Goal: Obtain resource: Download file/media

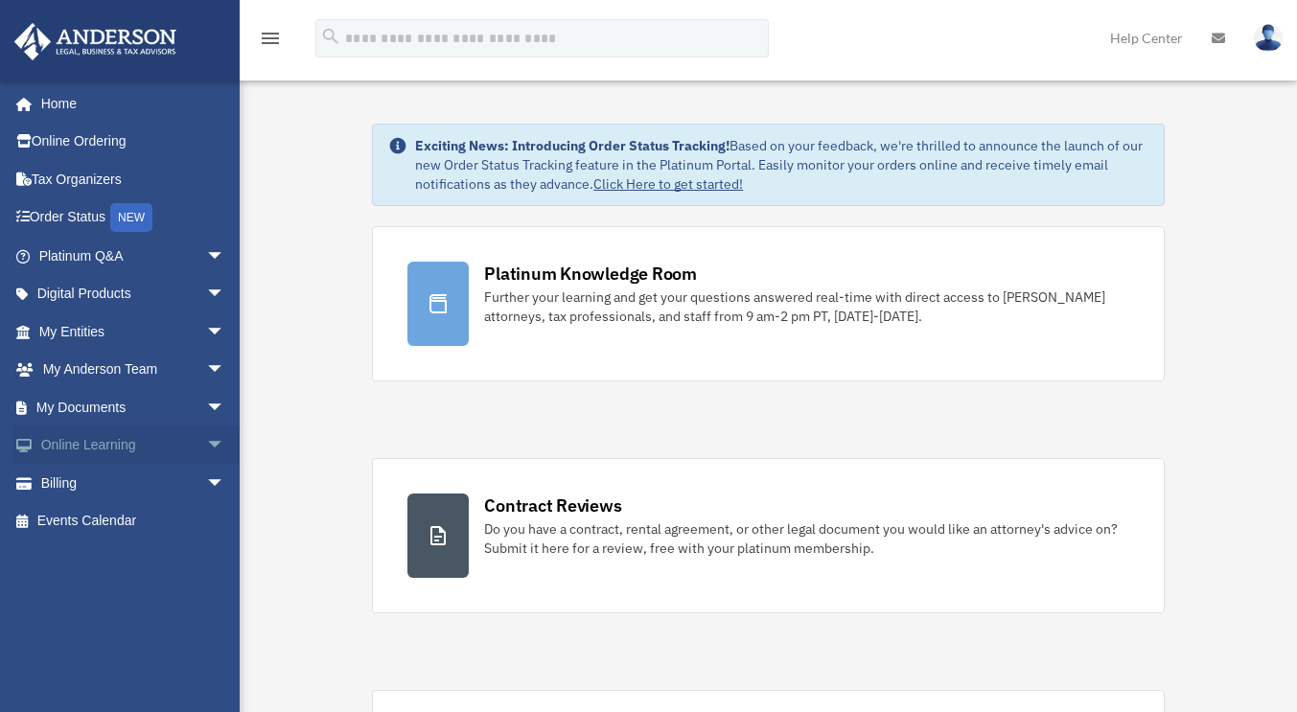
click at [108, 450] on link "Online Learning arrow_drop_down" at bounding box center [133, 445] width 241 height 38
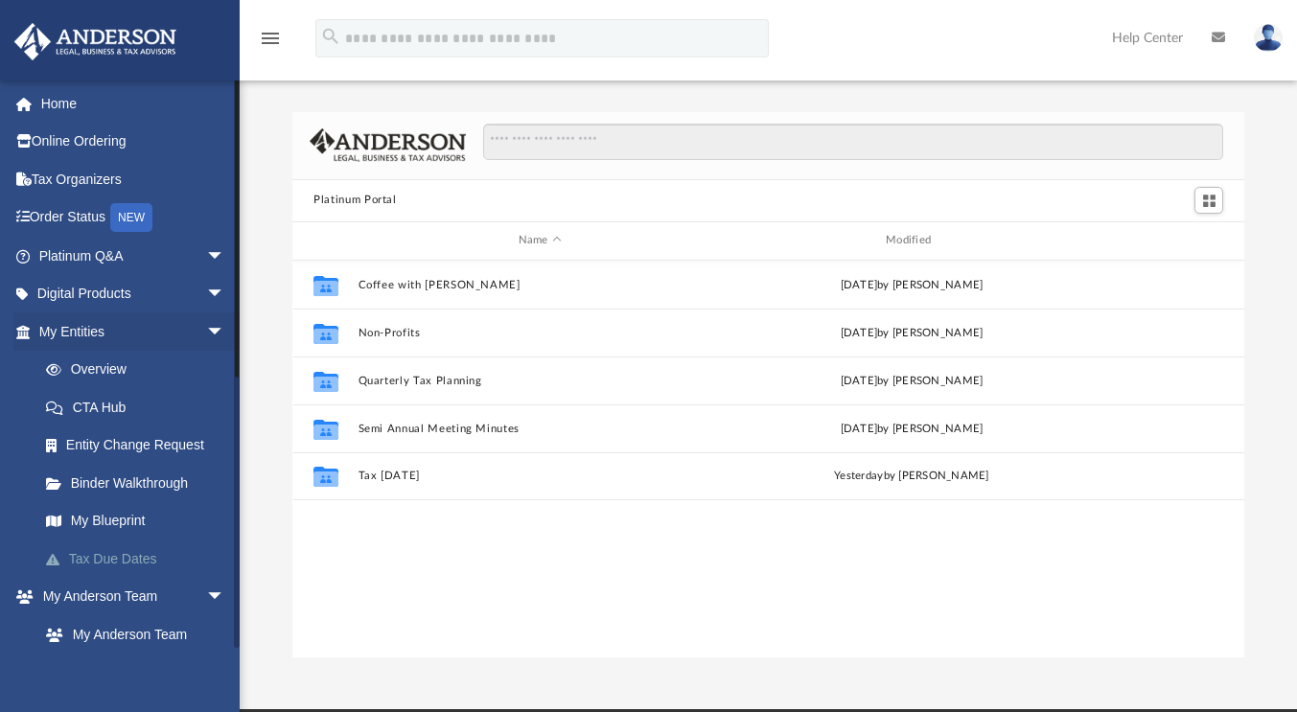
scroll to position [421, 937]
click at [206, 325] on span "arrow_drop_down" at bounding box center [225, 331] width 38 height 39
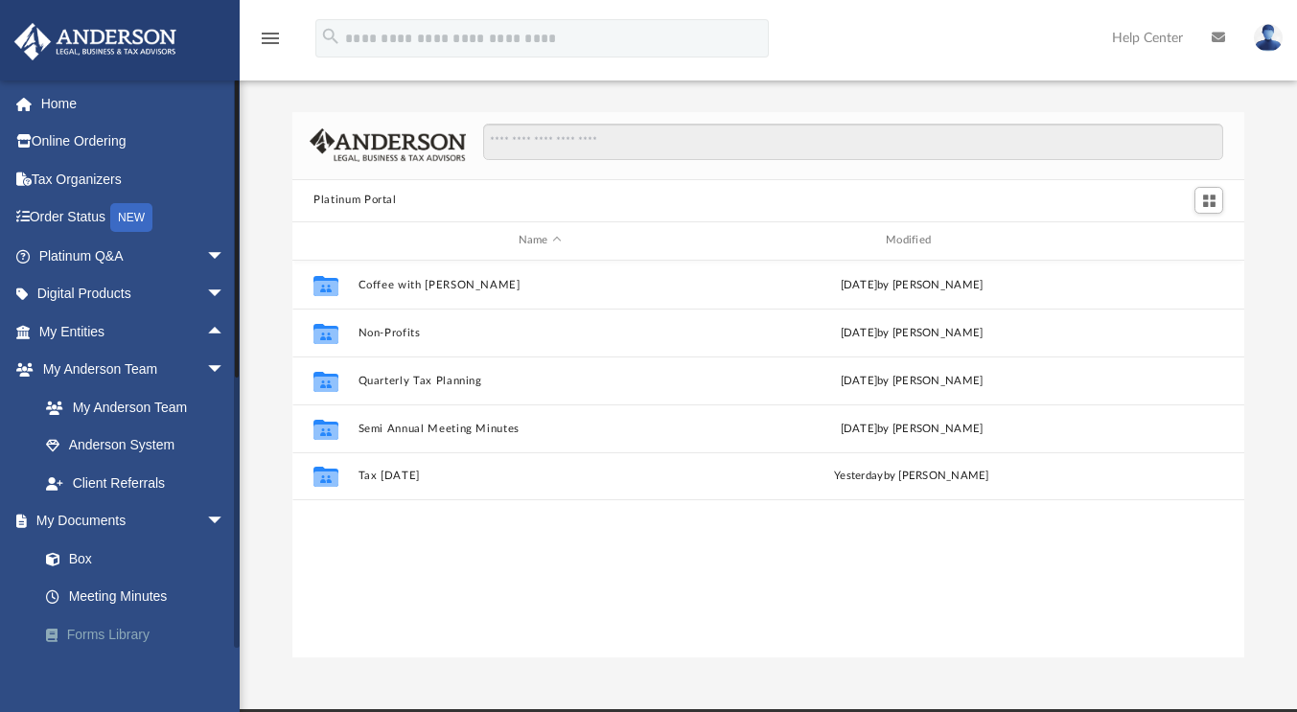
click at [117, 640] on link "Forms Library" at bounding box center [140, 634] width 227 height 38
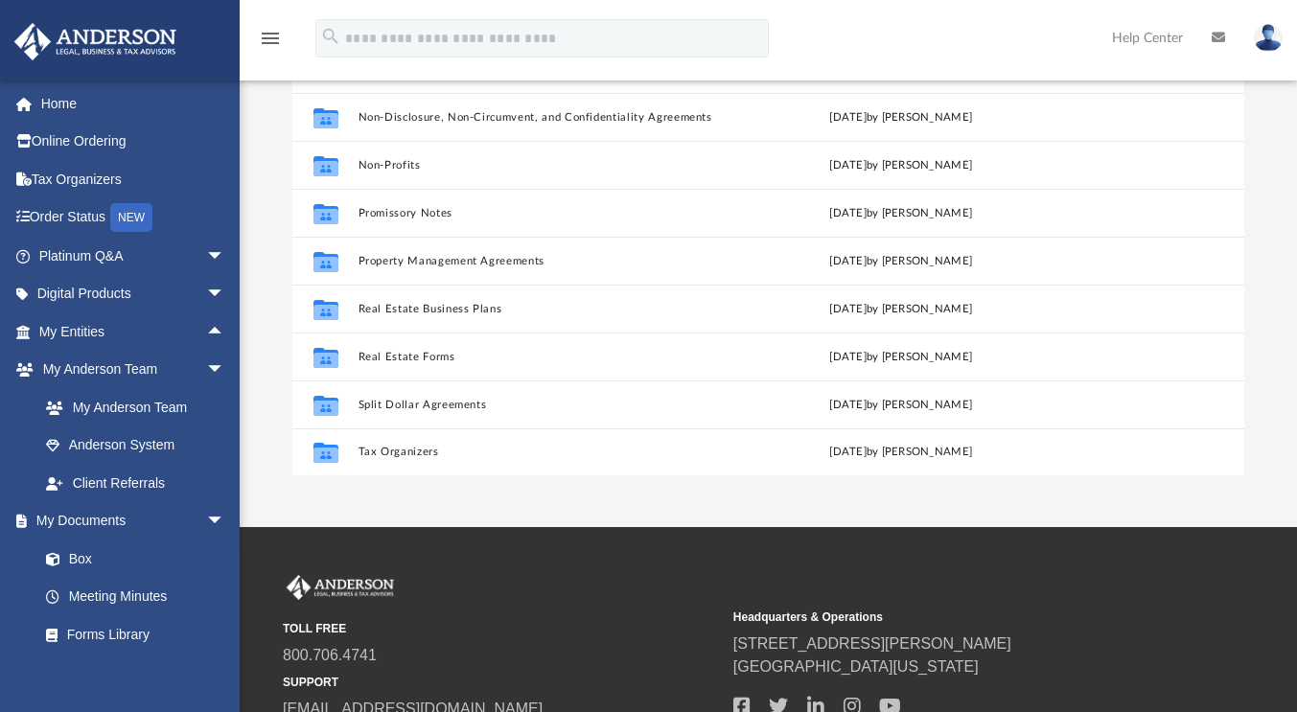
scroll to position [339, 0]
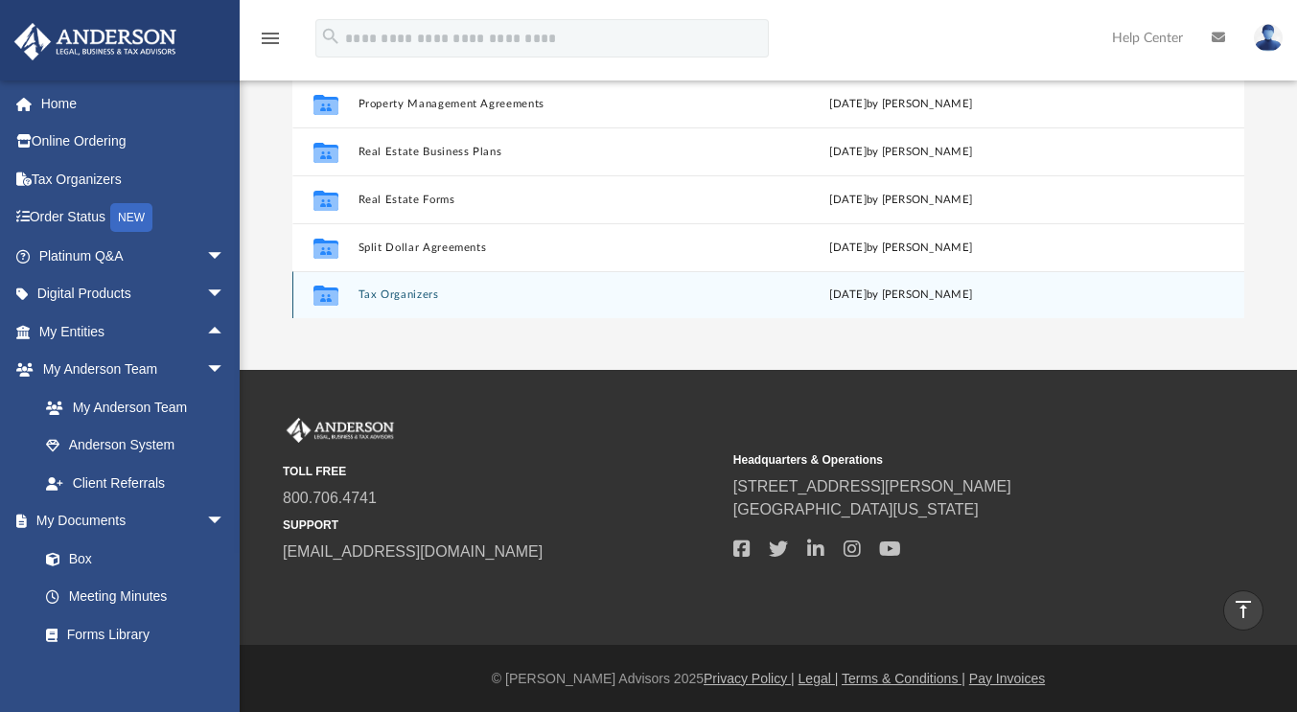
click at [404, 288] on button "Tax Organizers" at bounding box center [536, 294] width 356 height 12
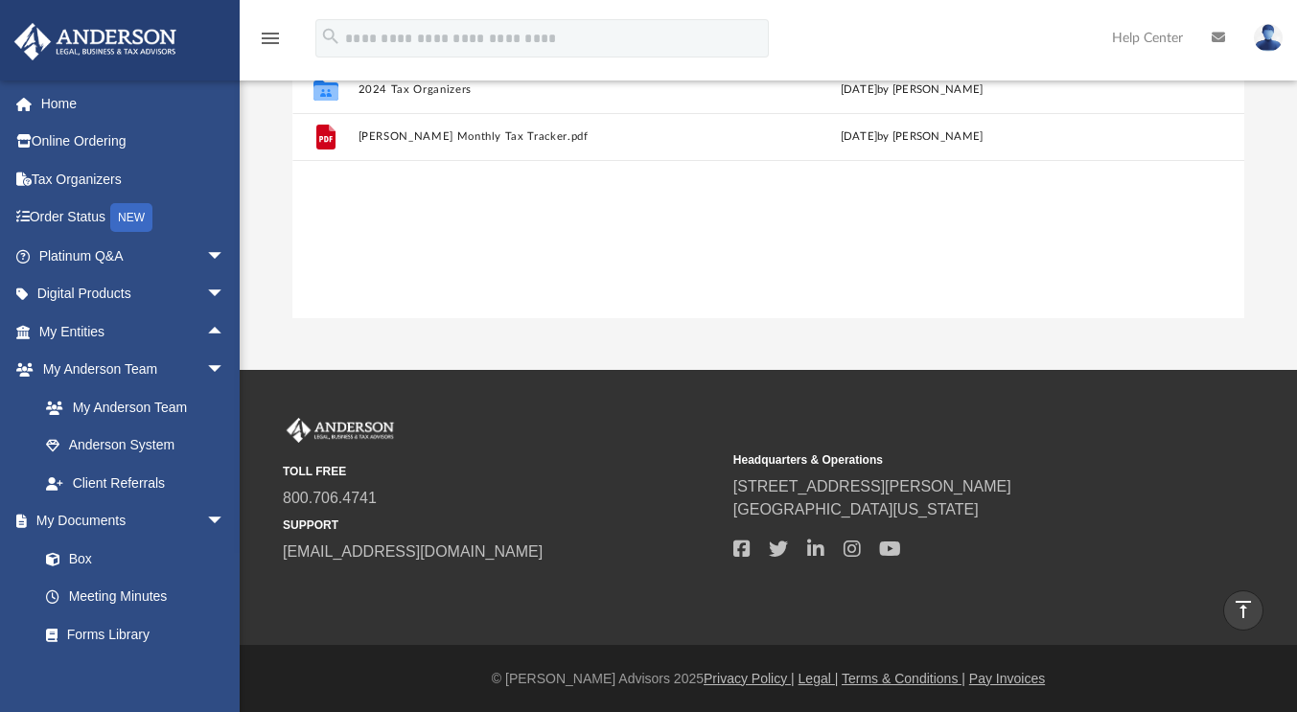
scroll to position [0, 0]
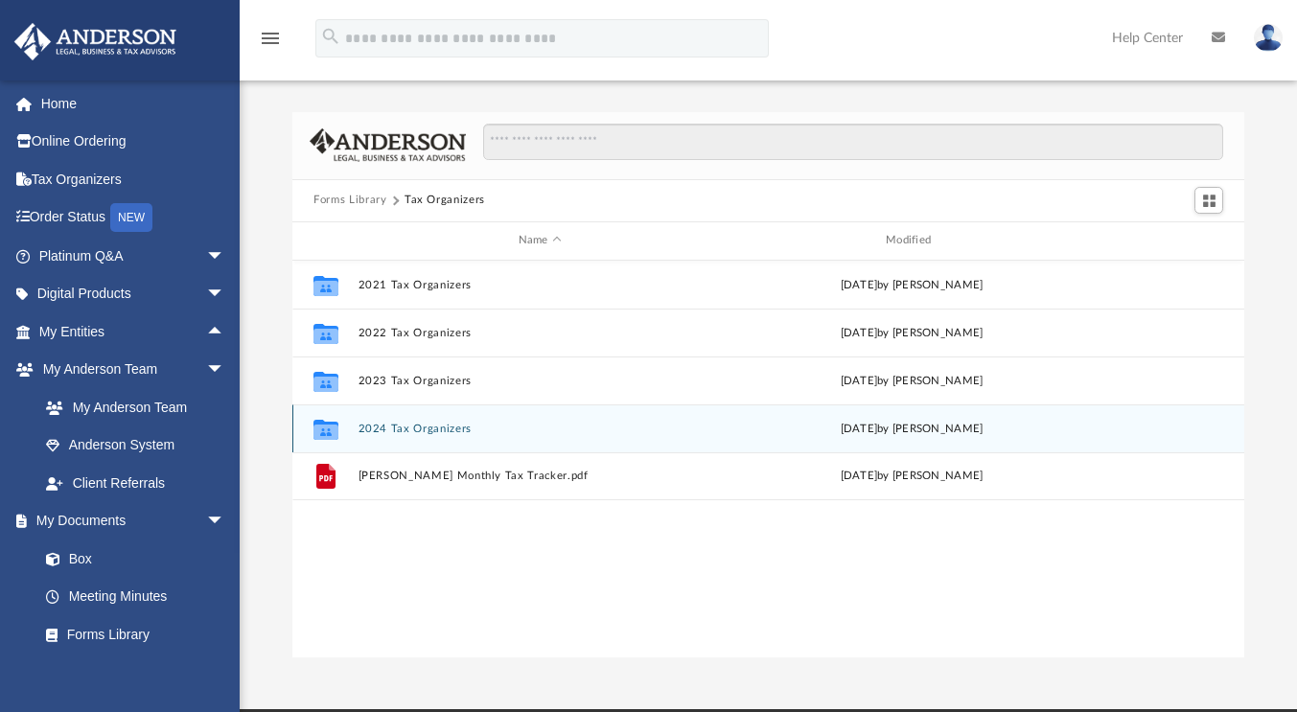
click at [415, 436] on div "Collaborated Folder 2024 Tax Organizers [DATE] by [PERSON_NAME]" at bounding box center [768, 428] width 952 height 48
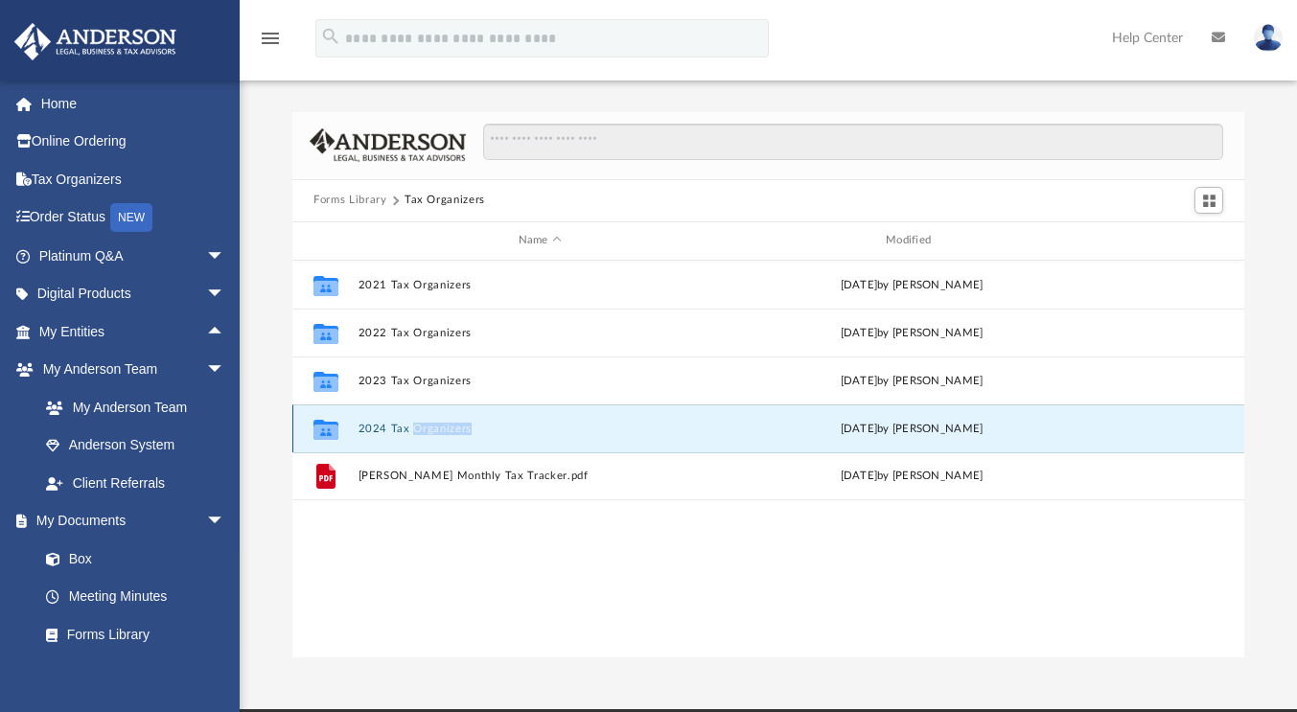
click at [415, 436] on div "Collaborated Folder 2024 Tax Organizers [DATE] by [PERSON_NAME]" at bounding box center [768, 428] width 952 height 48
click at [386, 436] on div "Collaborated Folder 2024 Tax Organizers [DATE] by [PERSON_NAME]" at bounding box center [768, 428] width 952 height 48
click at [442, 641] on div "Collaborated Folder 2021 Tax Organizers [DATE] by [PERSON_NAME] Collaborated Fo…" at bounding box center [768, 460] width 952 height 398
click at [356, 409] on div "Collaborated Folder 2024 Tax Organizers [DATE] by [PERSON_NAME]" at bounding box center [768, 428] width 952 height 48
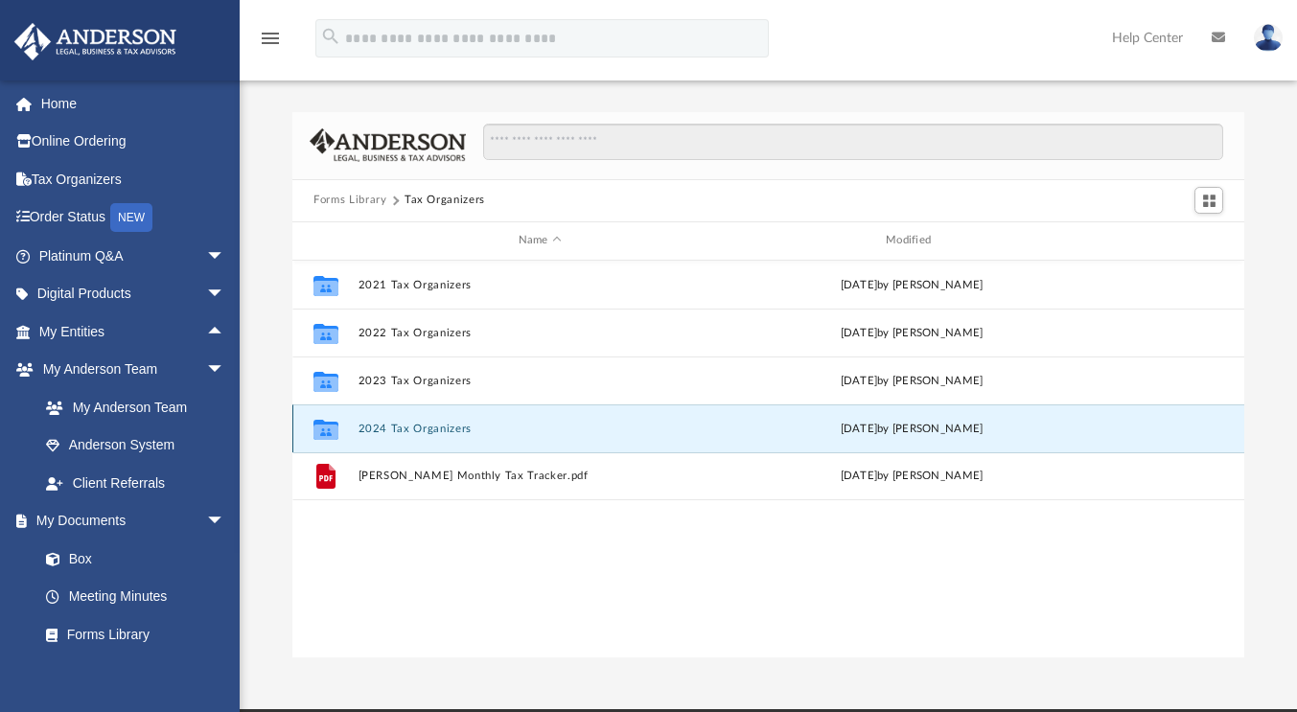
click at [324, 429] on g "grid" at bounding box center [325, 429] width 25 height 20
click at [324, 430] on icon "grid" at bounding box center [325, 429] width 25 height 20
drag, startPoint x: 324, startPoint y: 430, endPoint x: 519, endPoint y: 627, distance: 277.2
click at [519, 627] on div "Collaborated Folder 2021 Tax Organizers [DATE] by [PERSON_NAME] Collaborated Fo…" at bounding box center [768, 460] width 952 height 398
drag, startPoint x: 412, startPoint y: 432, endPoint x: 426, endPoint y: 572, distance: 140.6
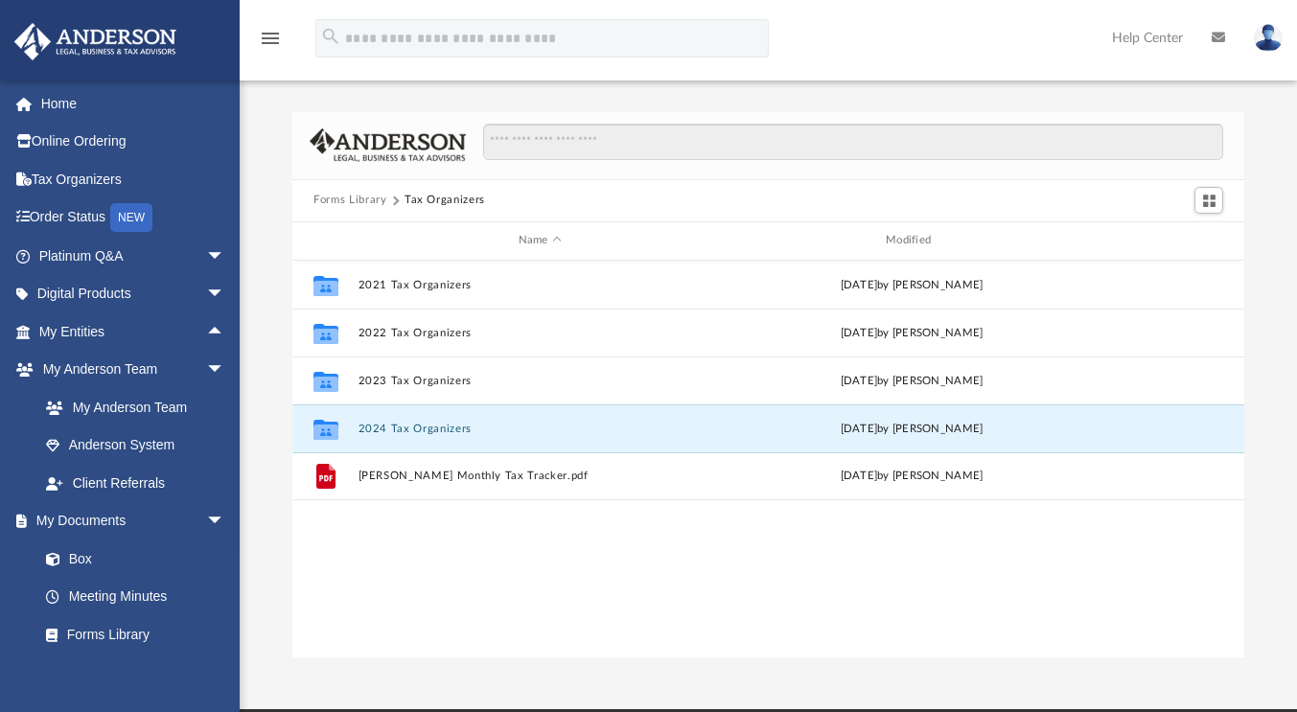
click at [426, 572] on div "Collaborated Folder 2021 Tax Organizers [DATE] by [PERSON_NAME] Collaborated Fo…" at bounding box center [768, 460] width 952 height 398
click at [397, 425] on button "2024 Tax Organizers" at bounding box center [539, 429] width 363 height 12
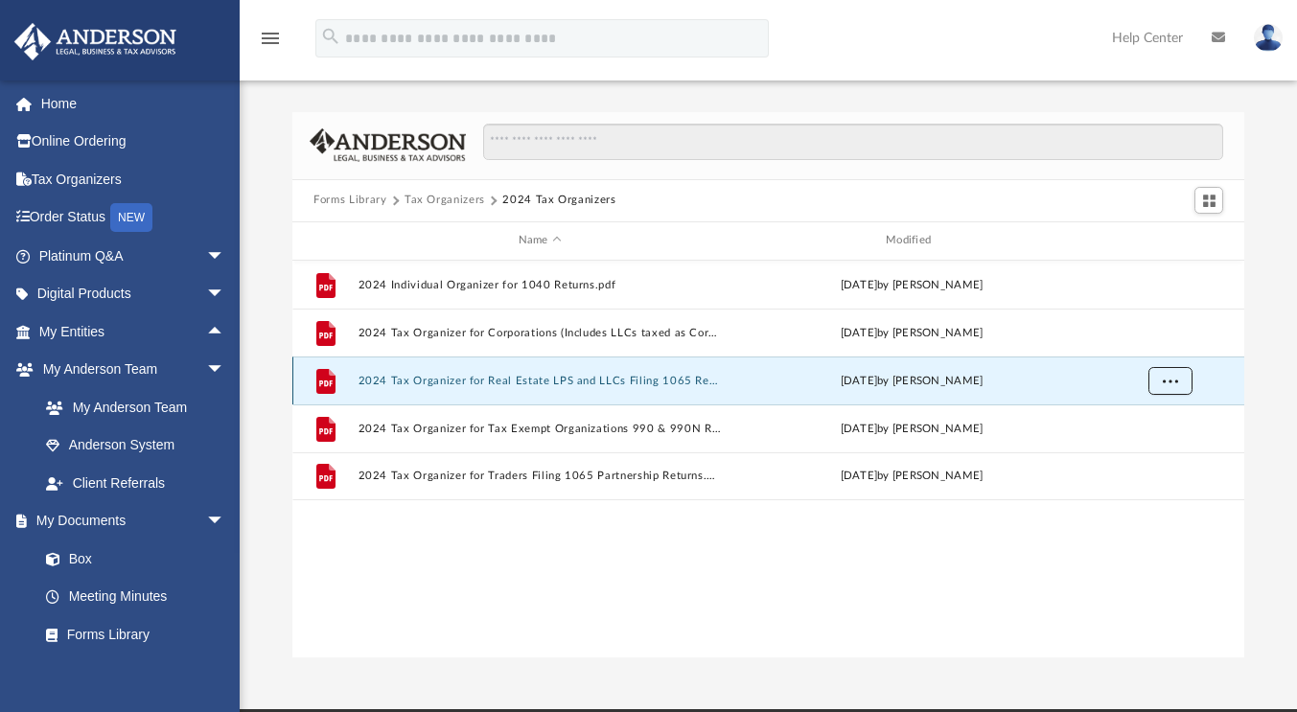
drag, startPoint x: 537, startPoint y: 382, endPoint x: 1170, endPoint y: 384, distance: 633.4
click at [1170, 384] on button "More options" at bounding box center [1170, 380] width 44 height 29
click at [1162, 455] on li "Download" at bounding box center [1152, 449] width 56 height 20
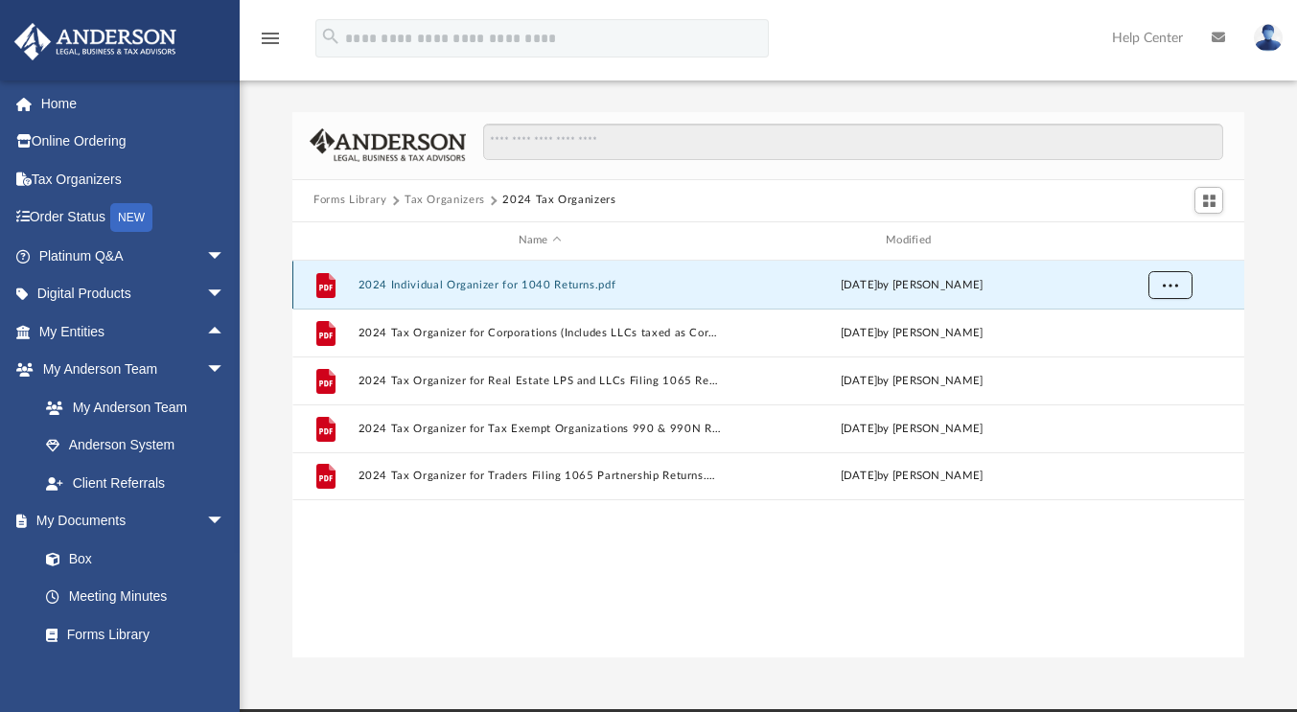
click at [1167, 282] on span "More options" at bounding box center [1169, 284] width 15 height 11
click at [1161, 354] on li "Download" at bounding box center [1152, 353] width 56 height 20
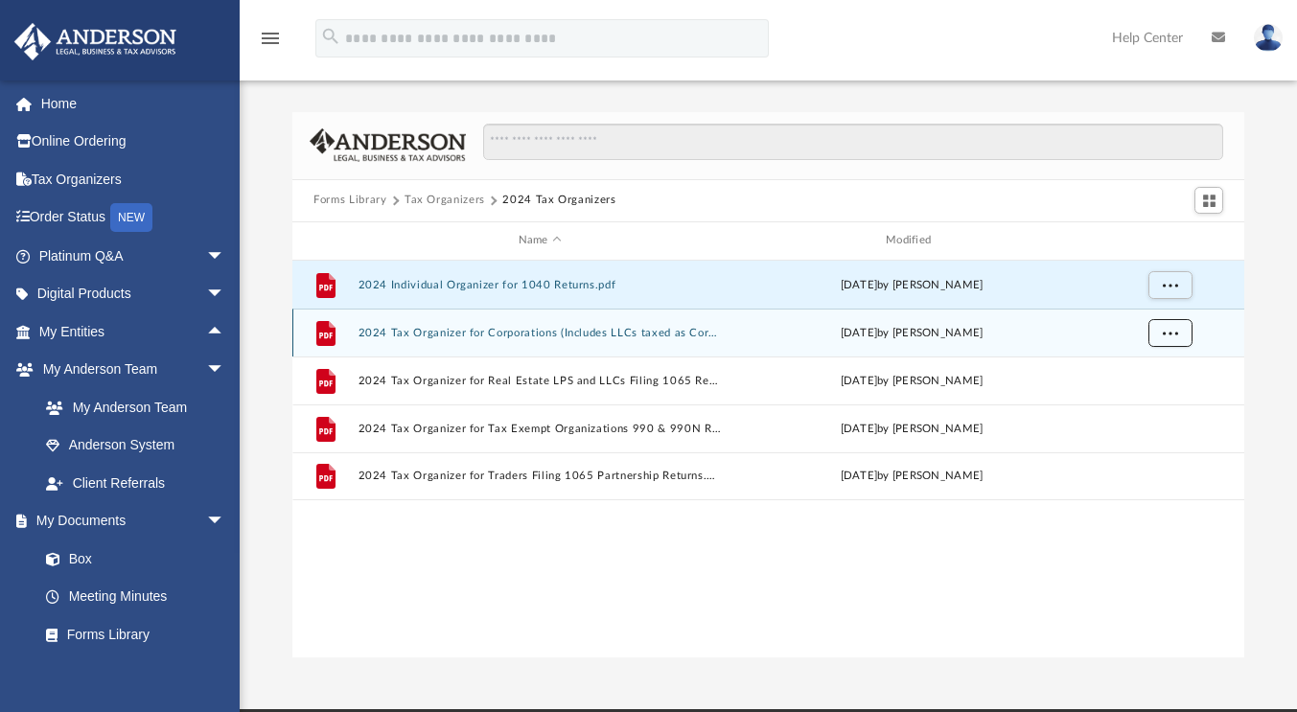
click at [1173, 333] on span "More options" at bounding box center [1169, 332] width 15 height 11
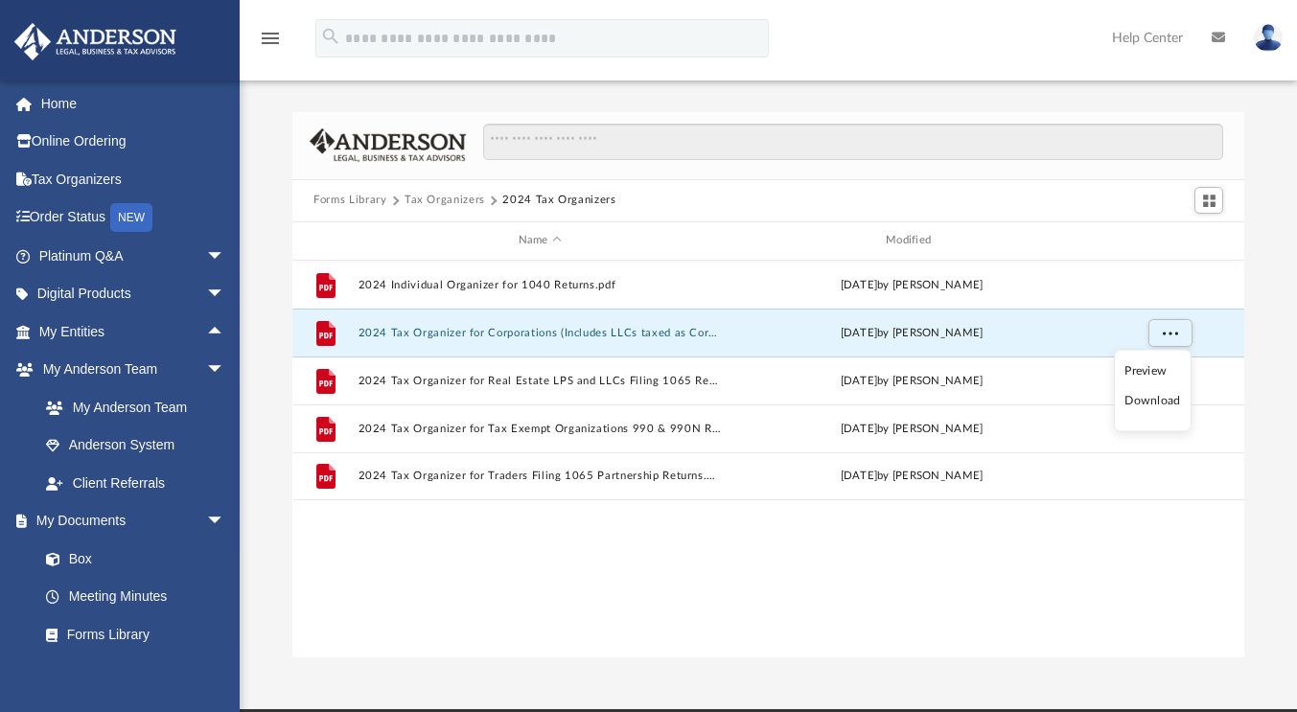
click at [1158, 402] on li "Download" at bounding box center [1152, 401] width 56 height 20
click at [369, 203] on button "Forms Library" at bounding box center [349, 200] width 73 height 17
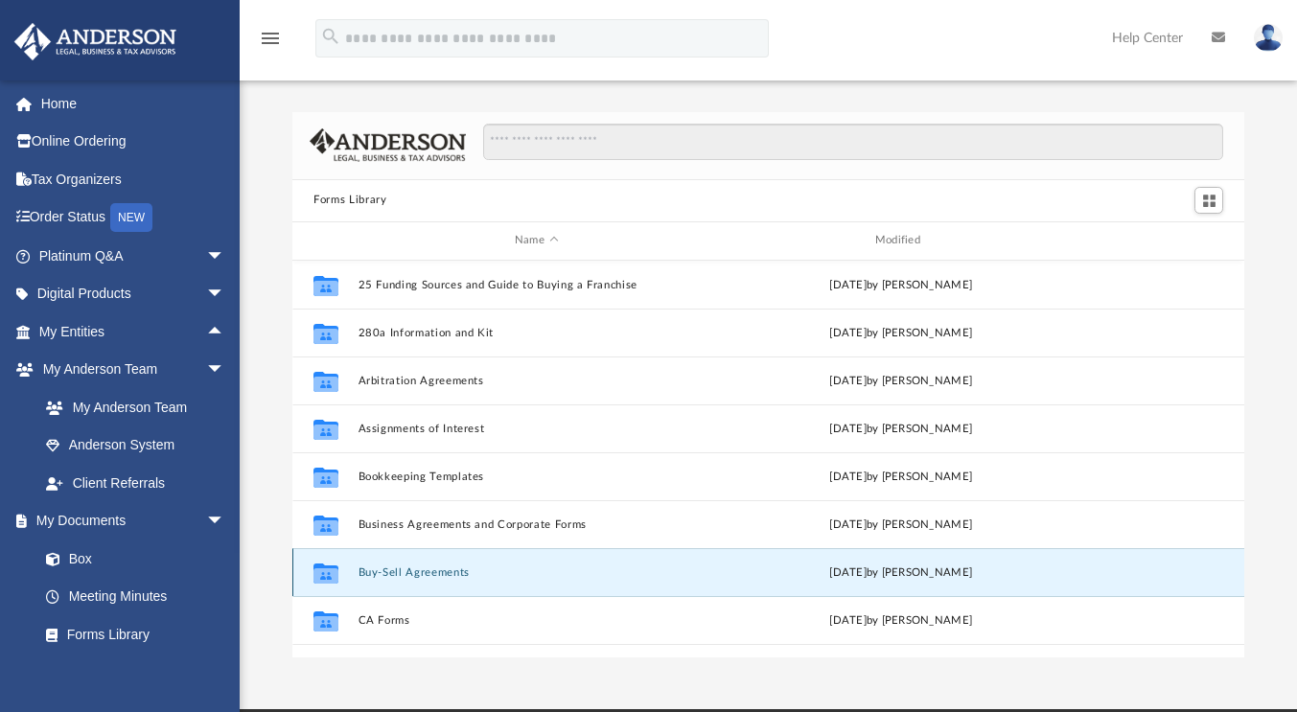
click at [428, 567] on button "Buy-Sell Agreements" at bounding box center [536, 572] width 356 height 12
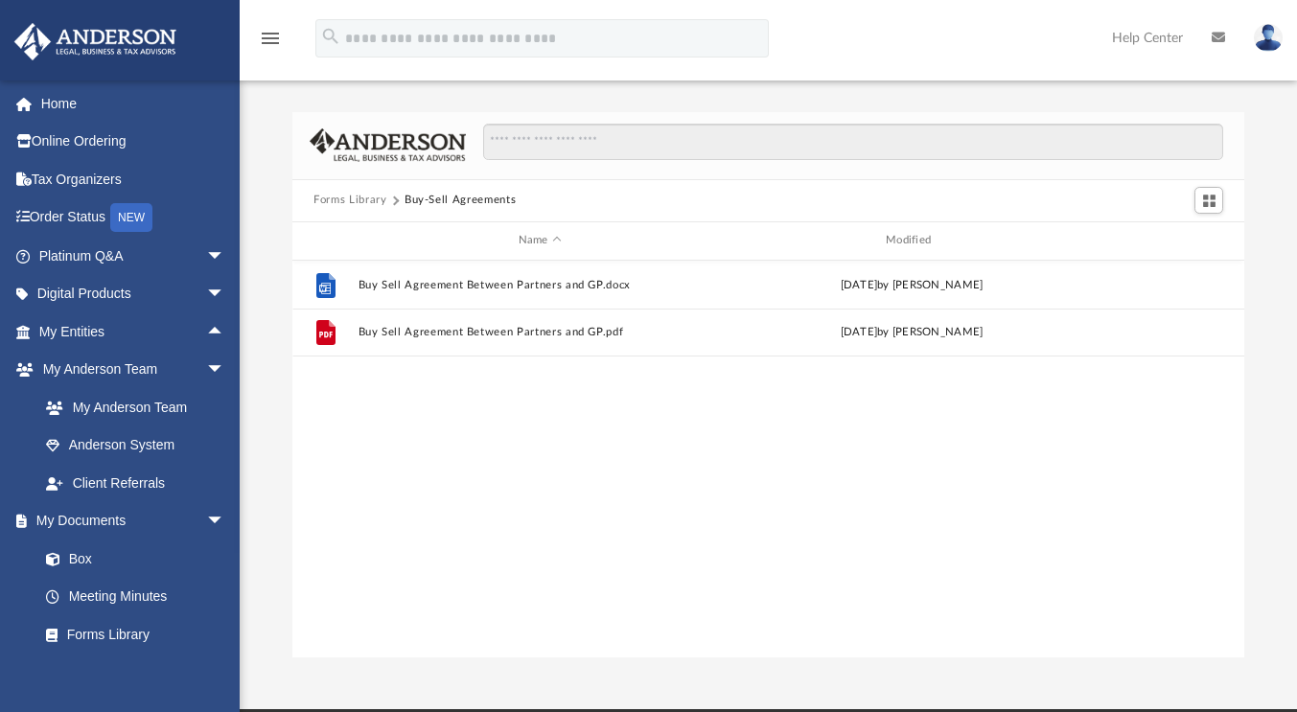
click at [355, 198] on button "Forms Library" at bounding box center [349, 200] width 73 height 17
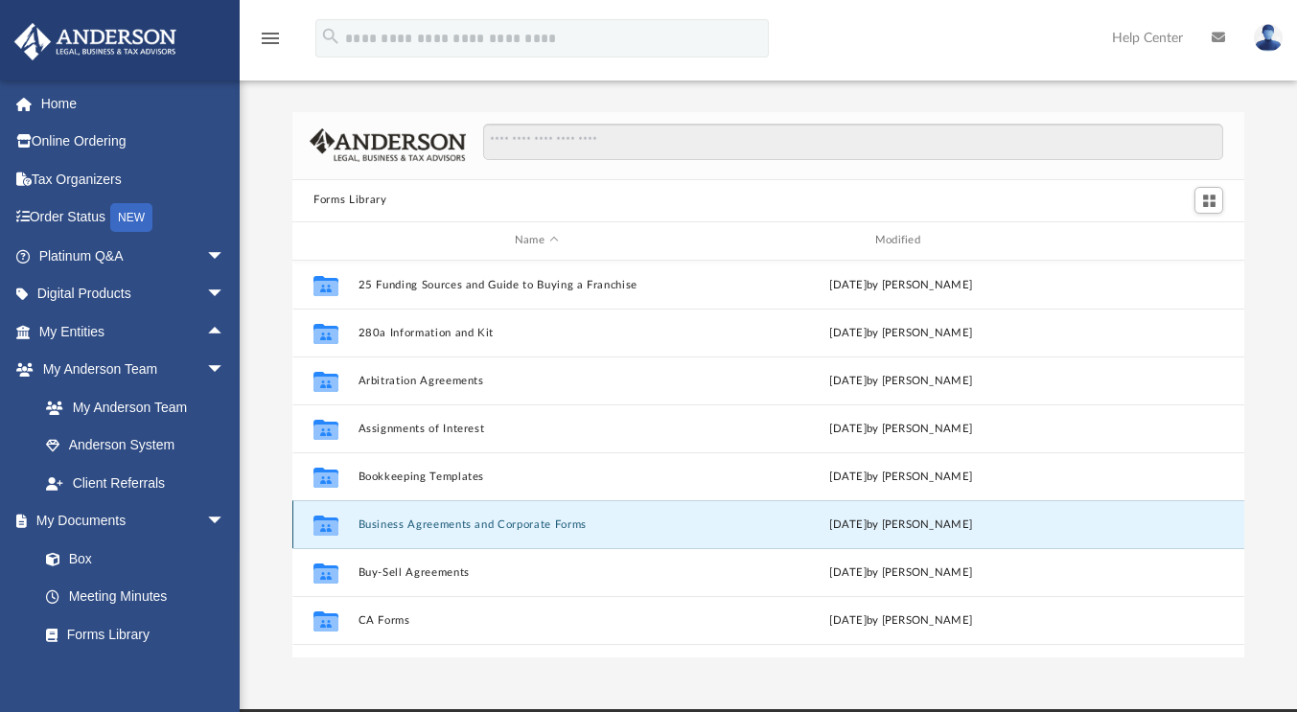
click at [501, 528] on button "Business Agreements and Corporate Forms" at bounding box center [536, 524] width 356 height 12
click at [332, 530] on icon "grid" at bounding box center [325, 526] width 25 height 15
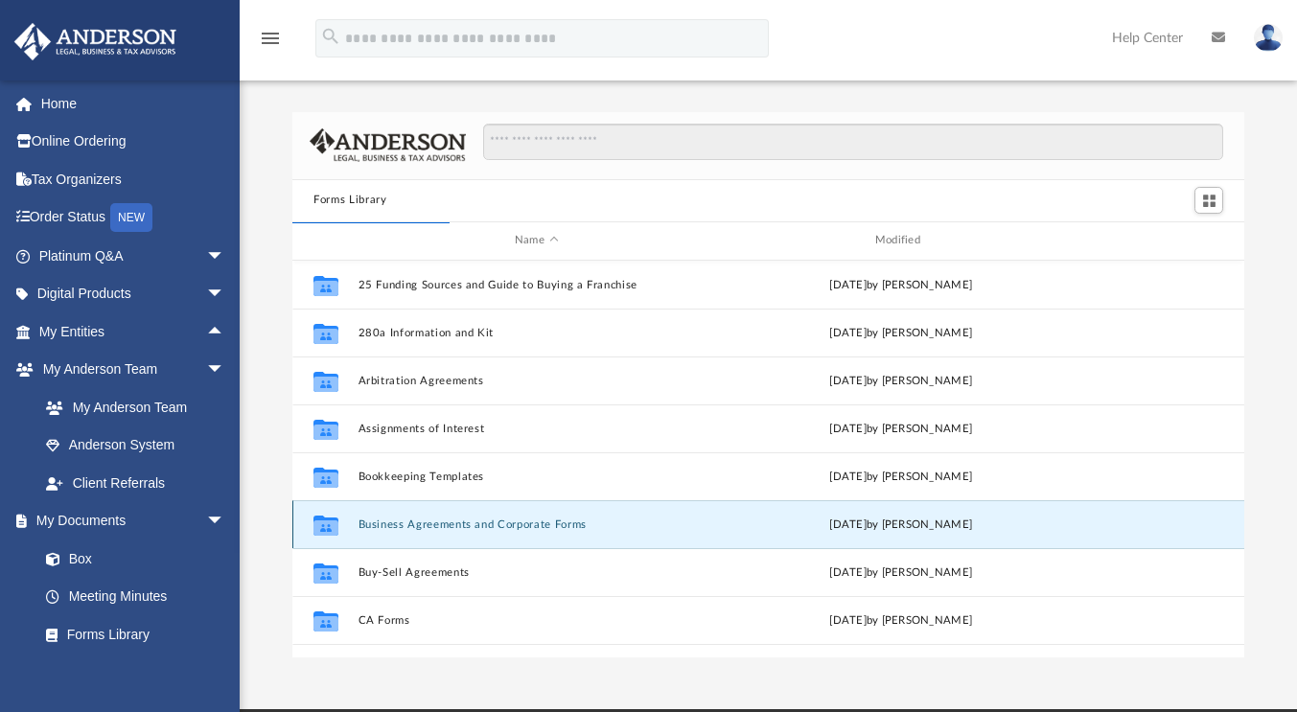
click at [1143, 529] on div "Collaborated Folder Business Agreements and Corporate Forms [DATE] by [PERSON_N…" at bounding box center [768, 524] width 952 height 48
click at [925, 520] on div "[DATE] by [PERSON_NAME]" at bounding box center [901, 524] width 356 height 17
click at [415, 644] on div "Collaborated Folder Consulting Agreements [DATE] by [PERSON_NAME]" at bounding box center [768, 668] width 952 height 48
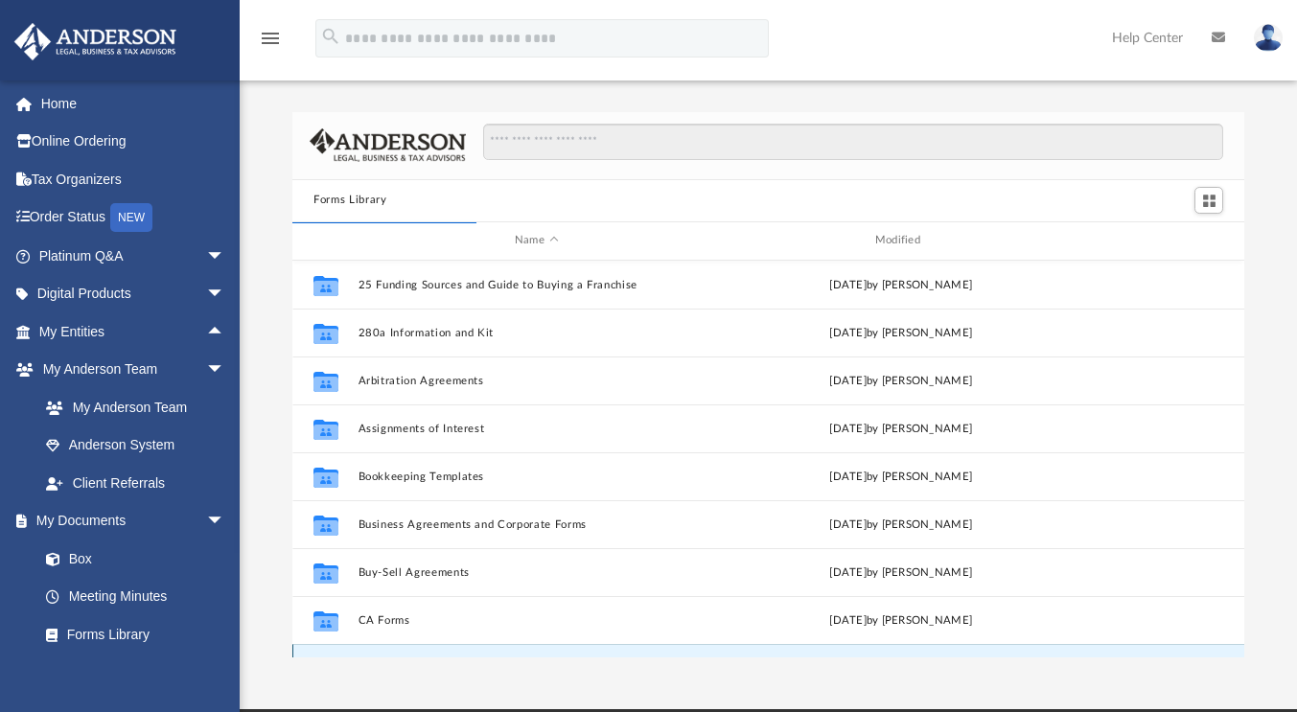
scroll to position [34, 0]
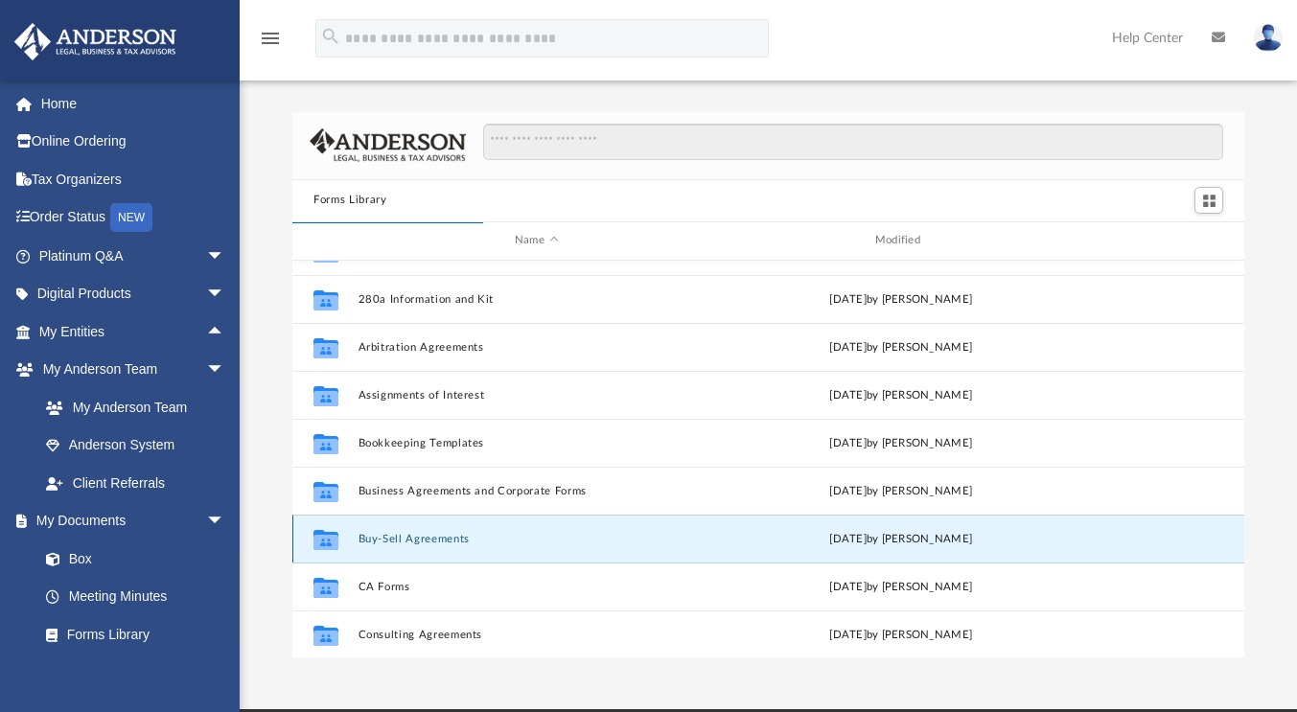
click at [374, 535] on button "Buy-Sell Agreements" at bounding box center [536, 539] width 356 height 12
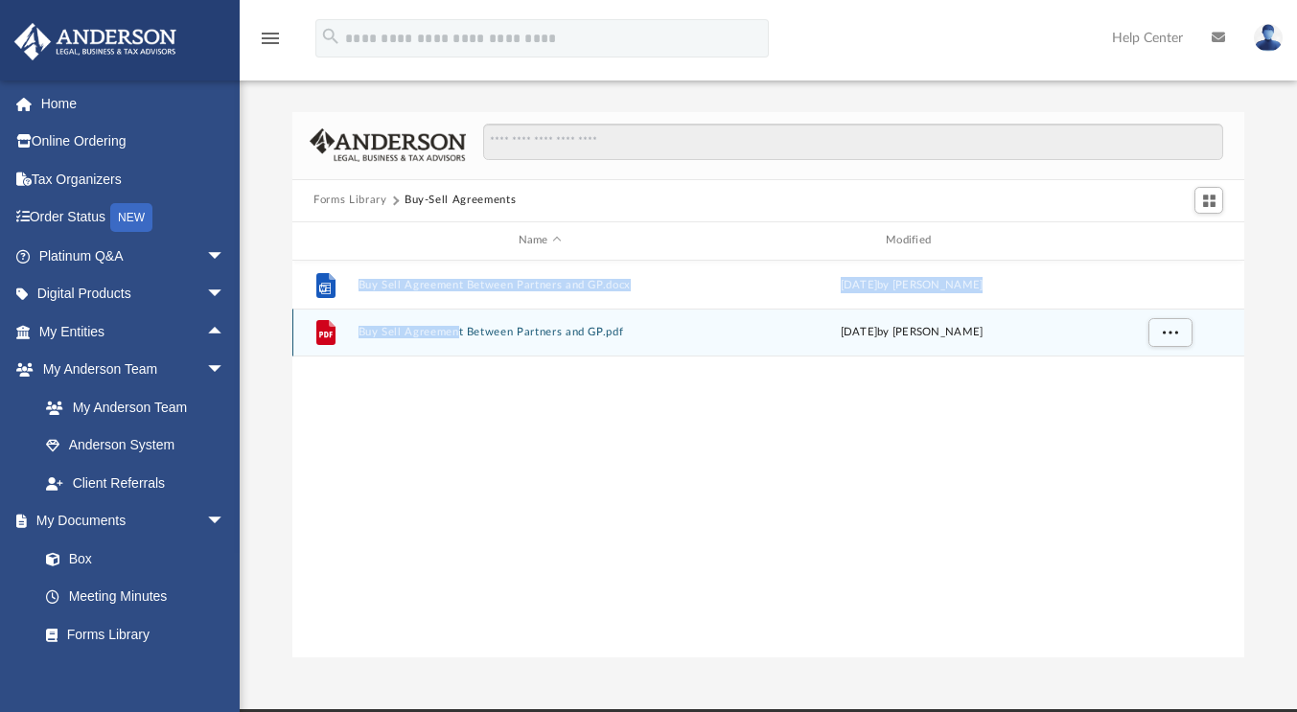
drag, startPoint x: 518, startPoint y: 422, endPoint x: 457, endPoint y: 351, distance: 93.8
click at [457, 351] on div "File Buy Sell Agreement Between Partners and GP.docx [DATE] by [PERSON_NAME] Fi…" at bounding box center [768, 460] width 952 height 398
click at [1165, 334] on span "More options" at bounding box center [1169, 332] width 15 height 11
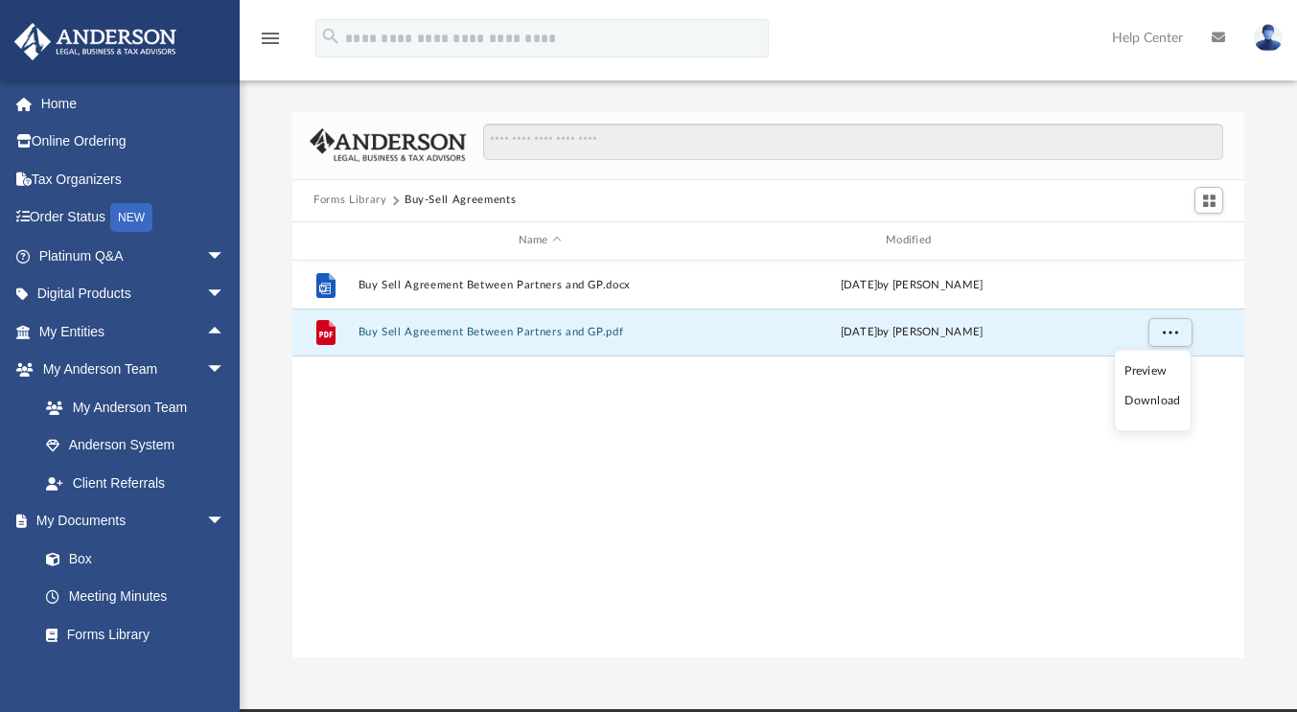
click at [1142, 402] on li "Download" at bounding box center [1152, 401] width 56 height 20
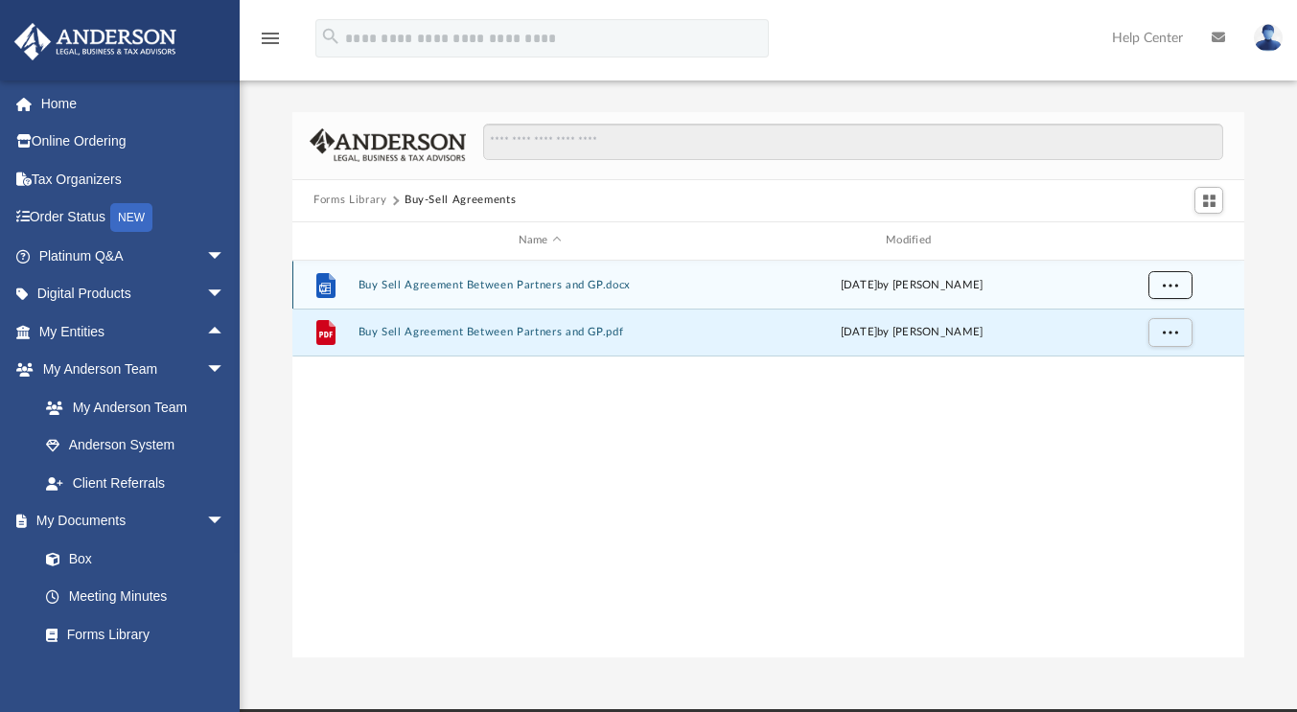
click at [1172, 281] on span "More options" at bounding box center [1169, 284] width 15 height 11
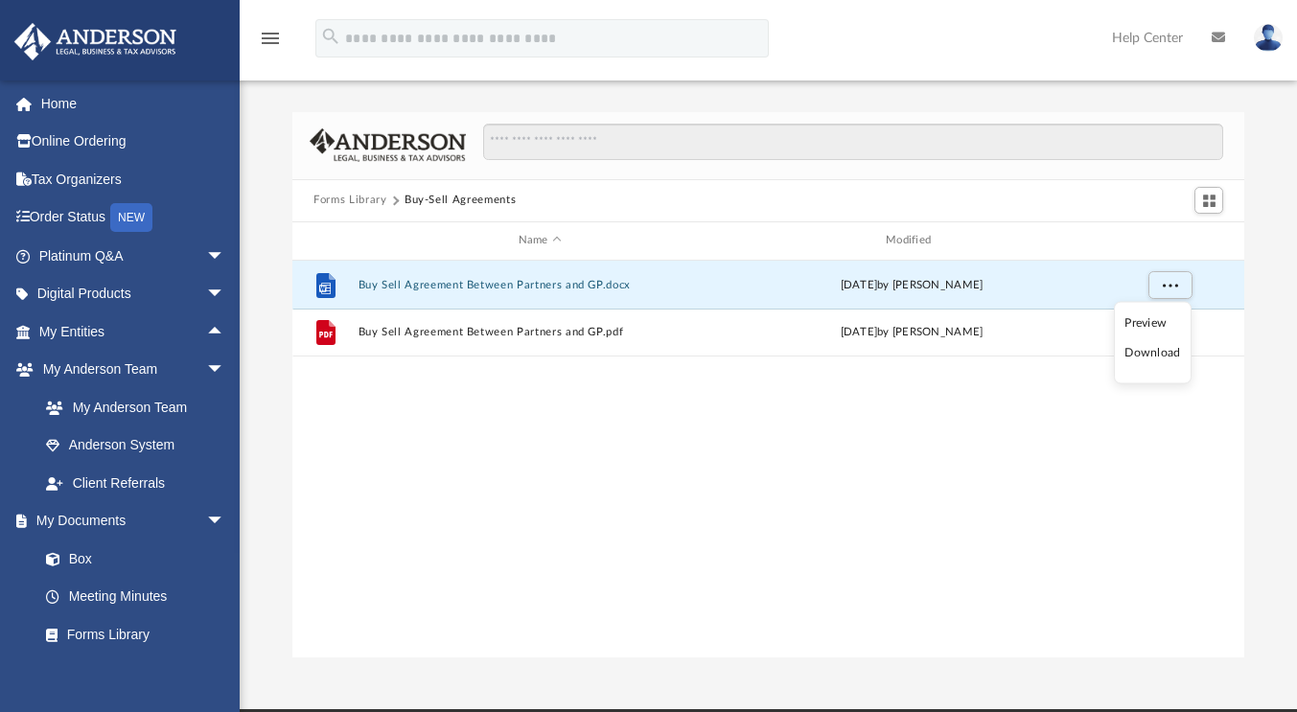
click at [1156, 356] on li "Download" at bounding box center [1152, 353] width 56 height 20
click at [649, 474] on div "File Buy Sell Agreement Between Partners and GP.docx [DATE] by [PERSON_NAME] Fi…" at bounding box center [768, 460] width 952 height 398
click at [366, 207] on button "Forms Library" at bounding box center [349, 200] width 73 height 17
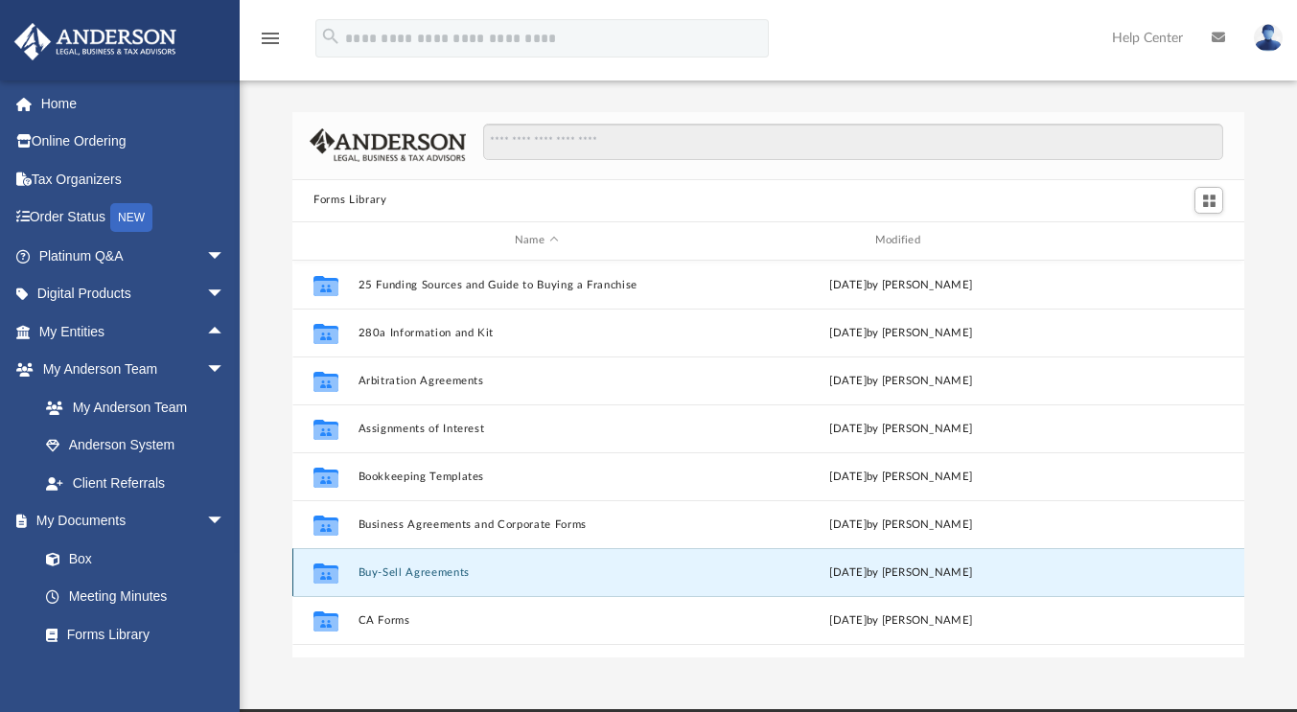
click at [434, 575] on button "Buy-Sell Agreements" at bounding box center [536, 572] width 356 height 12
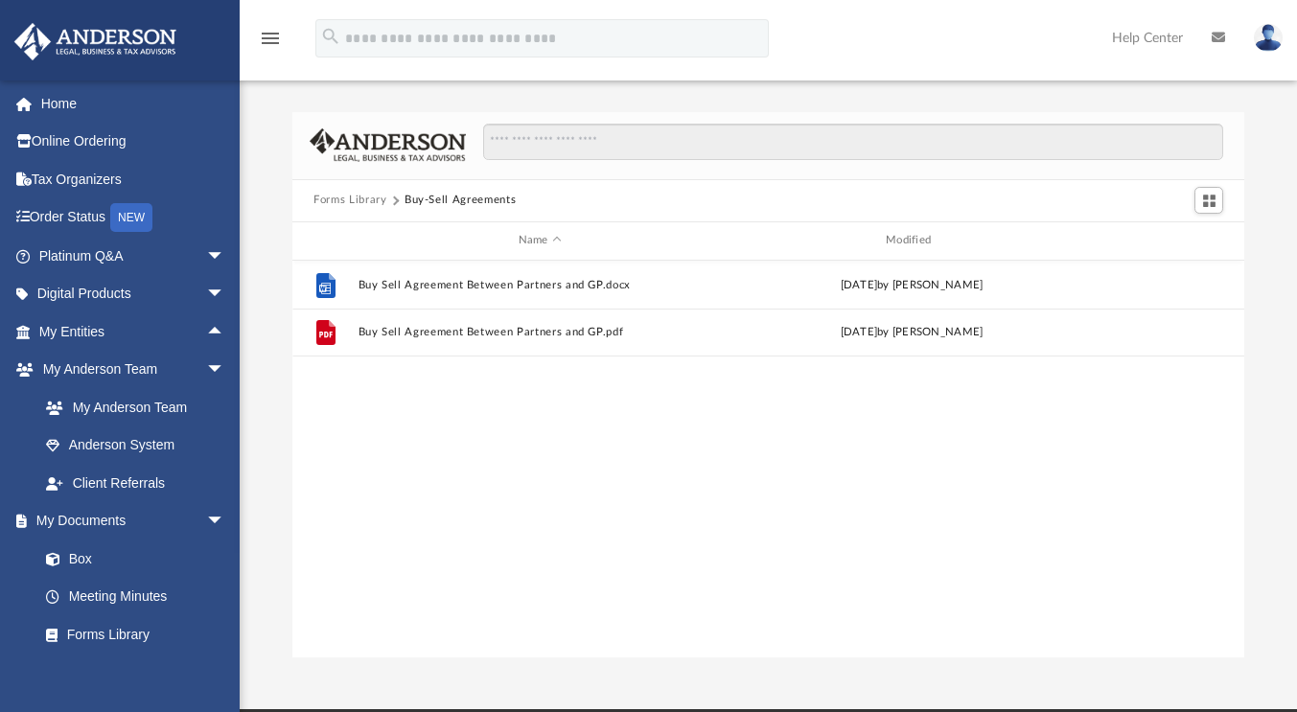
click at [434, 575] on div "File Buy Sell Agreement Between Partners and GP.docx [DATE] by [PERSON_NAME] Fi…" at bounding box center [768, 460] width 952 height 398
click at [643, 577] on div "File Buy Sell Agreement Between Partners and GP.docx [DATE] by [PERSON_NAME] Fi…" at bounding box center [768, 460] width 952 height 398
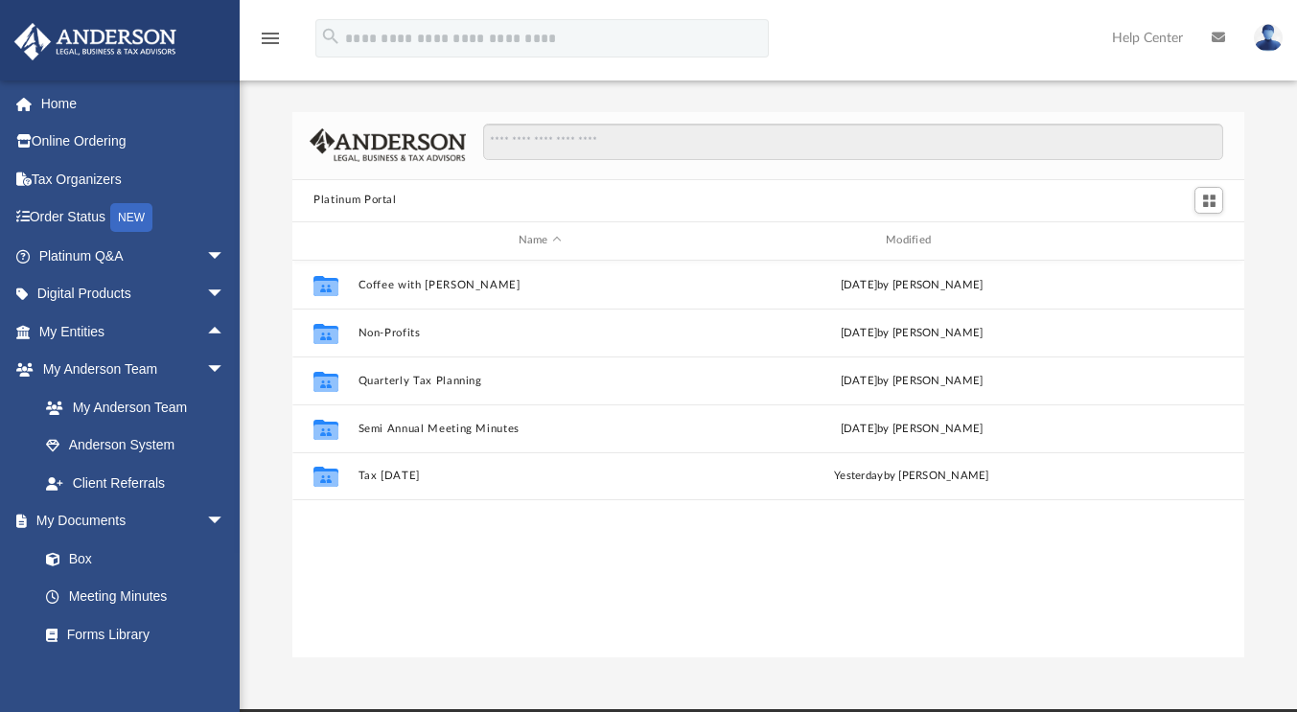
scroll to position [421, 937]
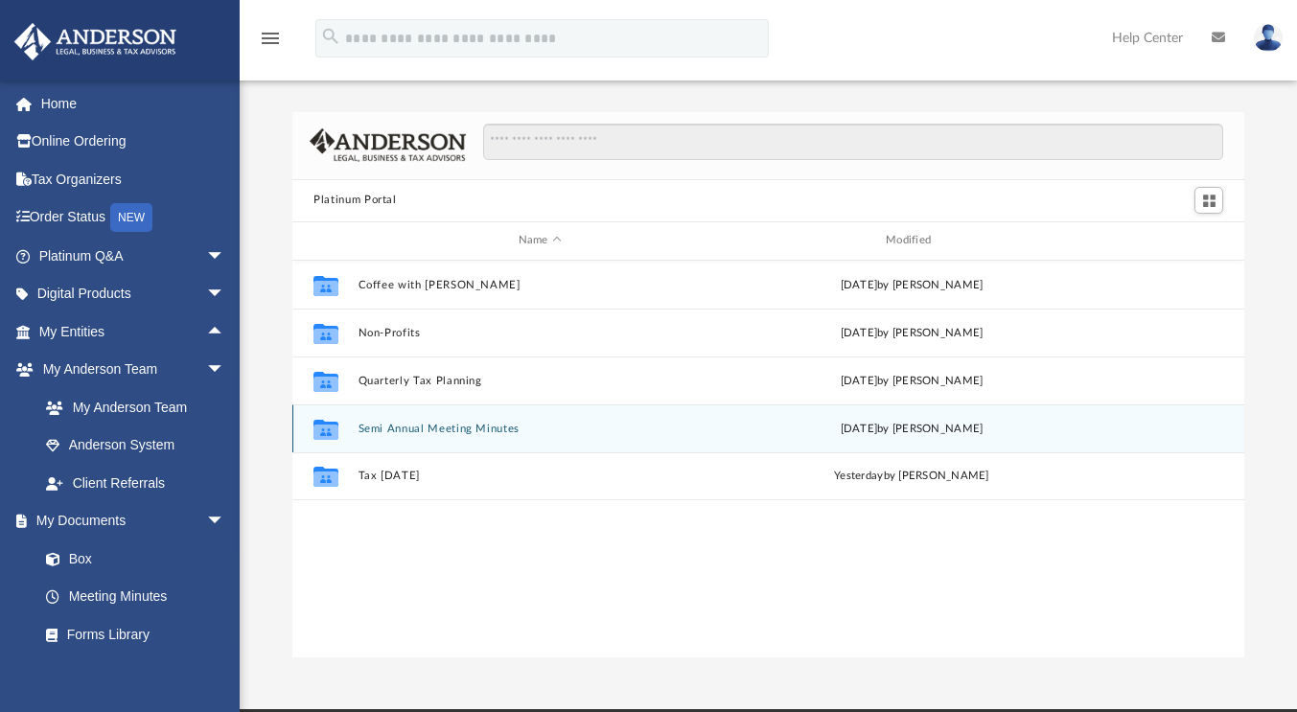
click at [434, 434] on div "Collaborated Folder Semi Annual Meeting Minutes [DATE] by [PERSON_NAME]" at bounding box center [768, 428] width 952 height 48
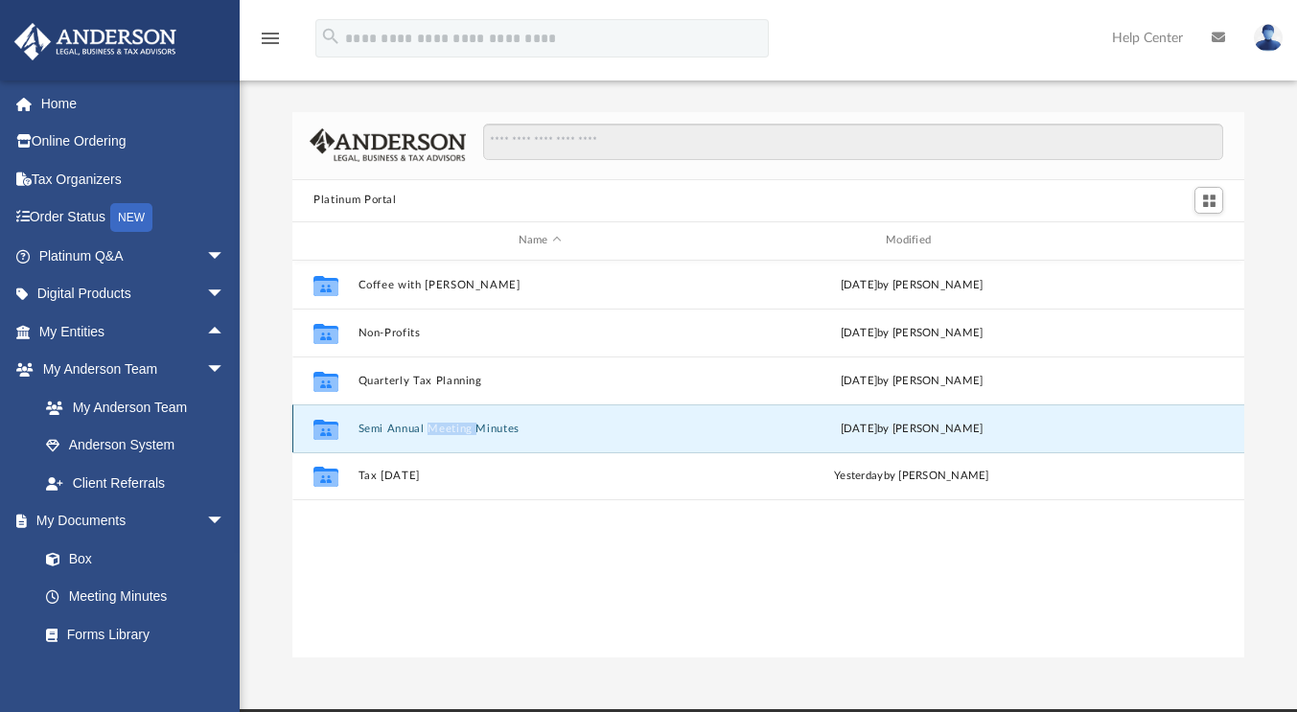
click at [434, 434] on div "Collaborated Folder Semi Annual Meeting Minutes [DATE] by [PERSON_NAME]" at bounding box center [768, 428] width 952 height 48
click at [327, 423] on icon "grid" at bounding box center [325, 429] width 25 height 20
click at [103, 630] on link "Forms Library" at bounding box center [140, 634] width 227 height 38
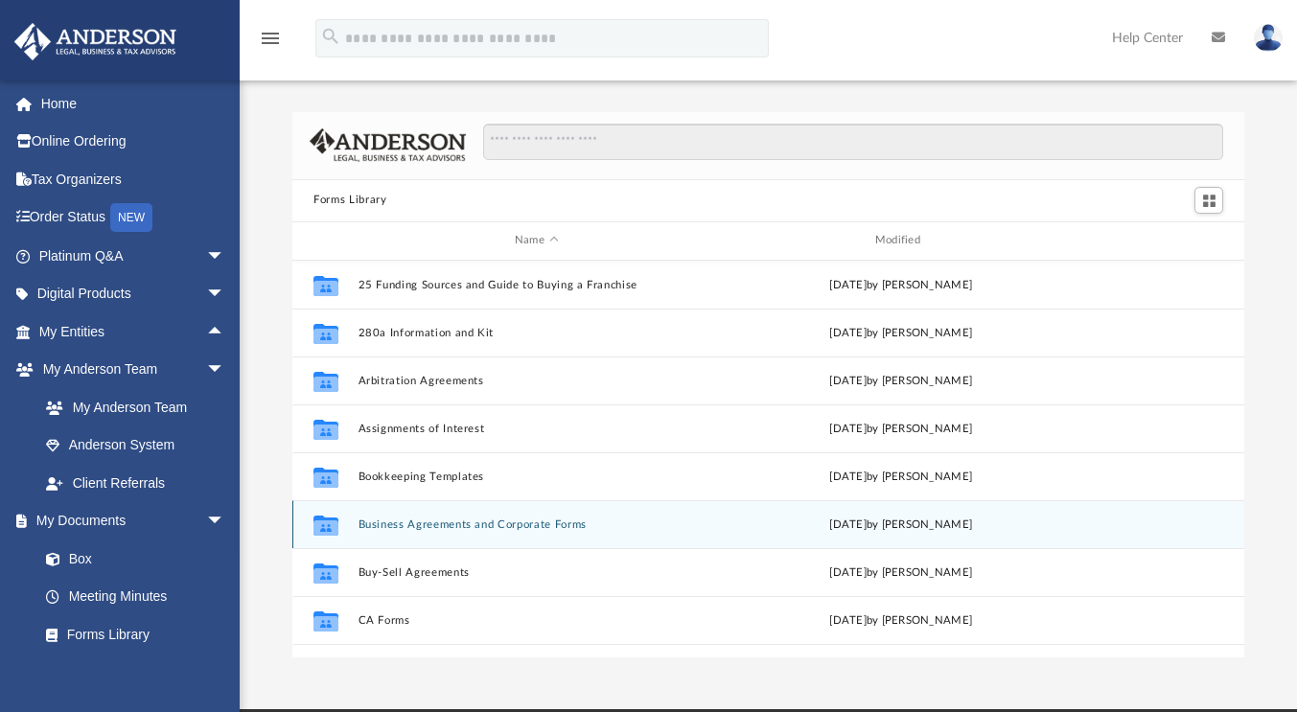
scroll to position [421, 937]
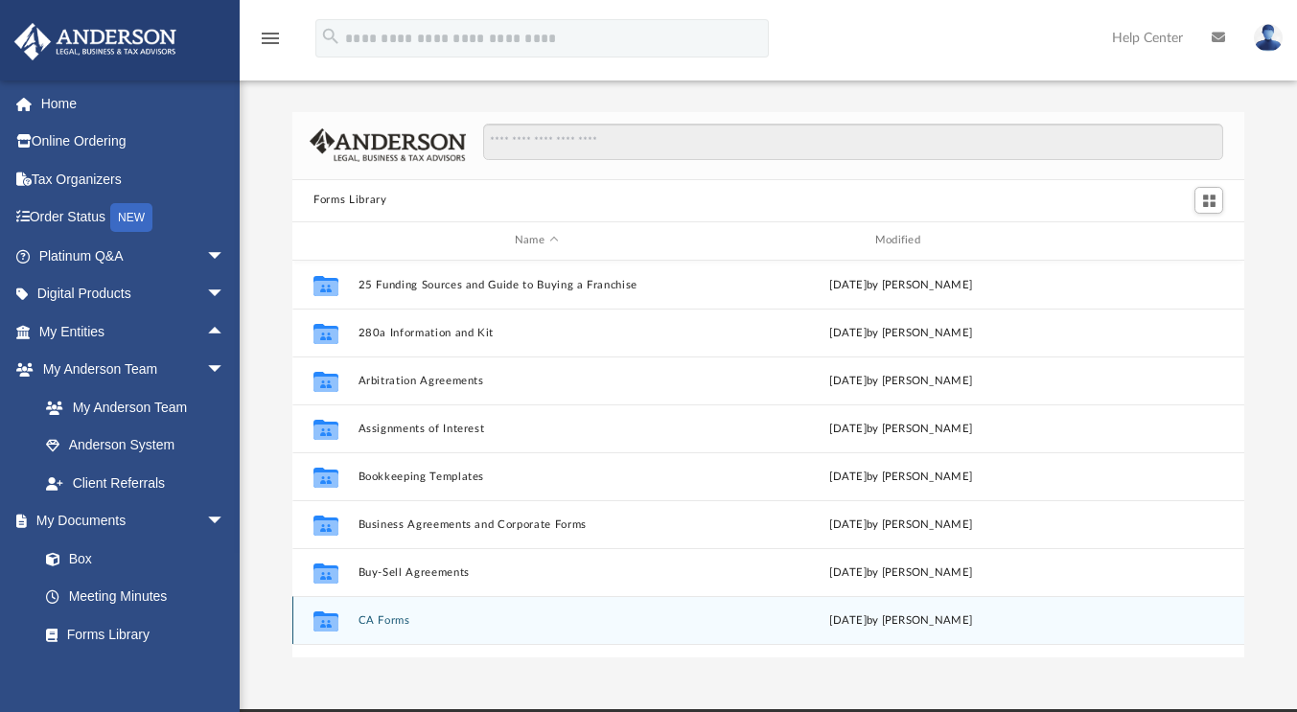
click at [372, 622] on button "CA Forms" at bounding box center [536, 620] width 356 height 12
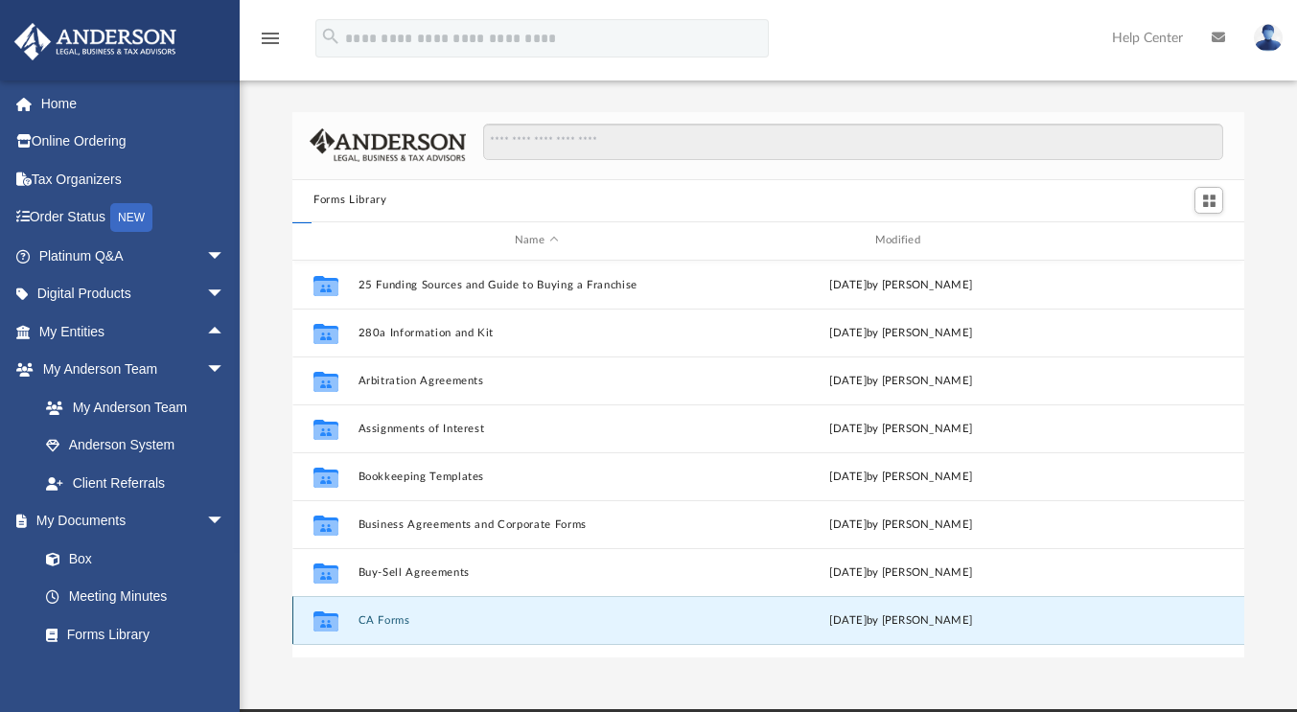
click at [372, 622] on button "CA Forms" at bounding box center [536, 620] width 356 height 12
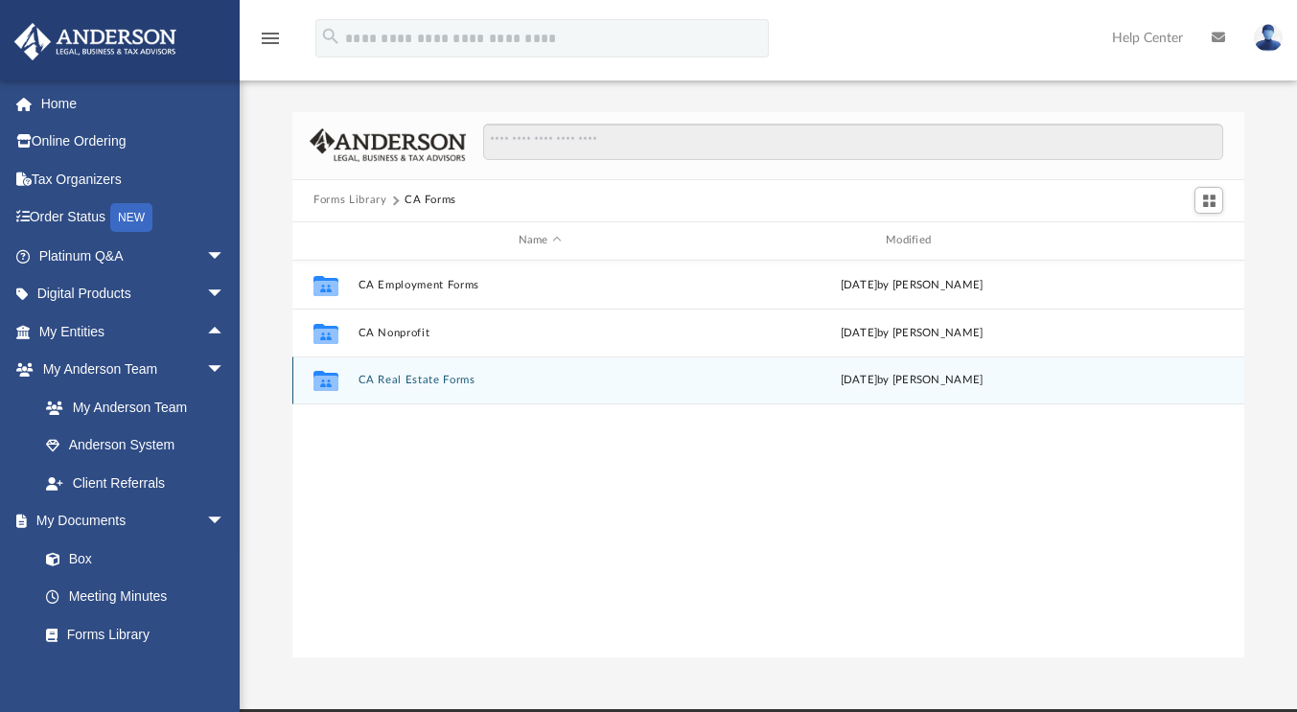
click at [433, 386] on div "Collaborated Folder CA Real Estate Forms [DATE] by [PERSON_NAME]" at bounding box center [768, 380] width 952 height 48
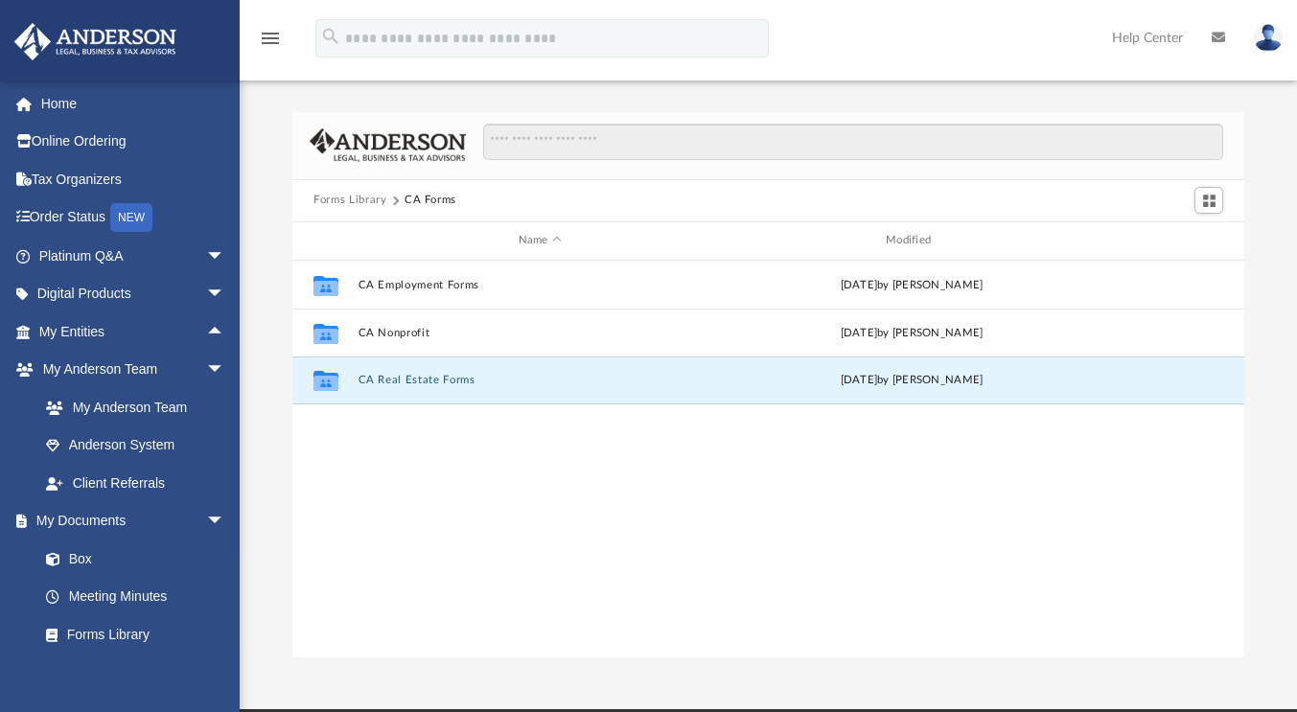
click at [376, 467] on div "Collaborated Folder CA Employment Forms [DATE] by [PERSON_NAME] Collaborated Fo…" at bounding box center [768, 460] width 952 height 398
click at [326, 381] on icon "grid" at bounding box center [325, 383] width 25 height 15
click at [413, 375] on button "CA Real Estate Forms" at bounding box center [539, 380] width 363 height 12
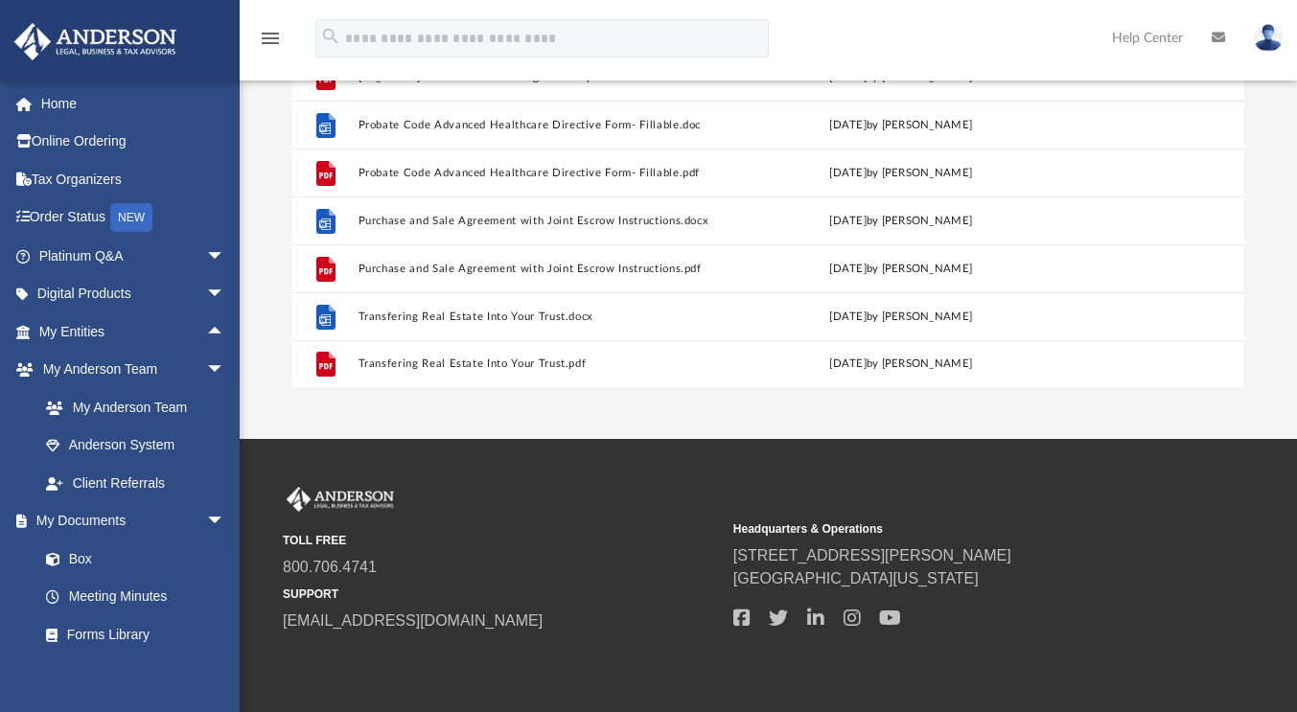
scroll to position [287, 0]
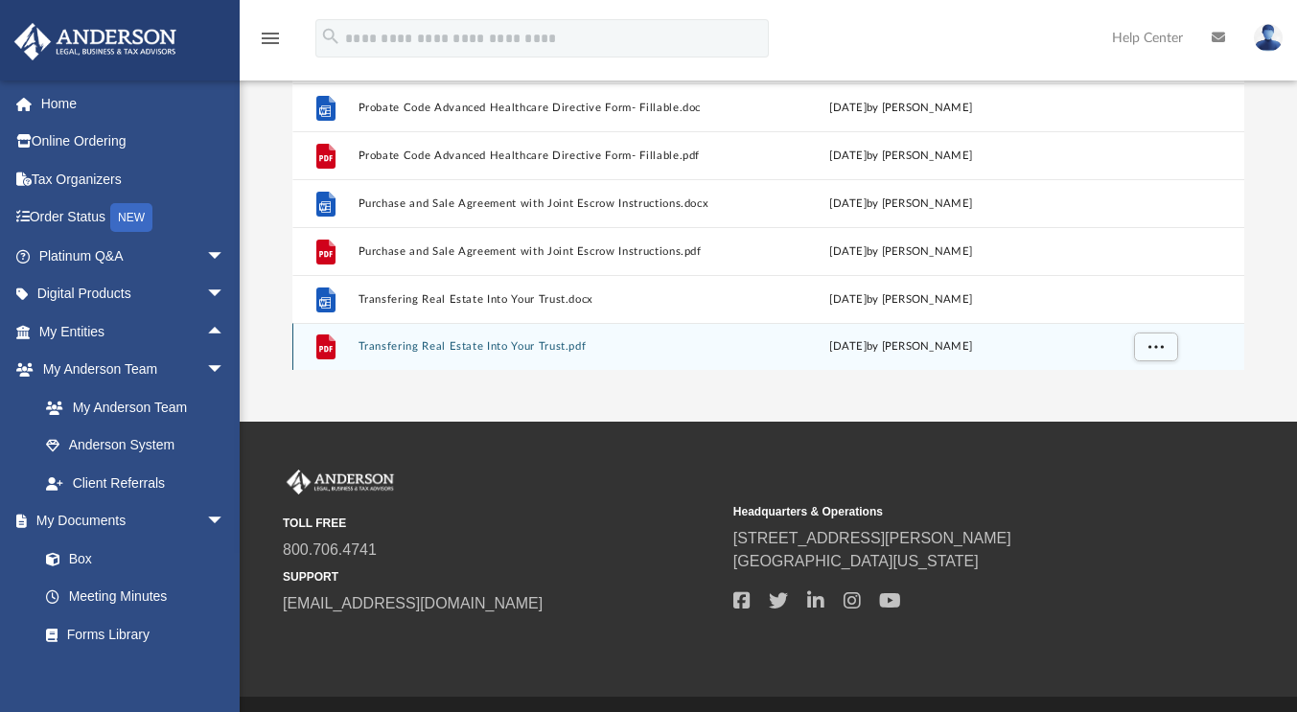
click at [484, 341] on button "Transfering Real Estate Into Your Trust.pdf" at bounding box center [536, 346] width 356 height 12
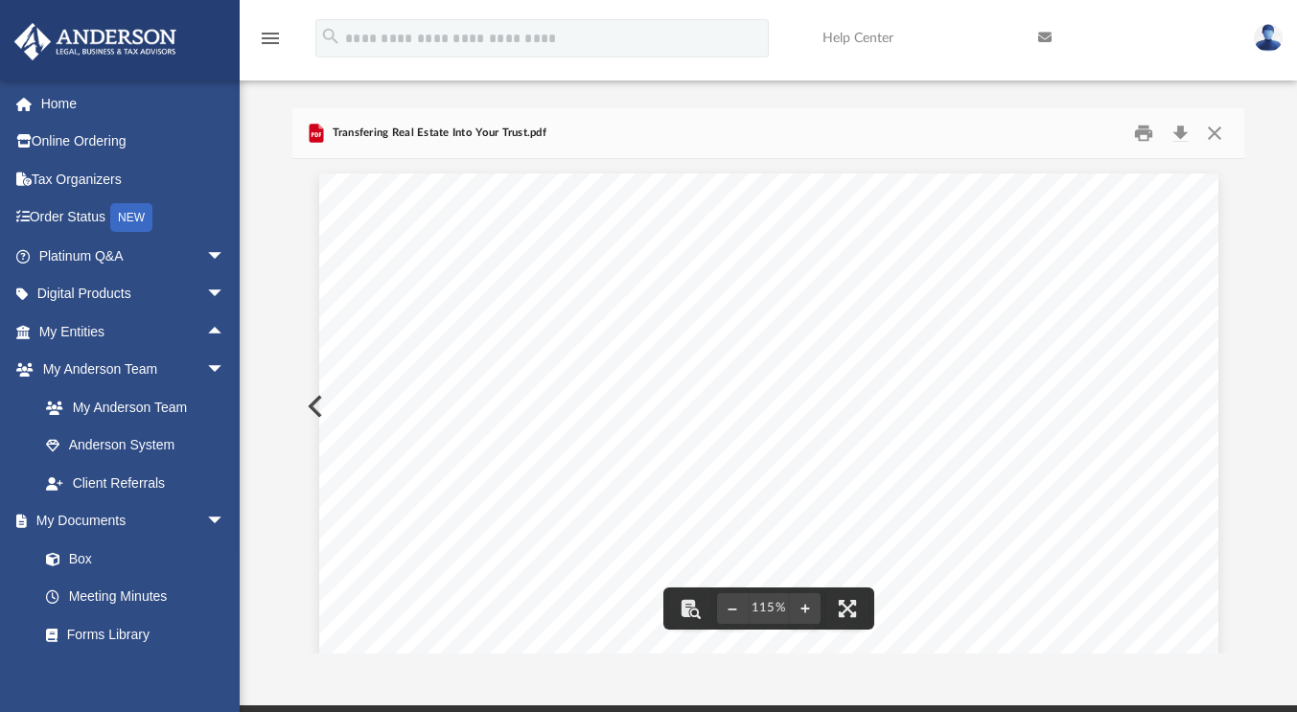
scroll to position [0, 0]
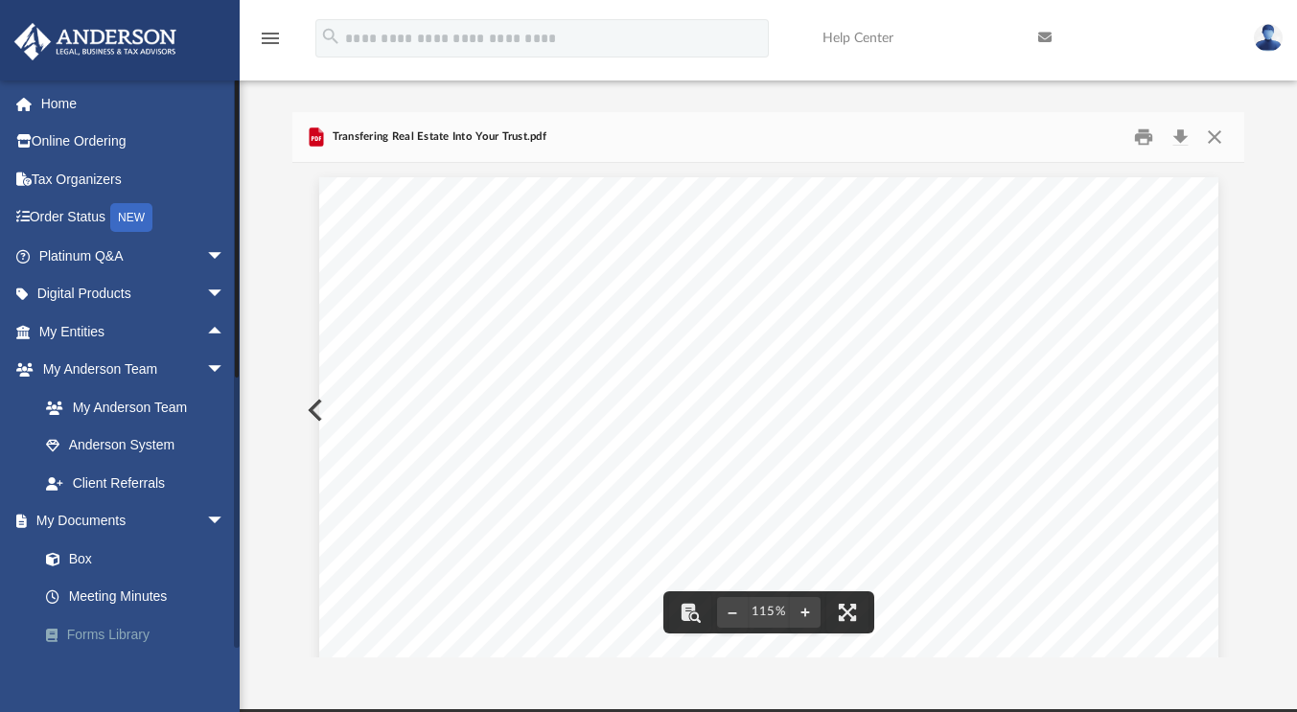
click at [122, 625] on link "Forms Library" at bounding box center [140, 634] width 227 height 38
click at [57, 636] on span at bounding box center [62, 635] width 11 height 13
click at [1215, 133] on button "Close" at bounding box center [1213, 137] width 34 height 30
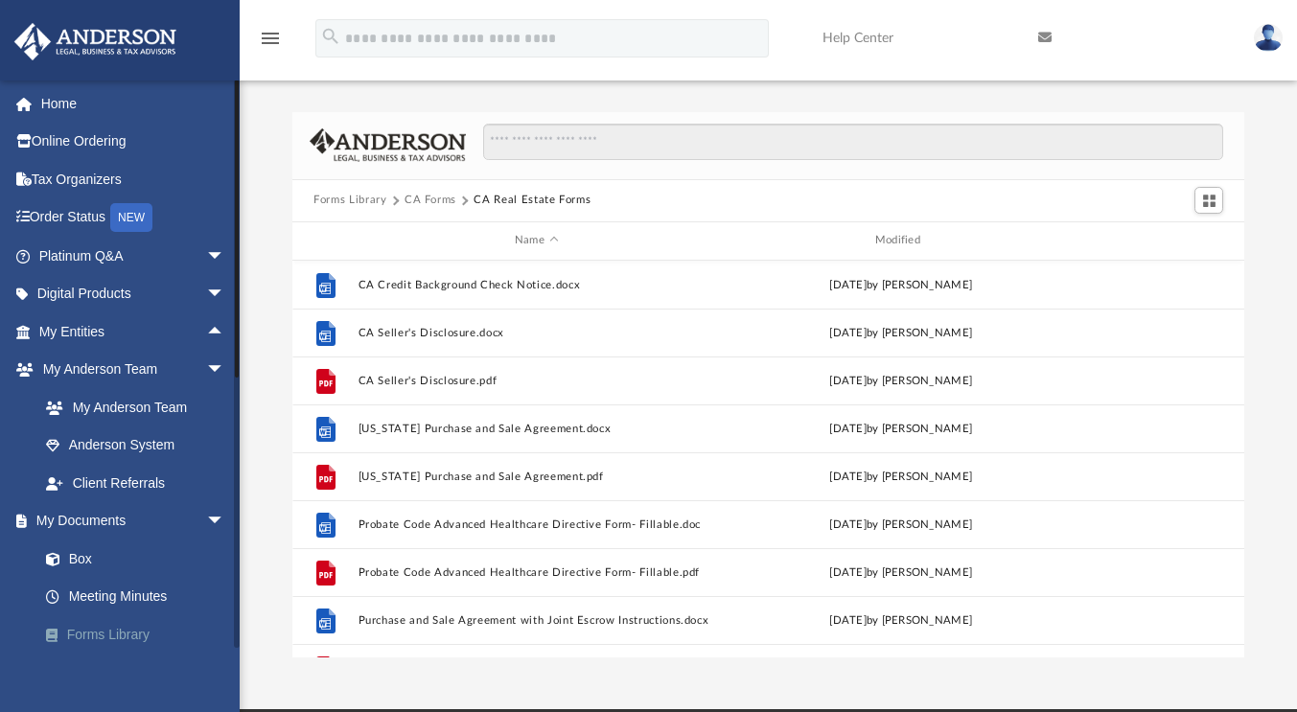
click at [110, 631] on link "Forms Library" at bounding box center [140, 634] width 227 height 38
click at [369, 201] on button "Forms Library" at bounding box center [349, 200] width 73 height 17
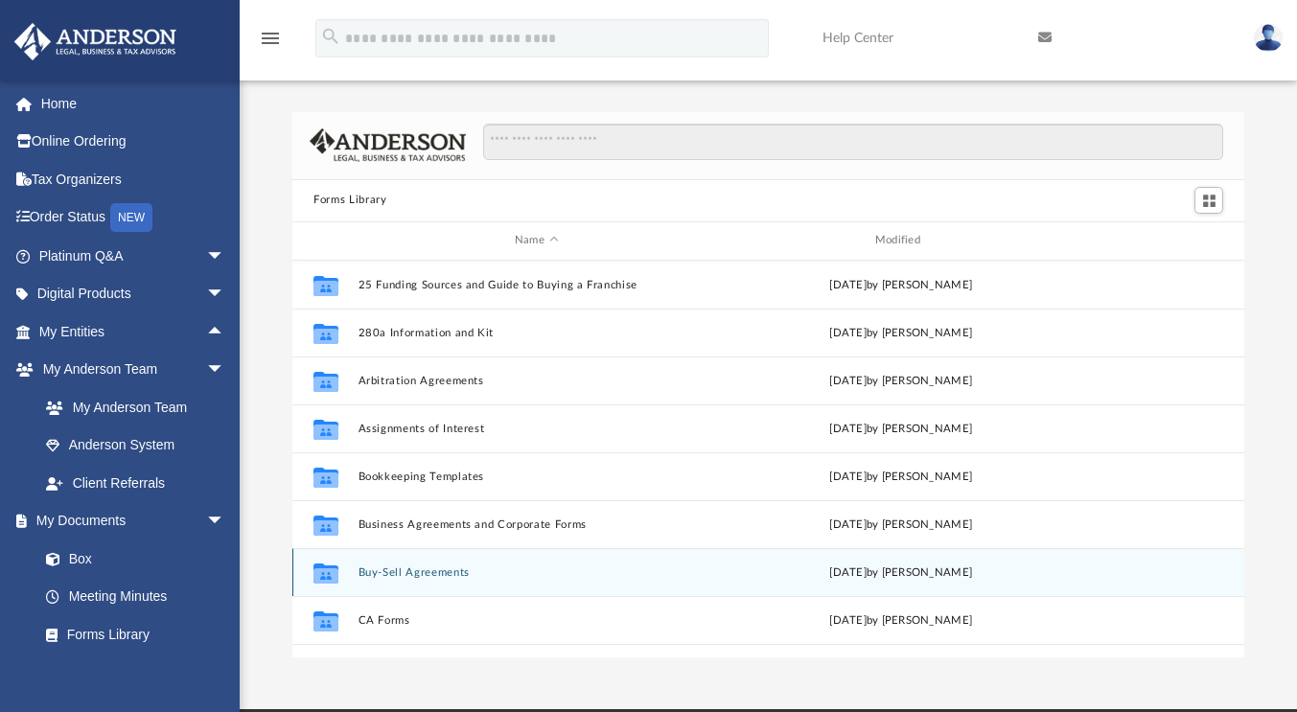
click at [417, 578] on div "Collaborated Folder Buy-Sell Agreements [DATE] by [PERSON_NAME]" at bounding box center [768, 572] width 952 height 48
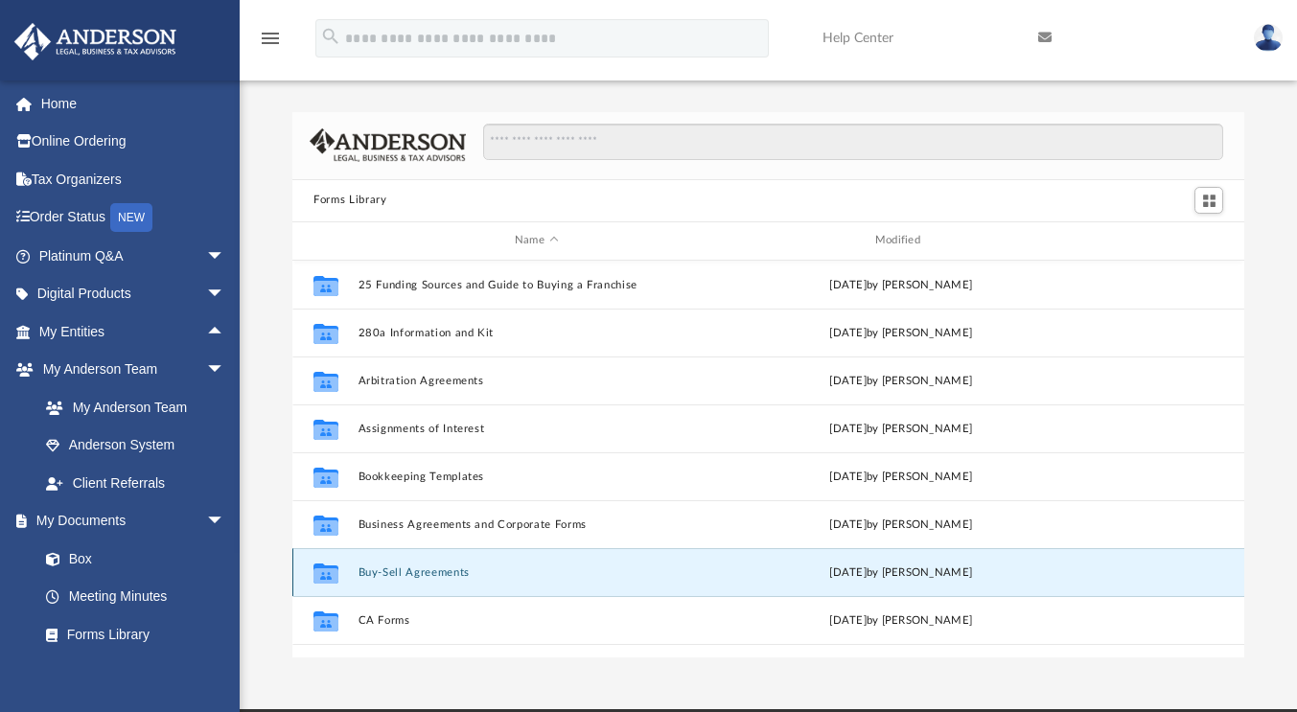
click at [390, 571] on button "Buy-Sell Agreements" at bounding box center [536, 572] width 356 height 12
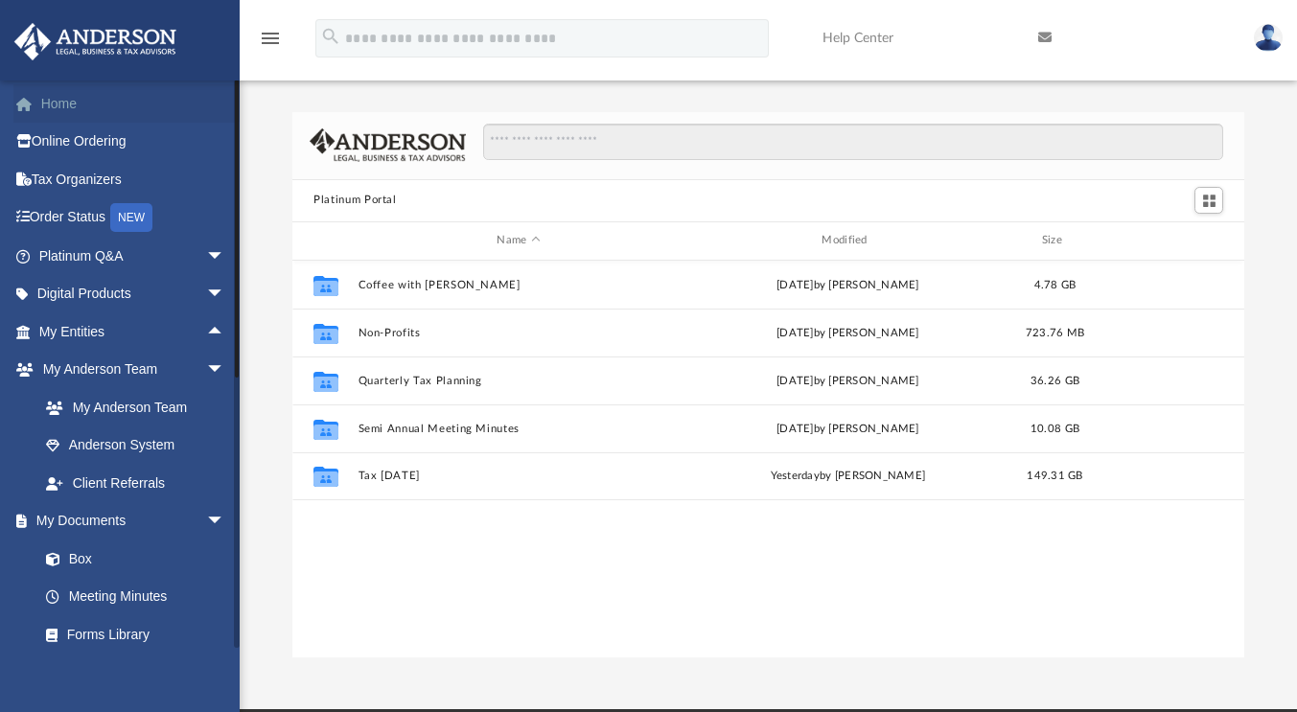
scroll to position [421, 937]
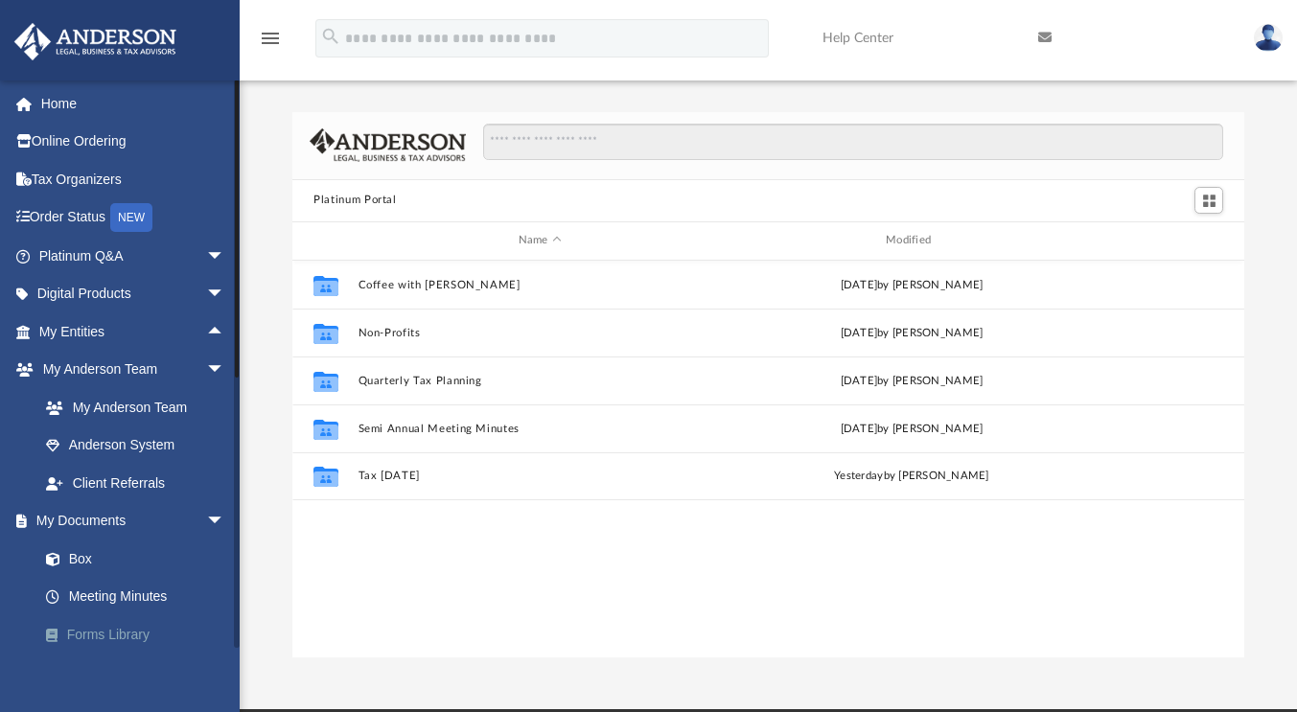
click at [110, 635] on link "Forms Library" at bounding box center [140, 634] width 227 height 38
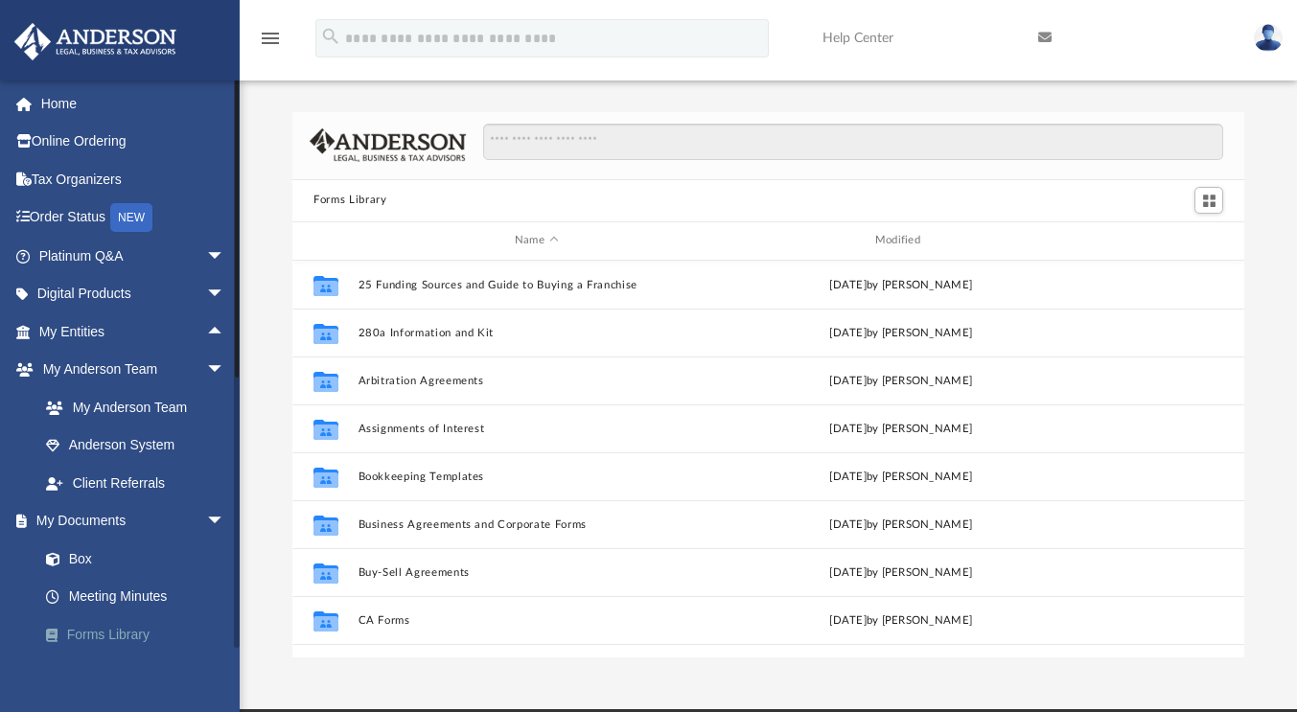
scroll to position [421, 937]
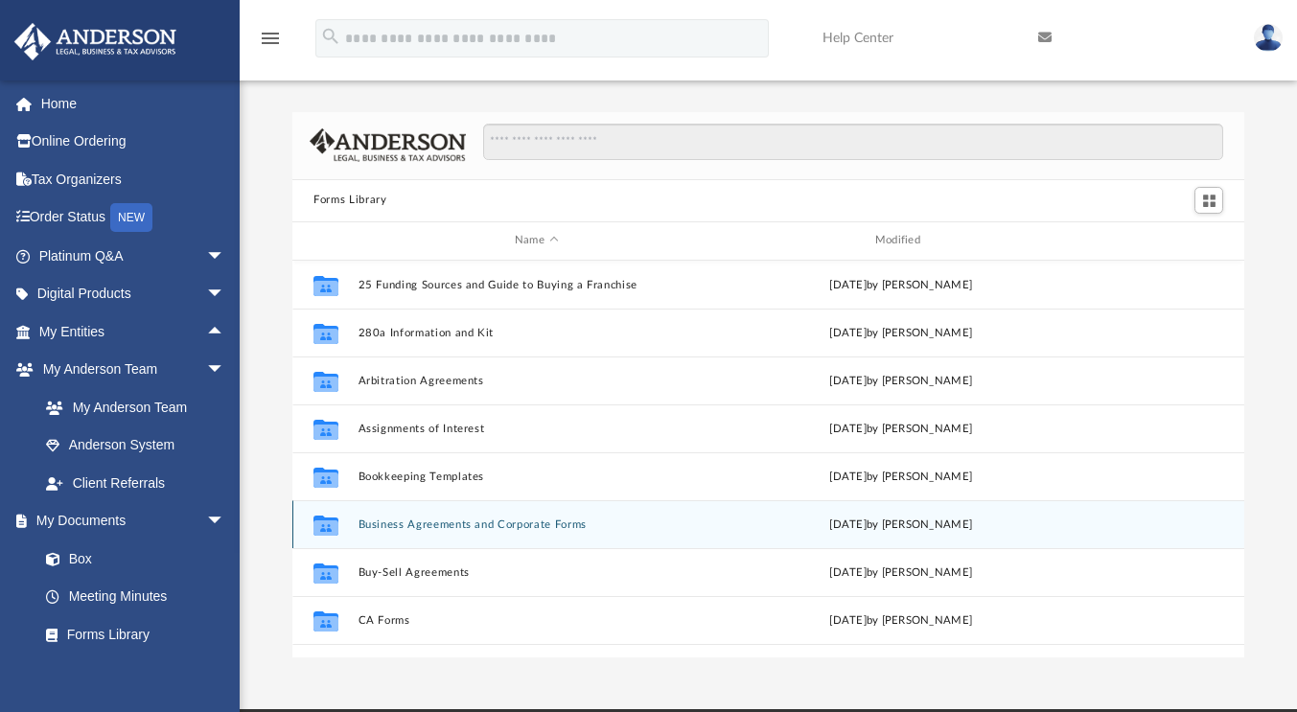
click at [511, 525] on button "Business Agreements and Corporate Forms" at bounding box center [536, 524] width 356 height 12
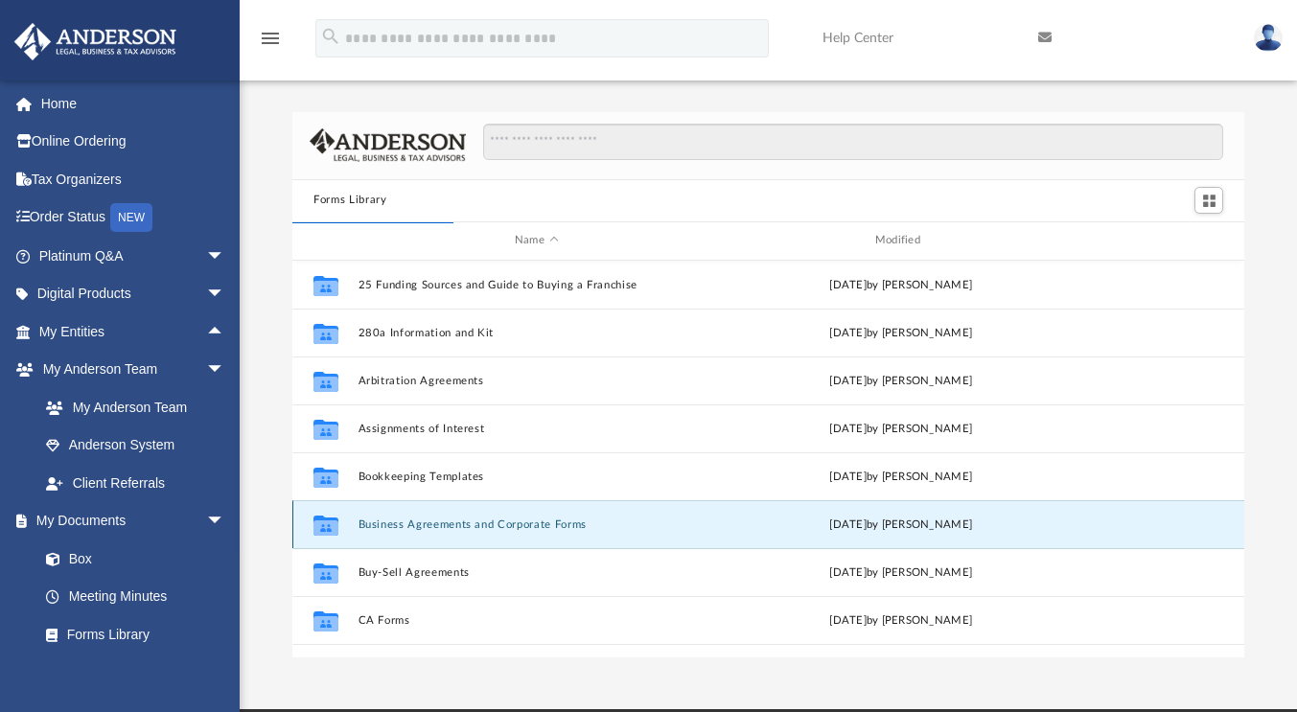
click at [319, 526] on icon "grid" at bounding box center [325, 526] width 25 height 15
click at [379, 514] on div "Collaborated Folder Business Agreements and Corporate Forms [DATE] by [PERSON_N…" at bounding box center [768, 524] width 952 height 48
click at [378, 523] on button "Business Agreements and Corporate Forms" at bounding box center [536, 524] width 356 height 12
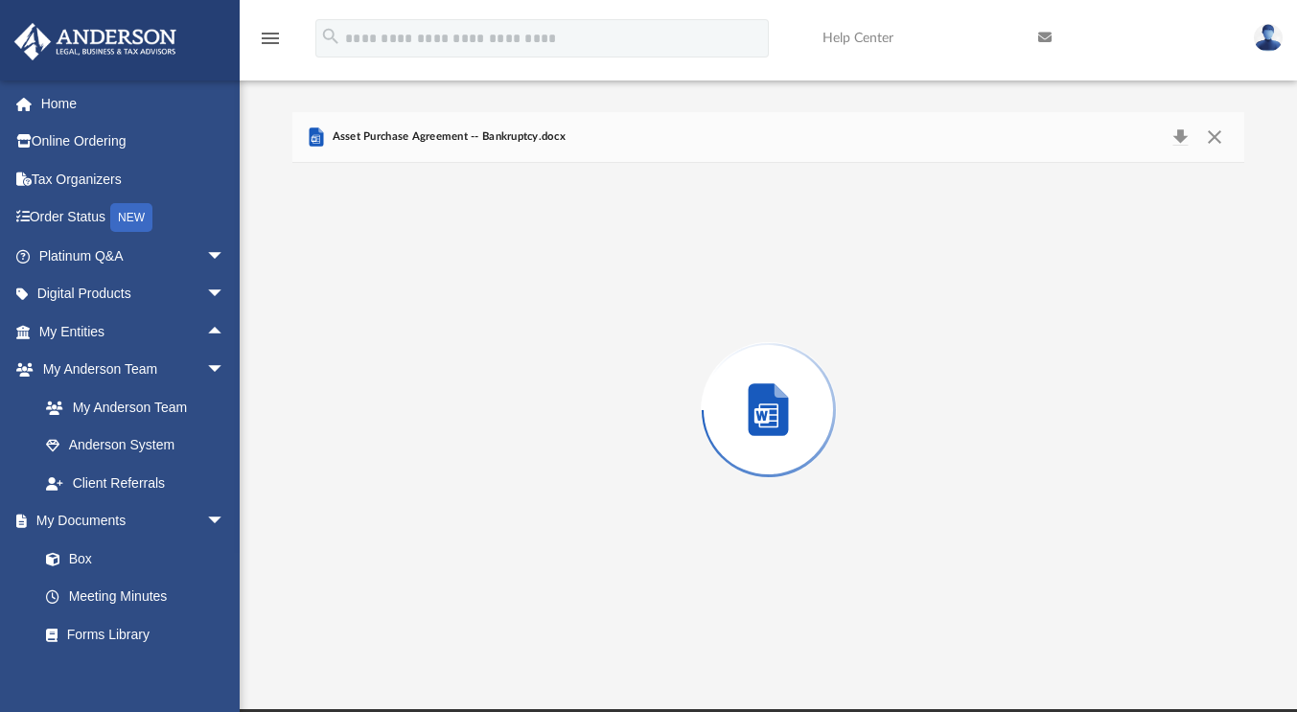
scroll to position [15, 15]
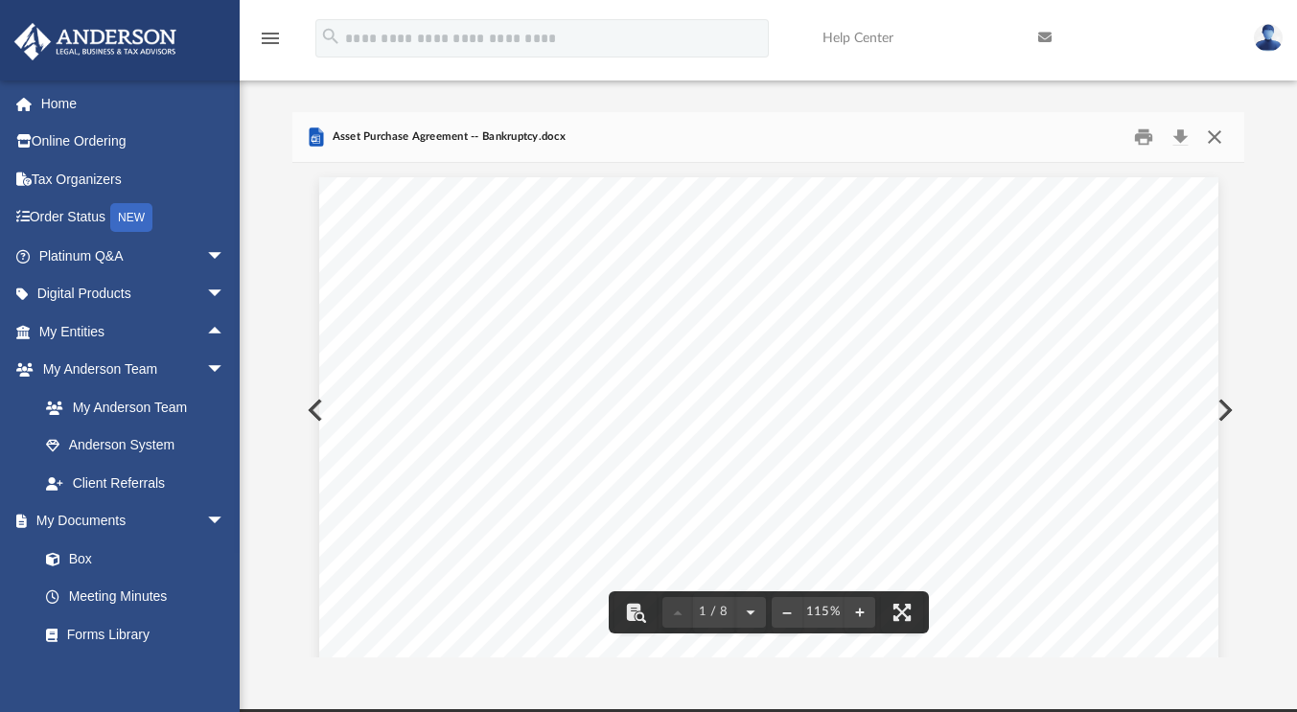
click at [1213, 139] on button "Close" at bounding box center [1213, 137] width 34 height 30
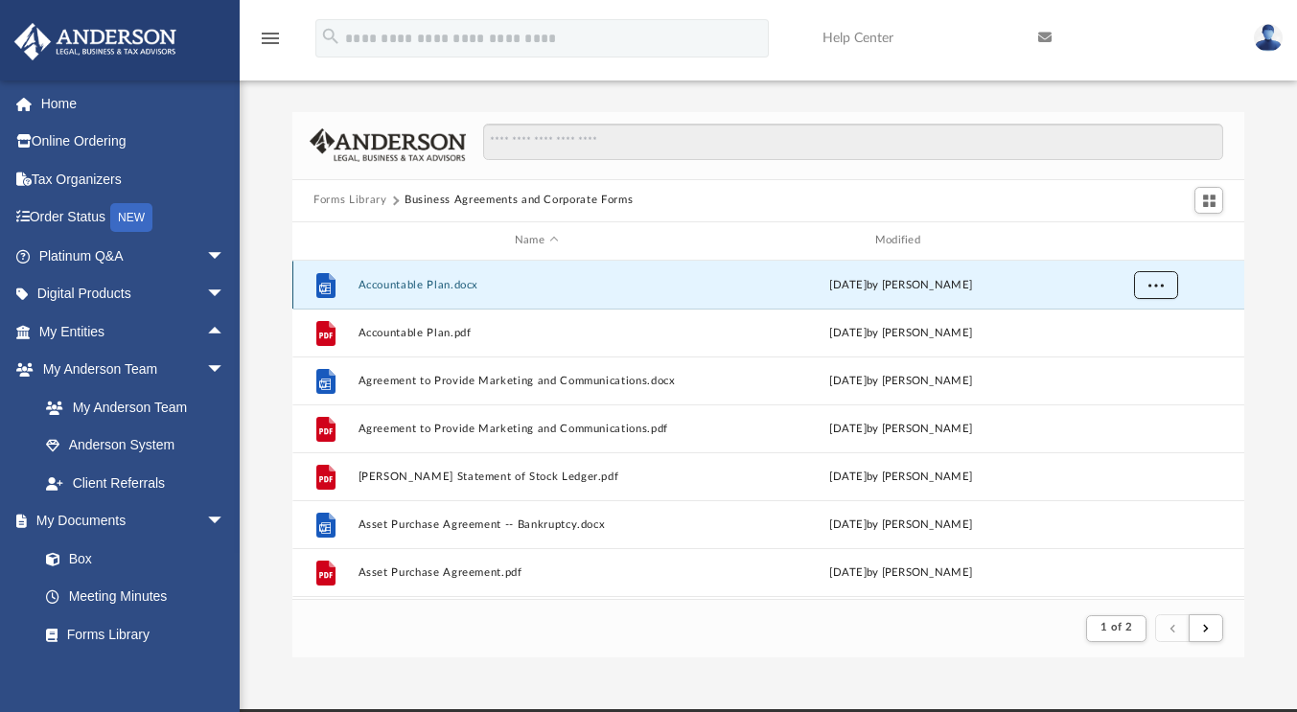
click at [1169, 288] on button "More options" at bounding box center [1156, 284] width 44 height 29
click at [1140, 354] on li "Download" at bounding box center [1138, 353] width 56 height 20
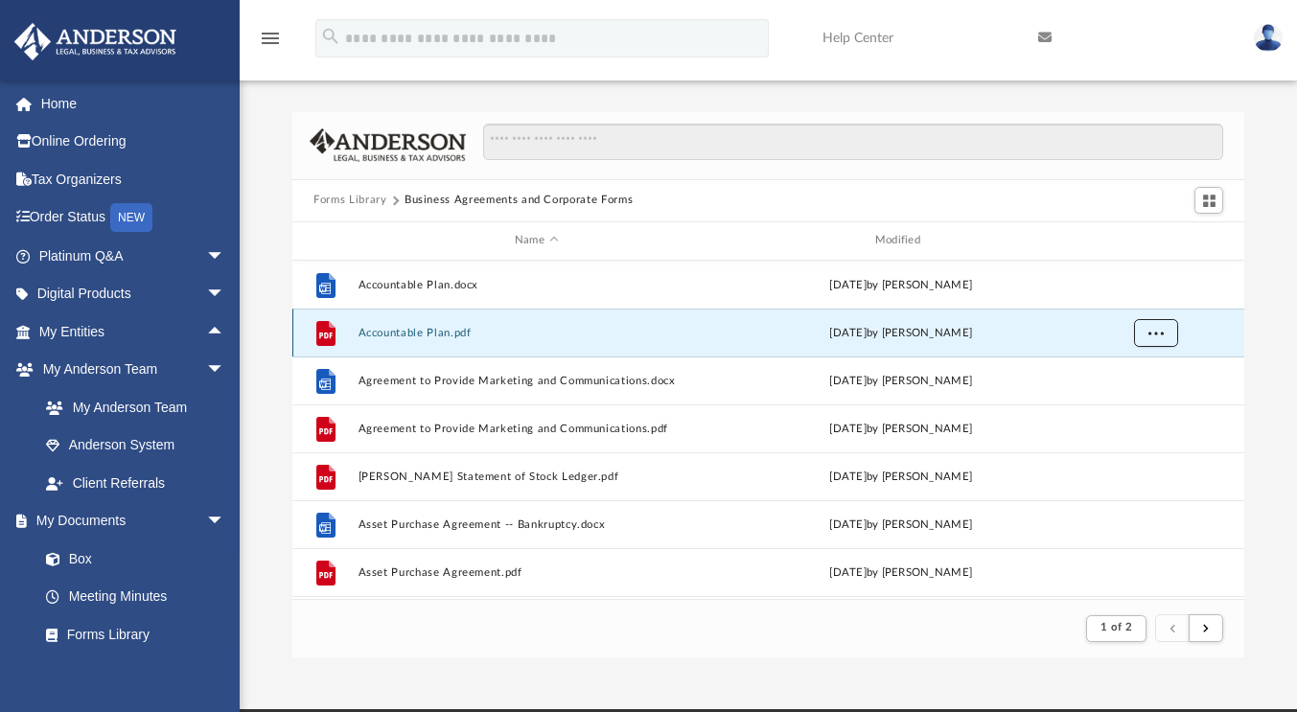
click at [1139, 329] on button "More options" at bounding box center [1156, 332] width 44 height 29
click at [1138, 402] on li "Download" at bounding box center [1138, 401] width 56 height 20
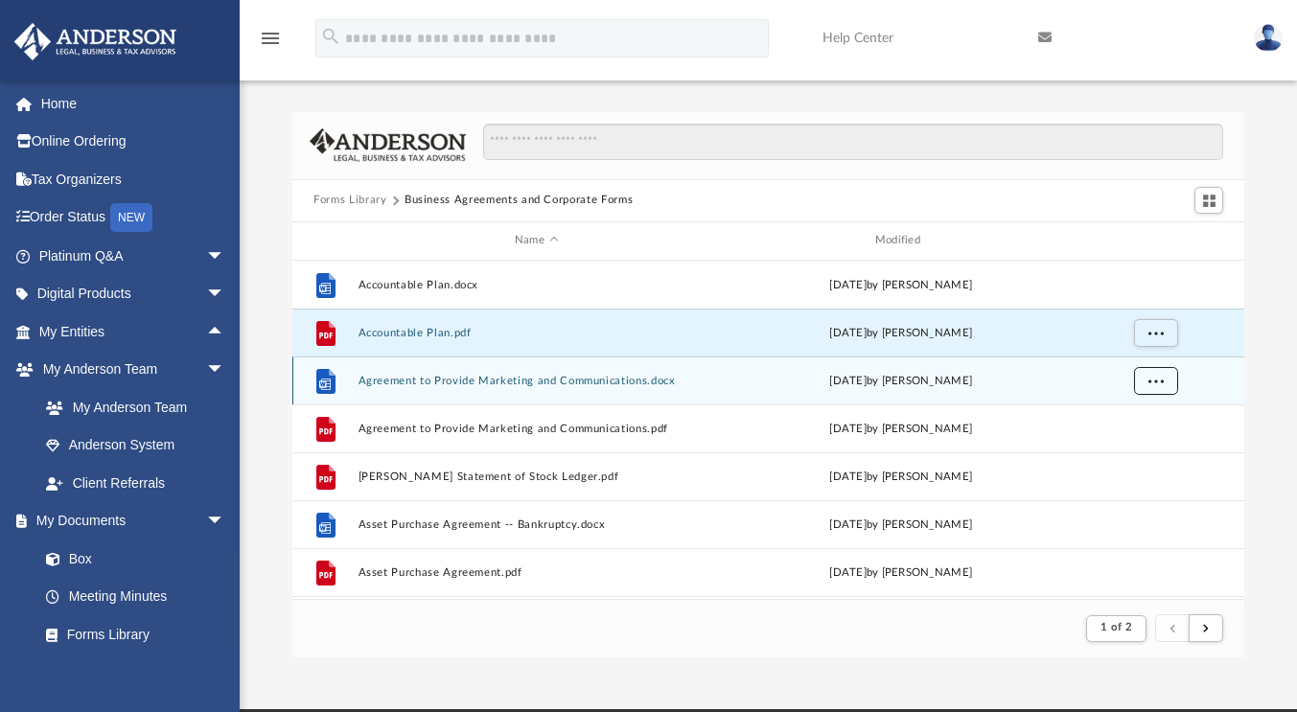
click at [1164, 384] on button "More options" at bounding box center [1156, 380] width 44 height 29
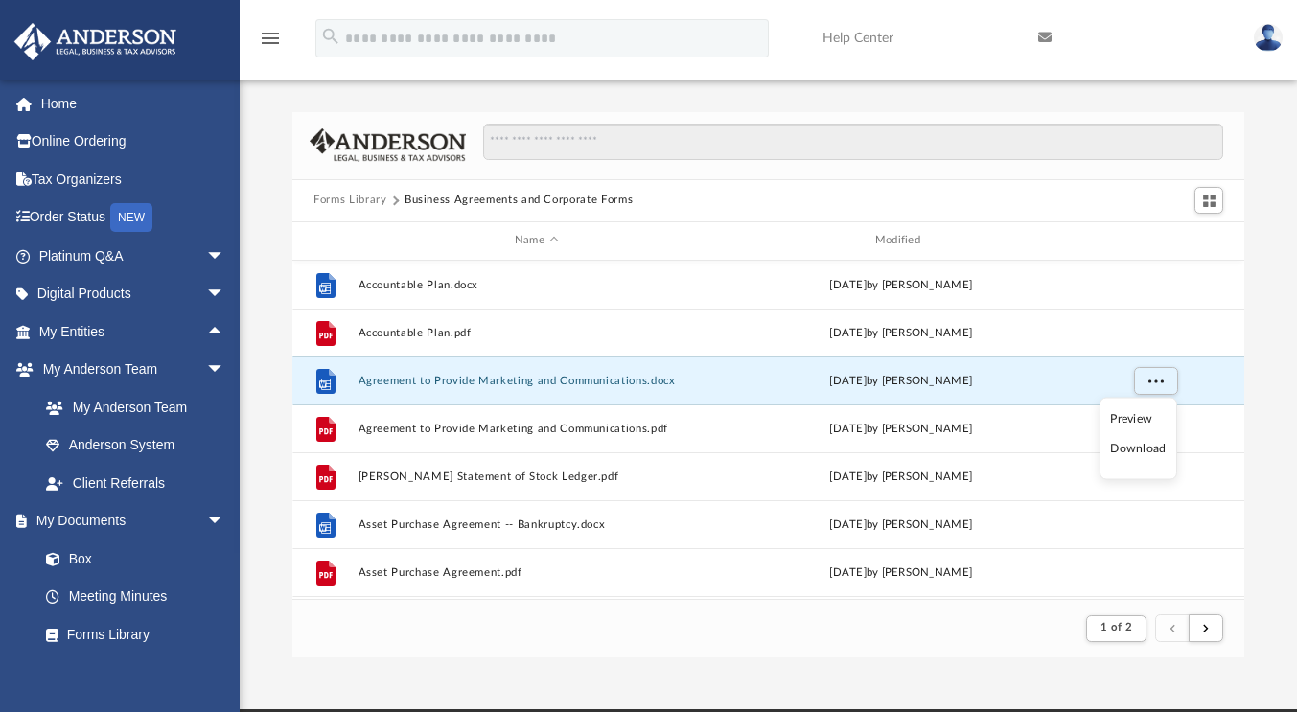
click at [1161, 454] on li "Download" at bounding box center [1138, 449] width 56 height 20
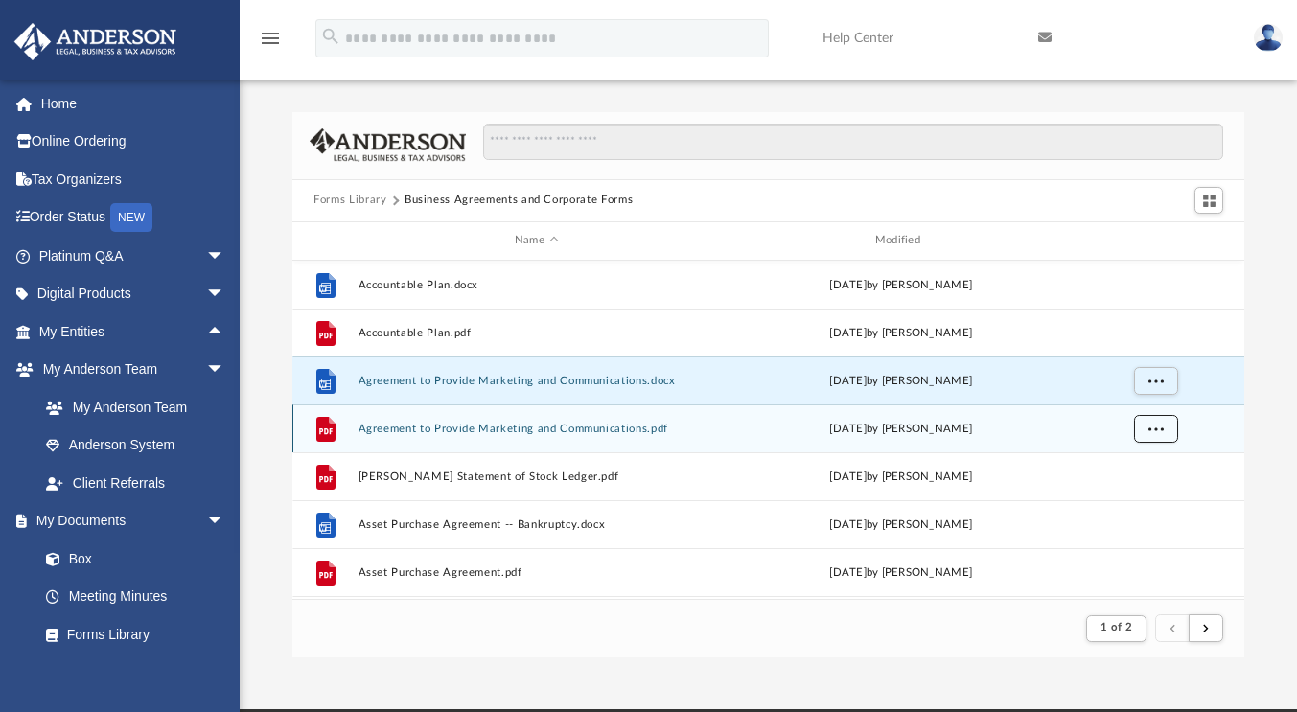
click at [1145, 430] on button "More options" at bounding box center [1156, 428] width 44 height 29
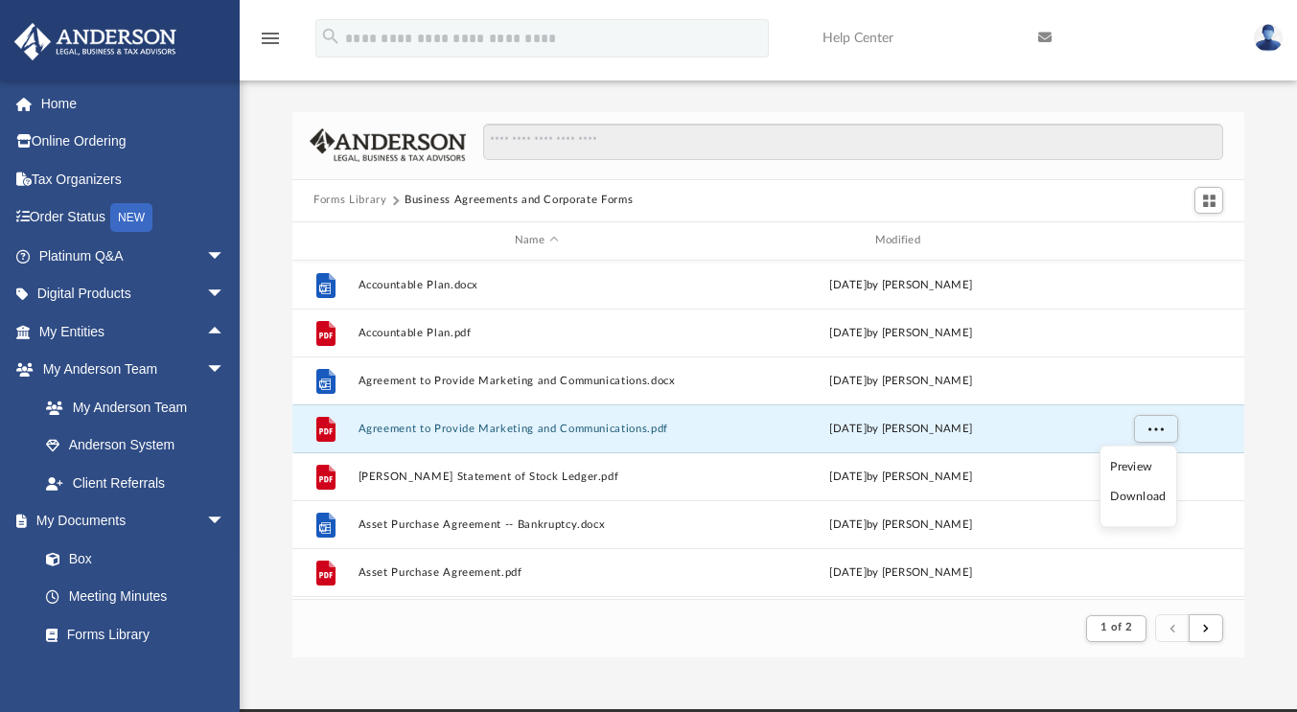
click at [1146, 494] on li "Download" at bounding box center [1138, 497] width 56 height 20
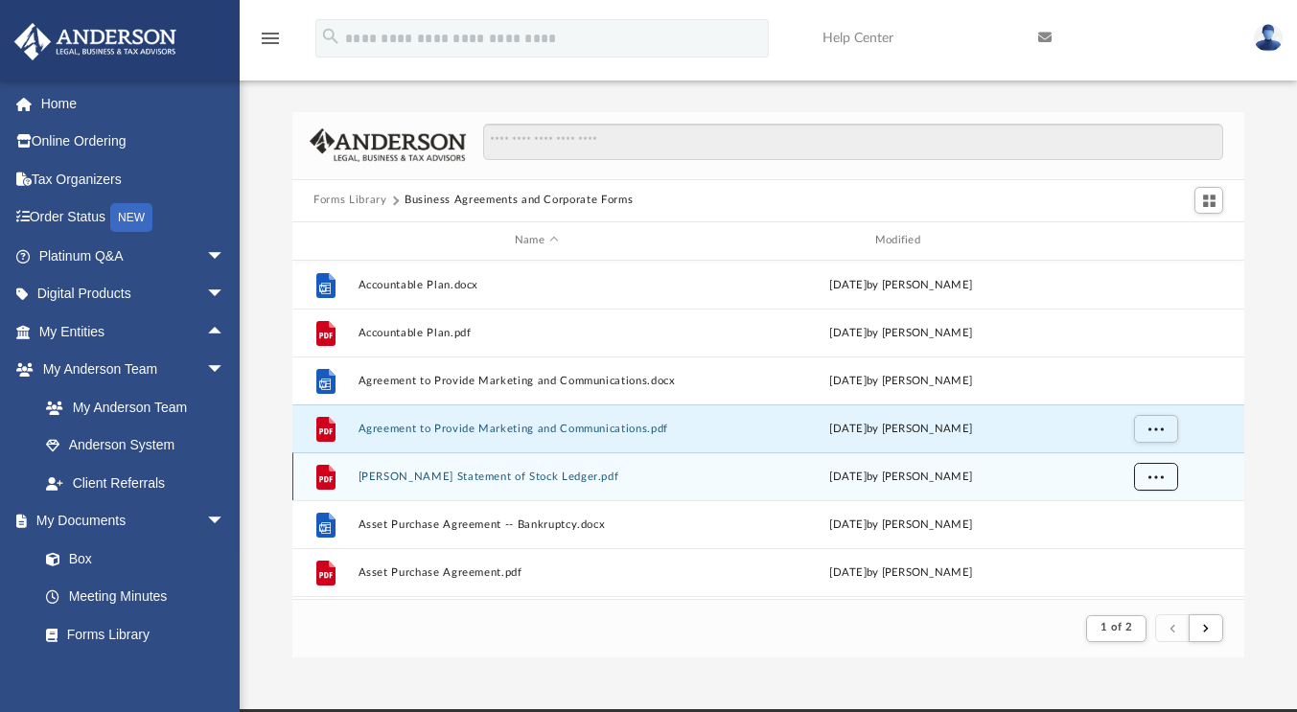
click at [1175, 479] on button "More options" at bounding box center [1156, 476] width 44 height 29
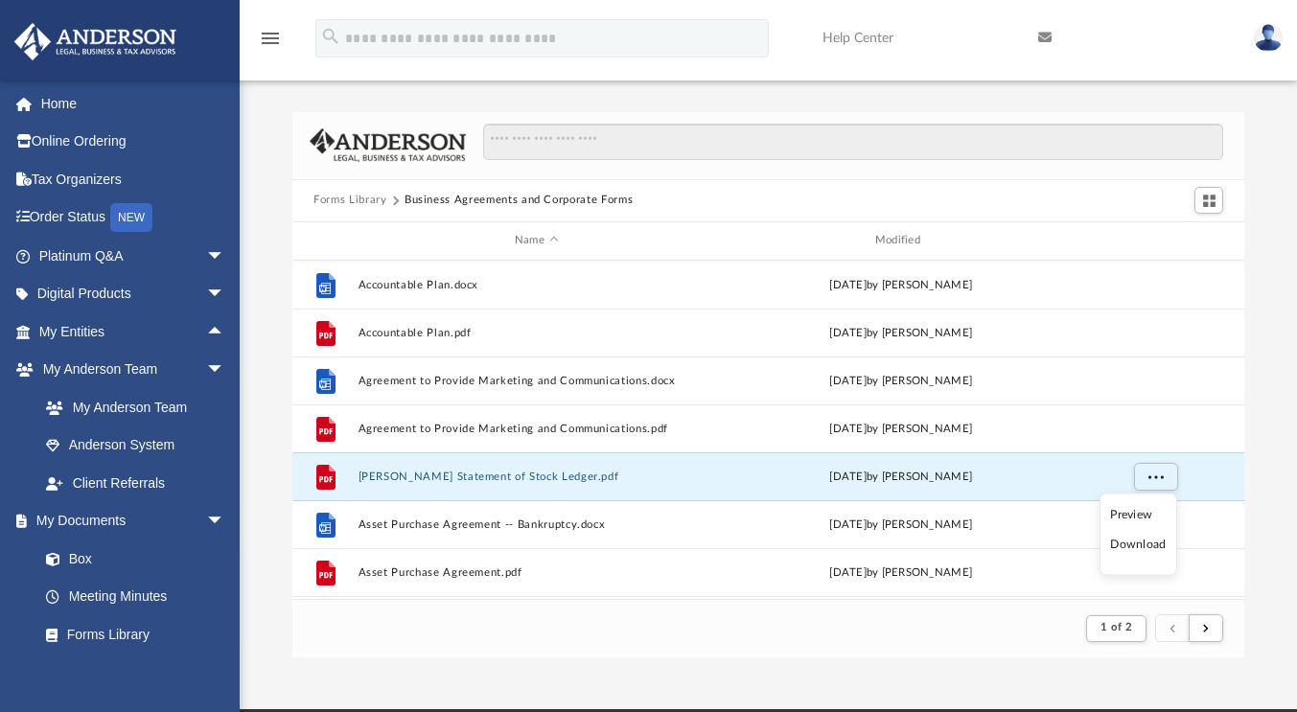
click at [1157, 543] on li "Download" at bounding box center [1138, 545] width 56 height 20
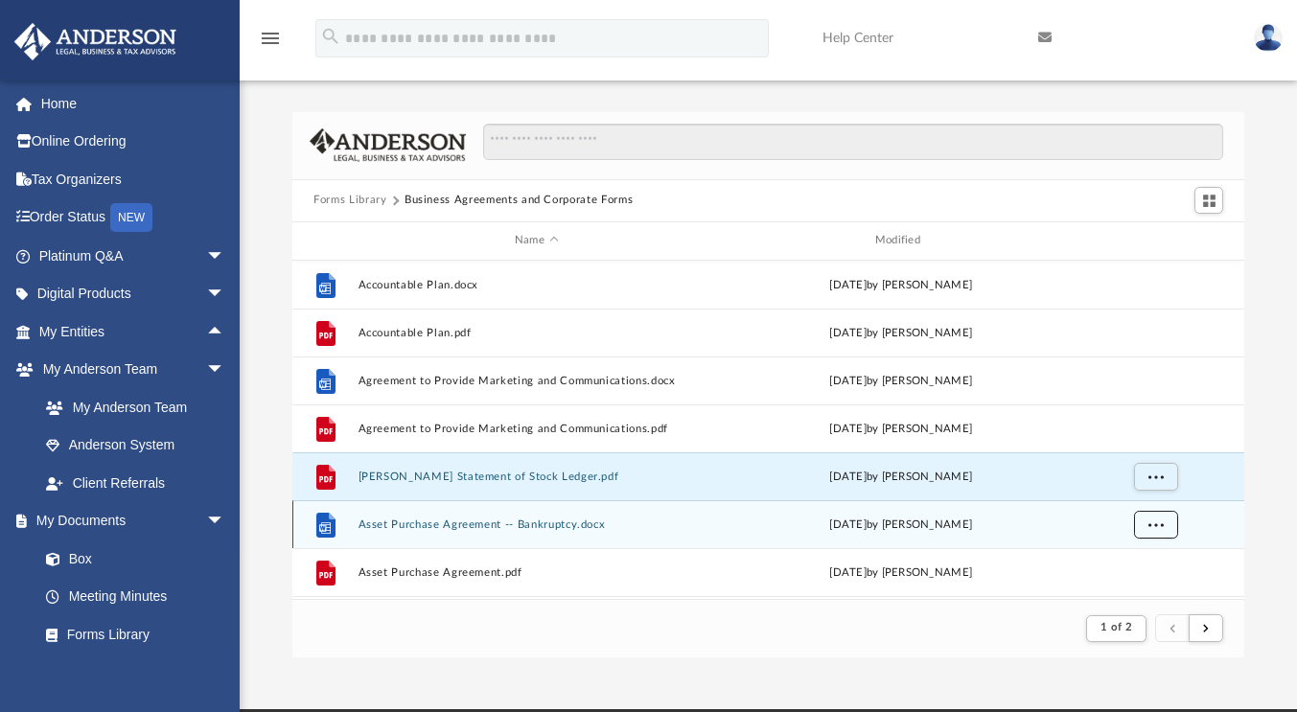
click at [1169, 535] on button "More options" at bounding box center [1156, 524] width 44 height 29
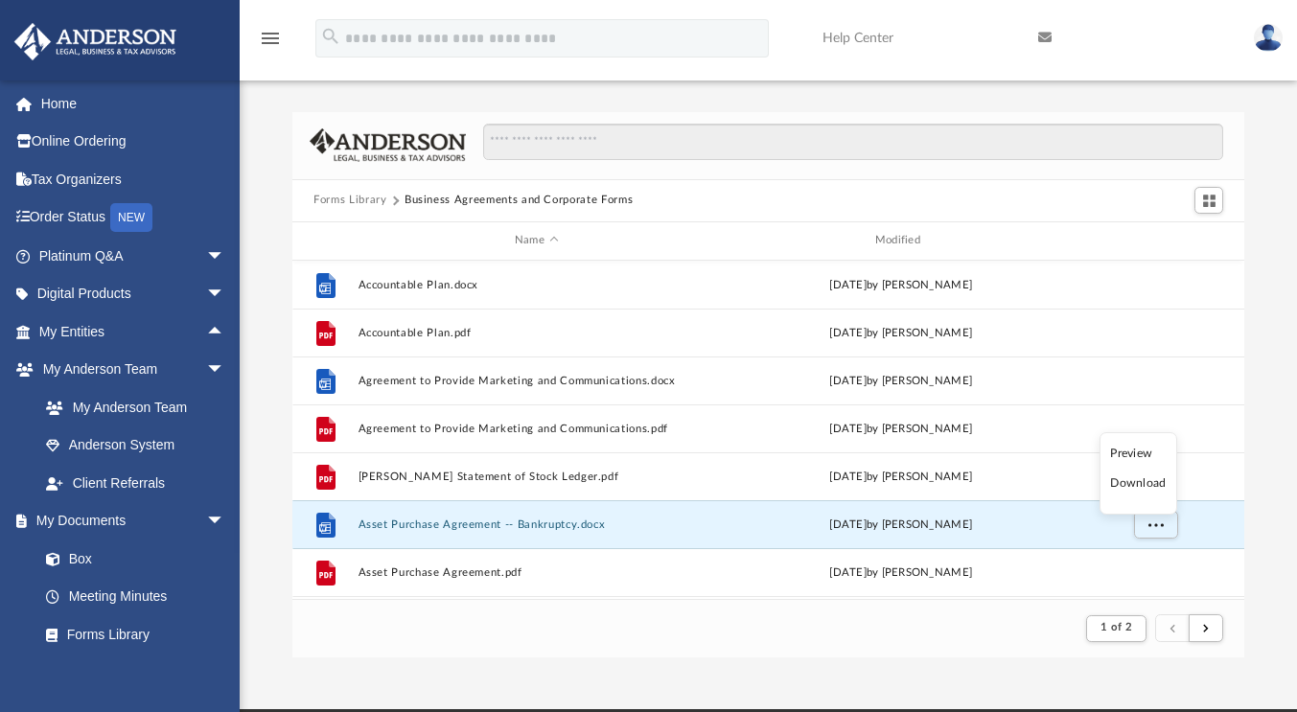
click at [1143, 488] on li "Download" at bounding box center [1138, 483] width 56 height 20
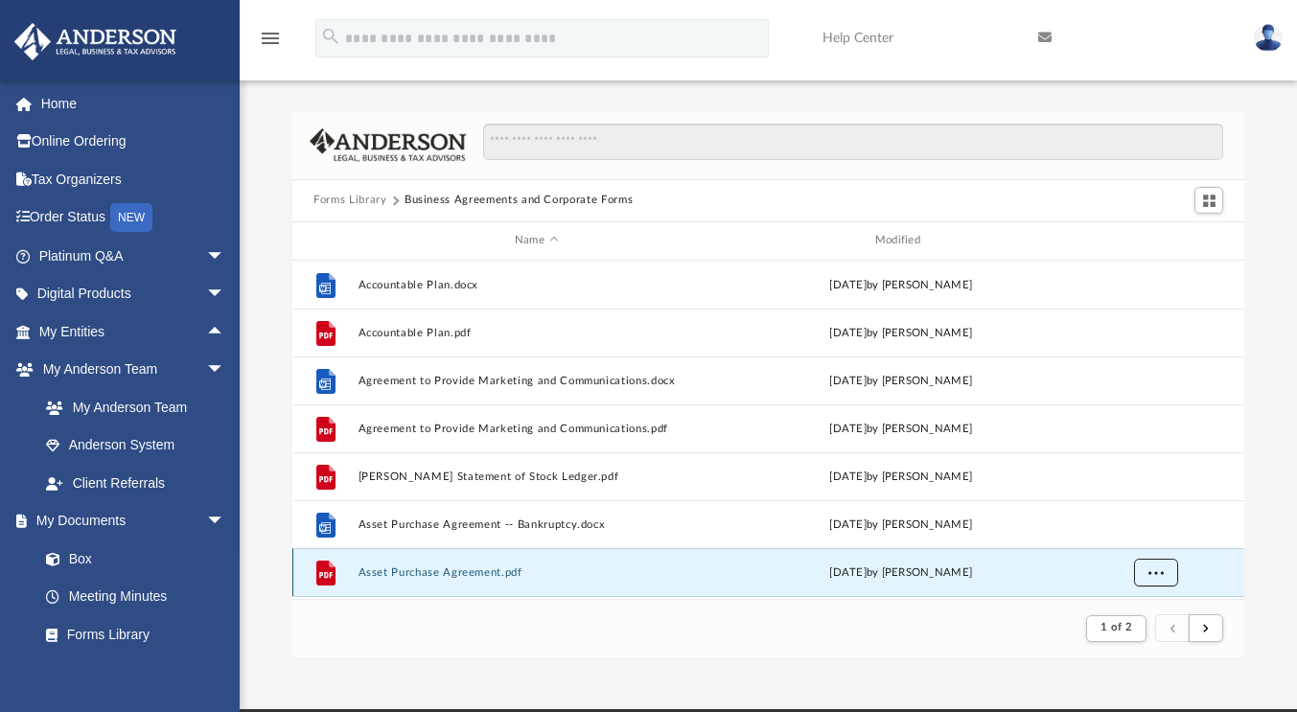
click at [1145, 566] on button "More options" at bounding box center [1156, 572] width 44 height 29
click at [1127, 529] on li "Download" at bounding box center [1138, 531] width 56 height 20
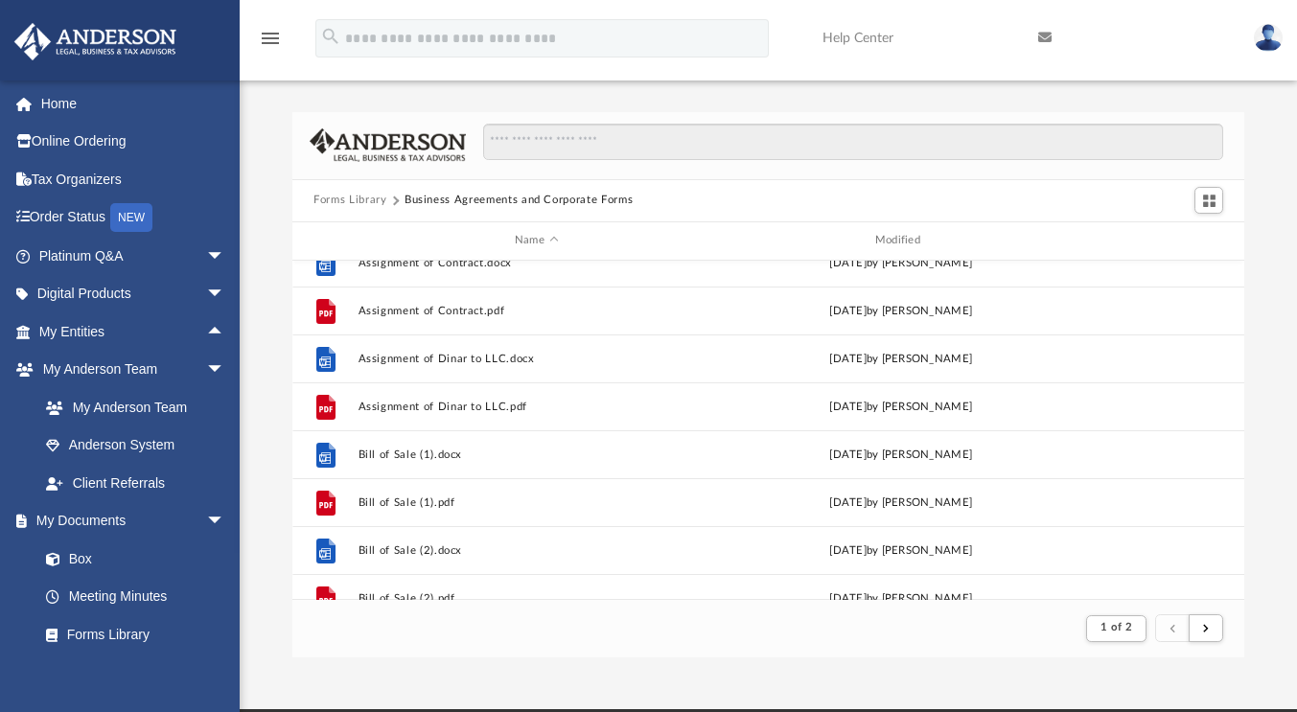
scroll to position [342, 0]
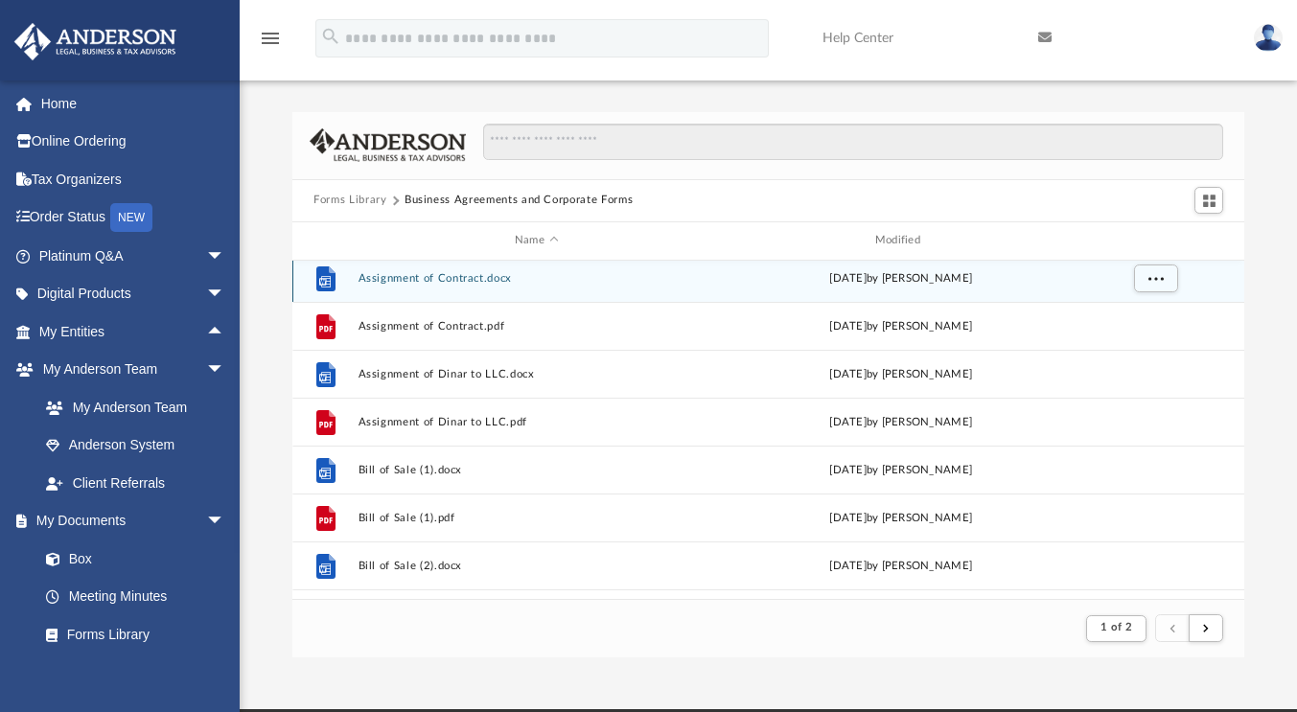
click at [537, 284] on div "File Assignment of Contract.docx [DATE] by [PERSON_NAME]" at bounding box center [768, 278] width 952 height 48
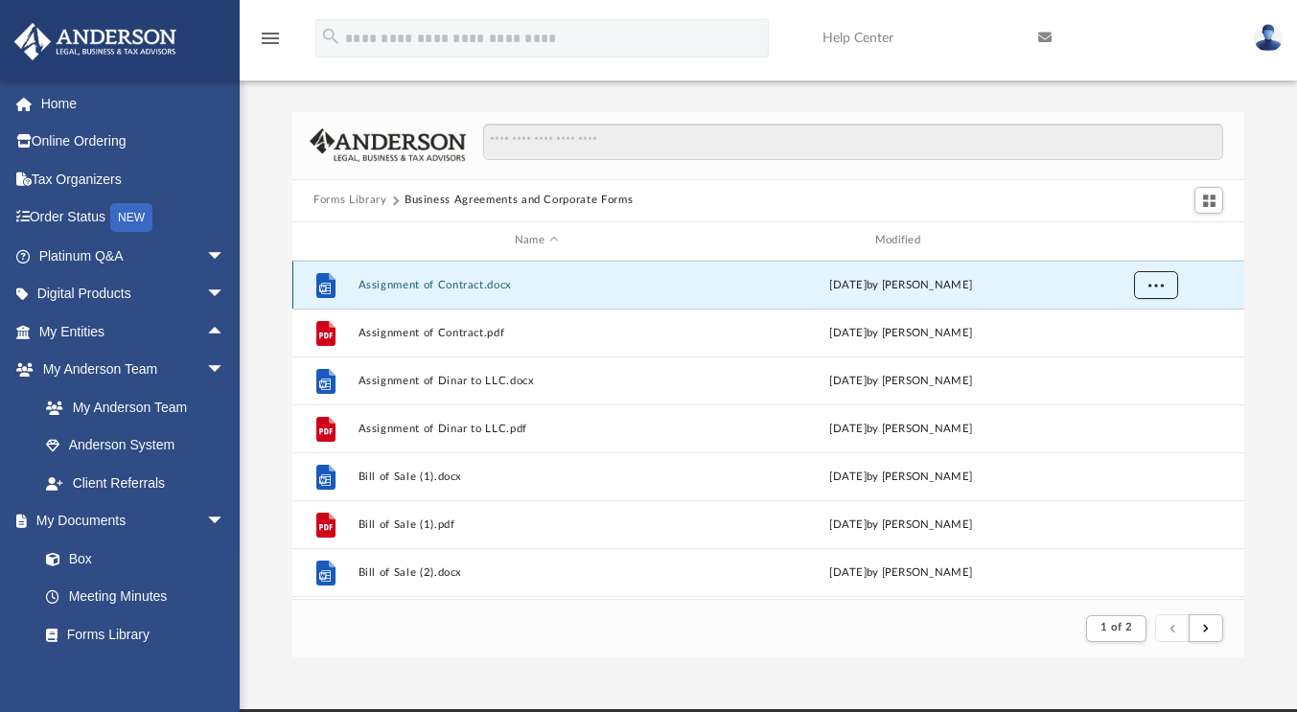
click at [1162, 280] on button "More options" at bounding box center [1156, 284] width 44 height 29
click at [1157, 350] on li "Download" at bounding box center [1138, 353] width 56 height 20
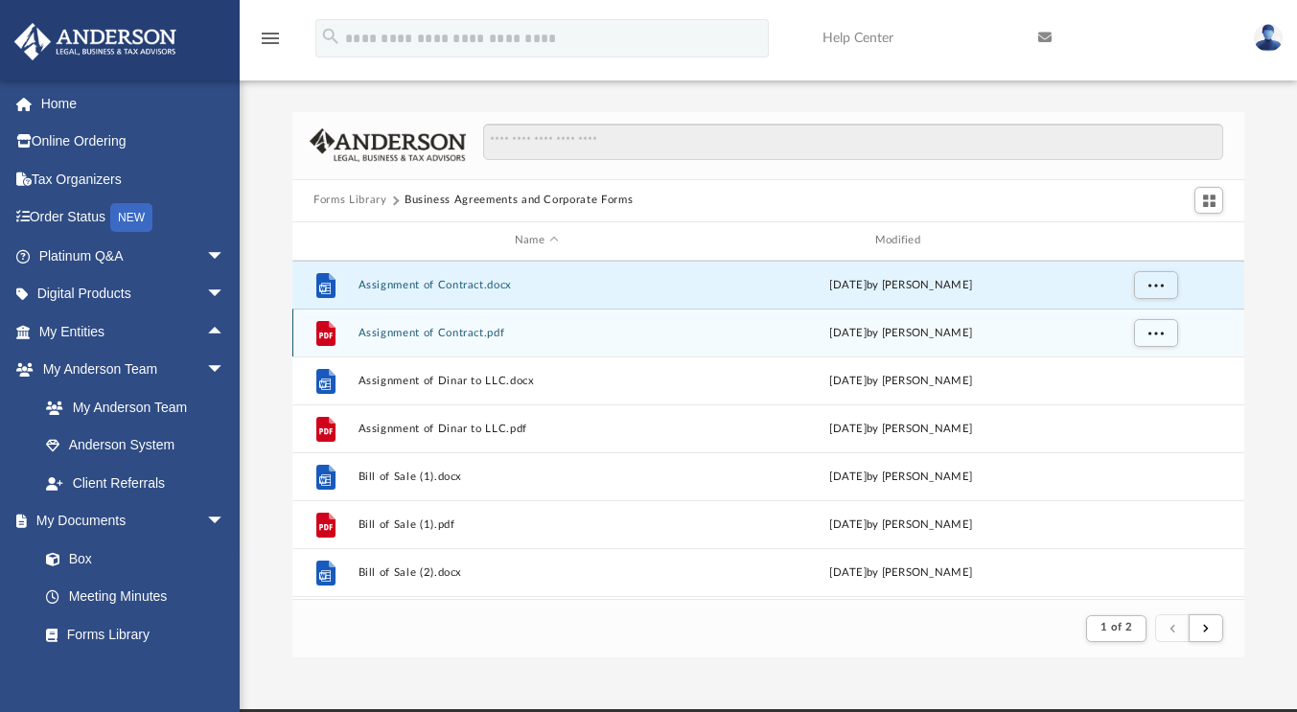
click at [522, 328] on button "Assignment of Contract.pdf" at bounding box center [536, 333] width 356 height 12
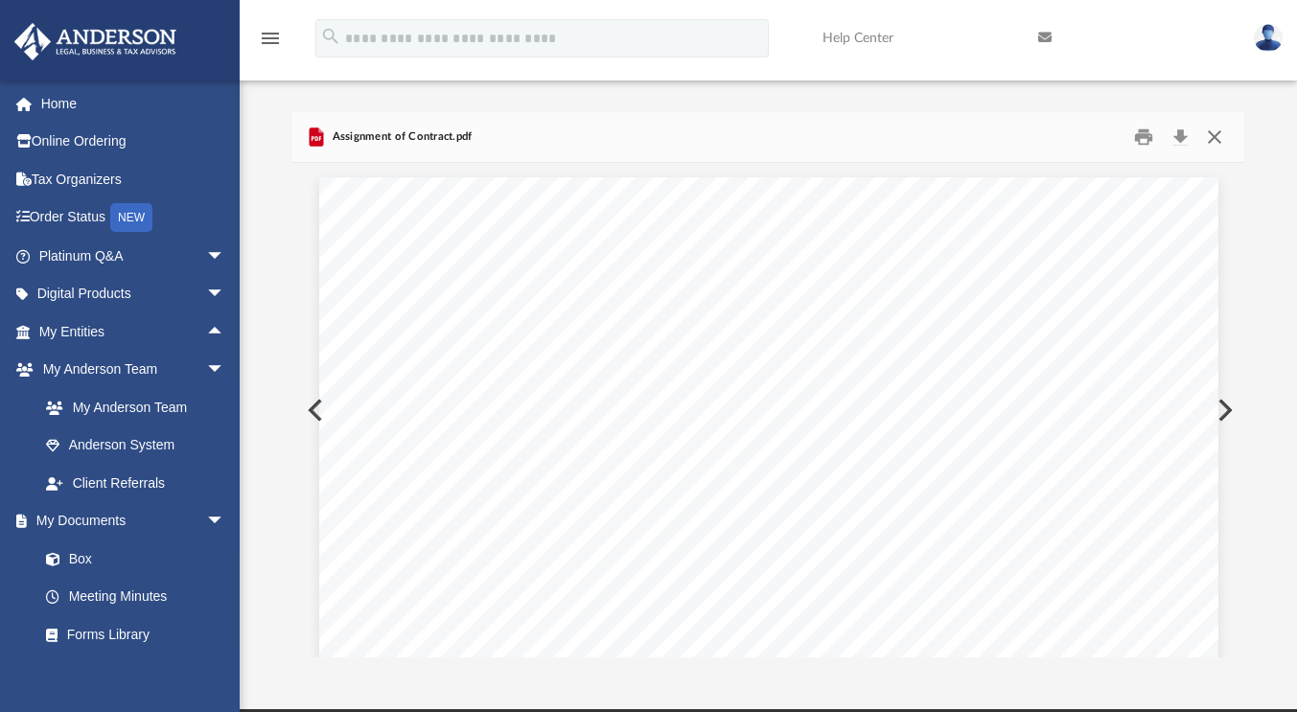
click at [1210, 141] on button "Close" at bounding box center [1213, 137] width 34 height 30
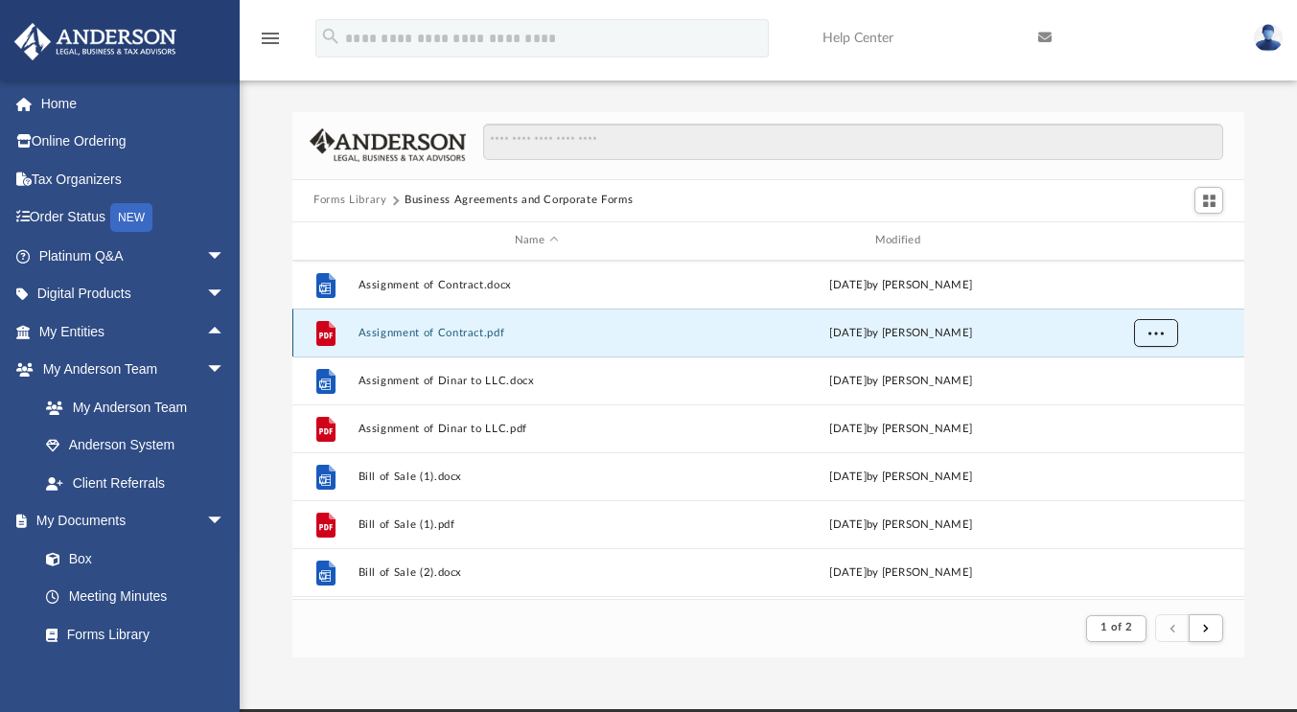
click at [1143, 330] on button "More options" at bounding box center [1156, 332] width 44 height 29
click at [1133, 399] on li "Download" at bounding box center [1138, 401] width 56 height 20
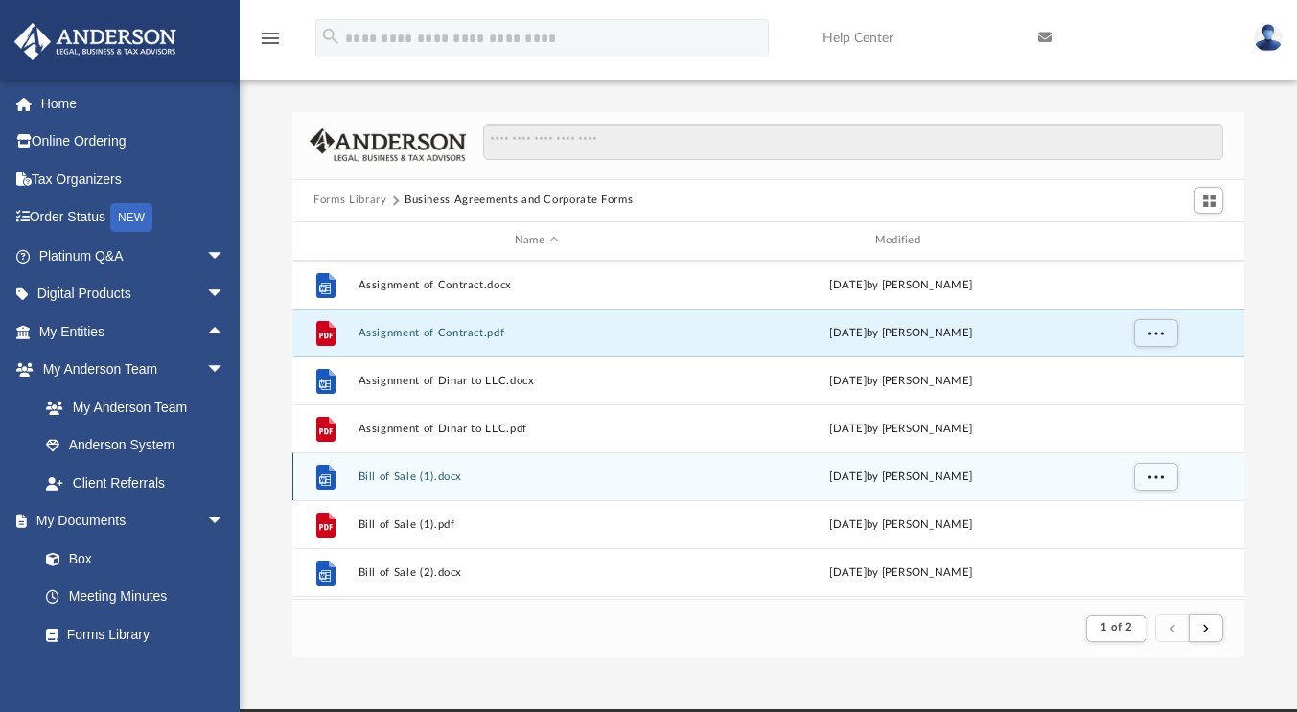
click at [442, 482] on div "File Bill of Sale (1).docx [DATE] by [PERSON_NAME]" at bounding box center [768, 476] width 952 height 48
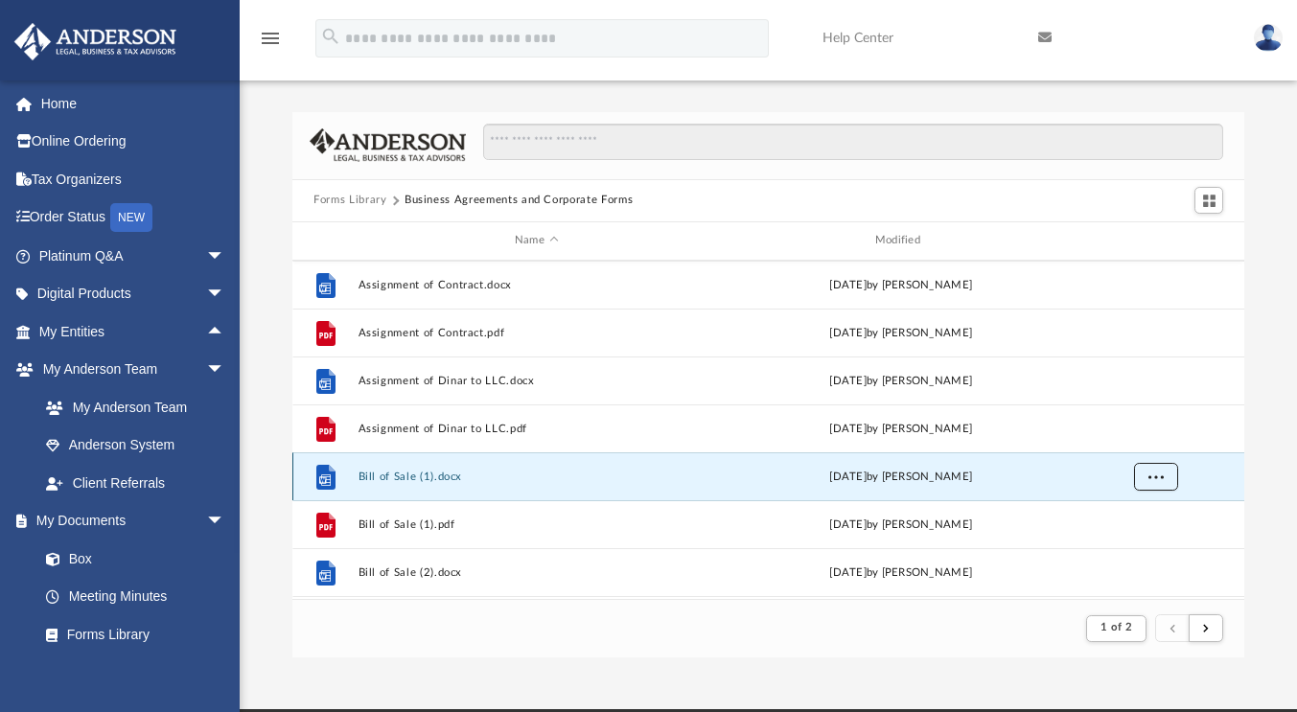
click at [1169, 479] on button "More options" at bounding box center [1156, 476] width 44 height 29
click at [1156, 542] on li "Download" at bounding box center [1138, 545] width 56 height 20
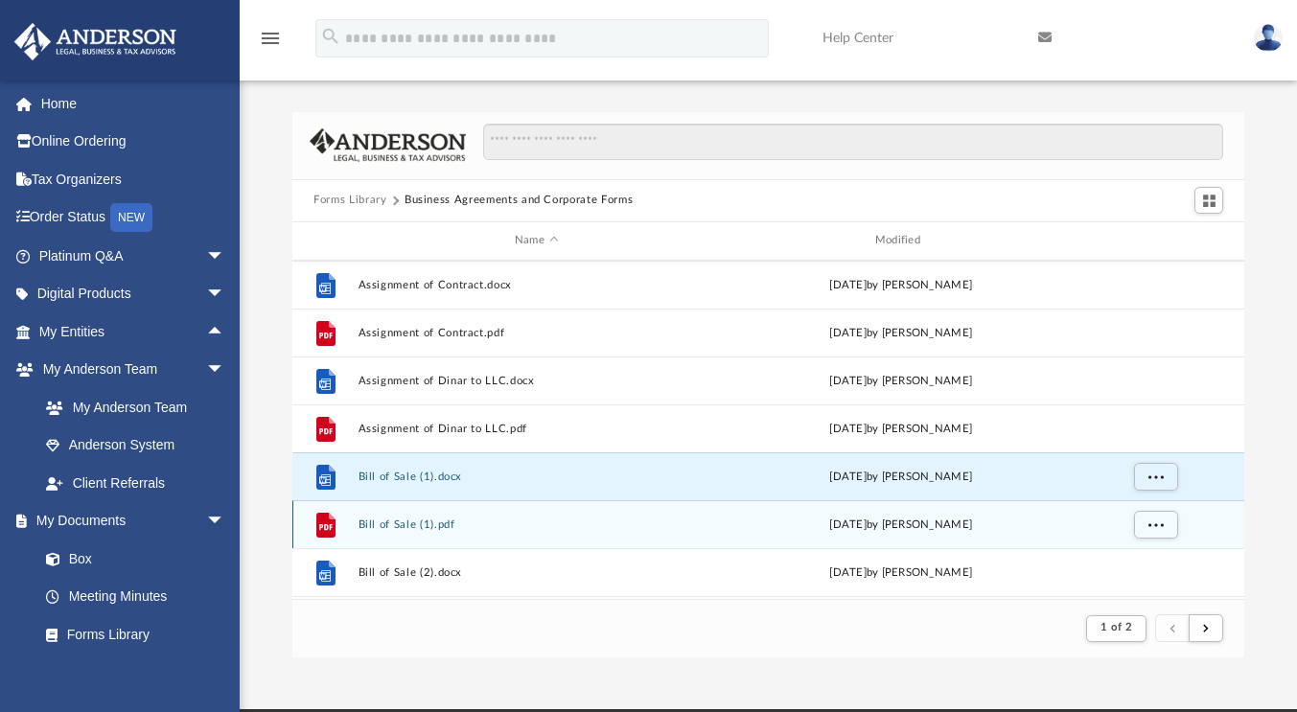
click at [337, 532] on icon "File" at bounding box center [325, 524] width 31 height 31
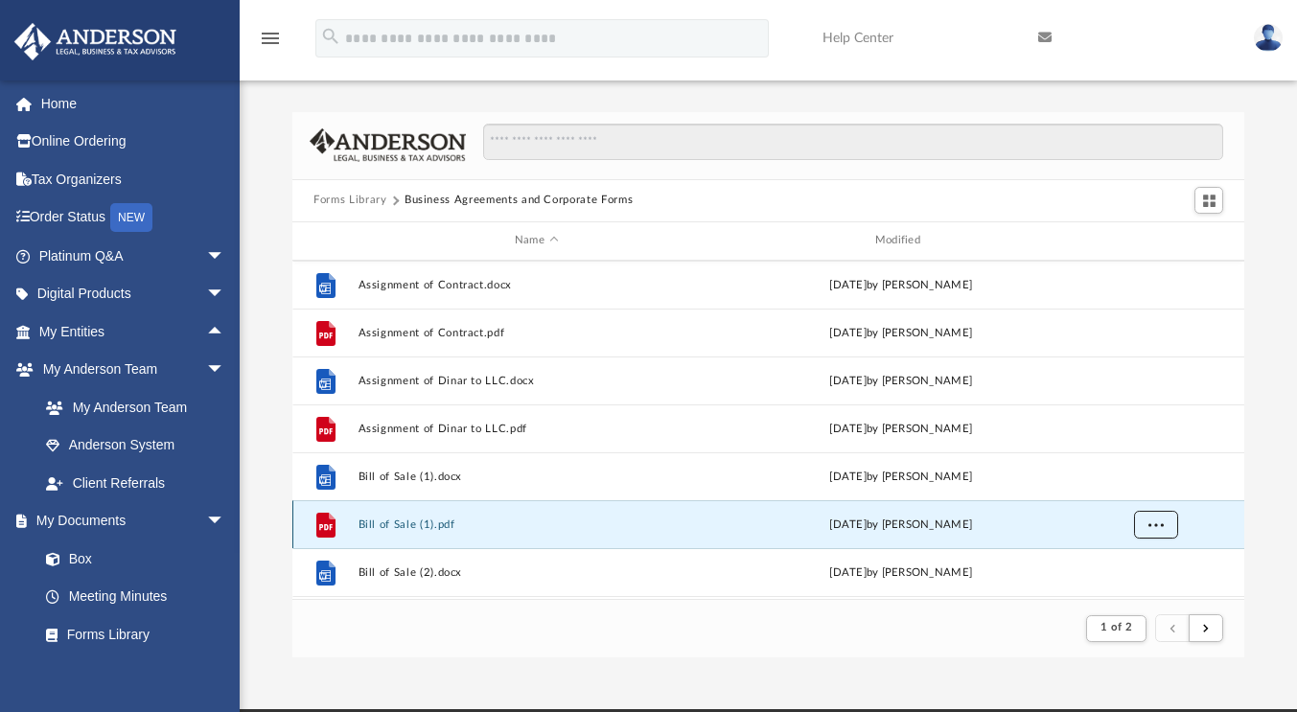
click at [1149, 523] on span "More options" at bounding box center [1155, 523] width 15 height 11
click at [1149, 483] on li "Download" at bounding box center [1138, 483] width 56 height 20
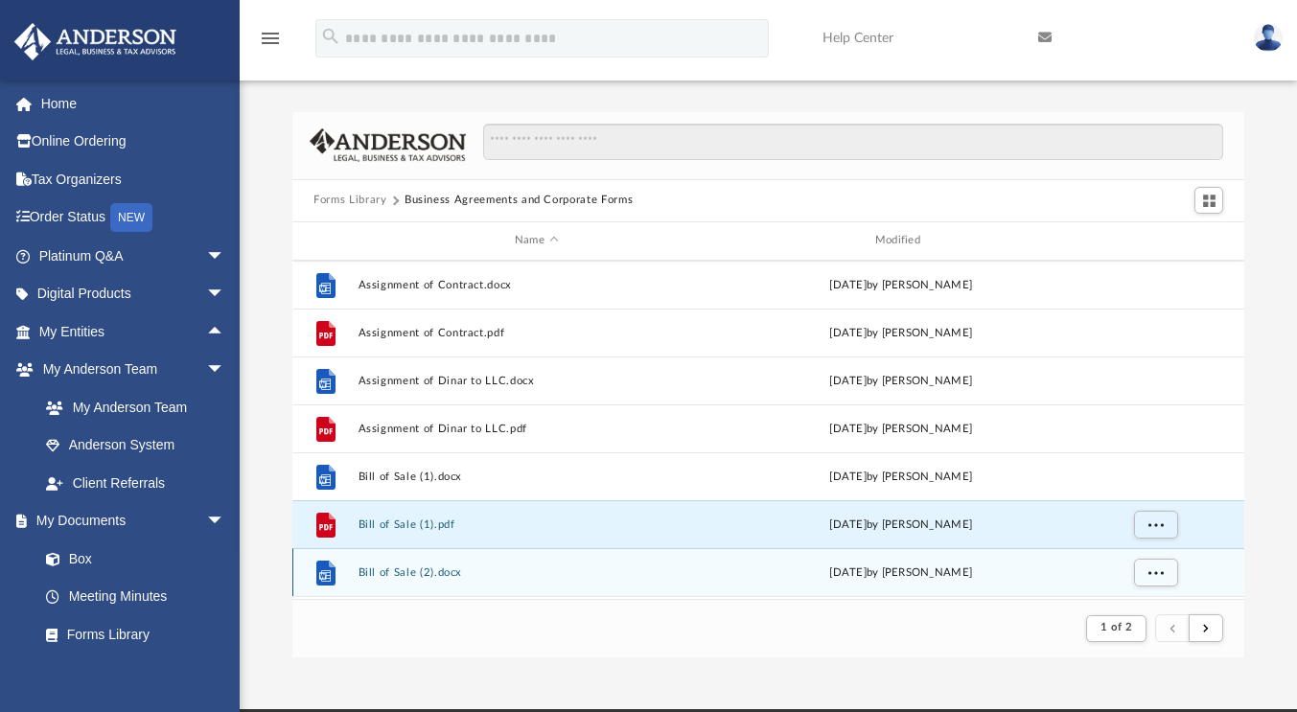
click at [458, 578] on div "File Bill of Sale (2).docx [DATE] by [PERSON_NAME]" at bounding box center [768, 572] width 952 height 48
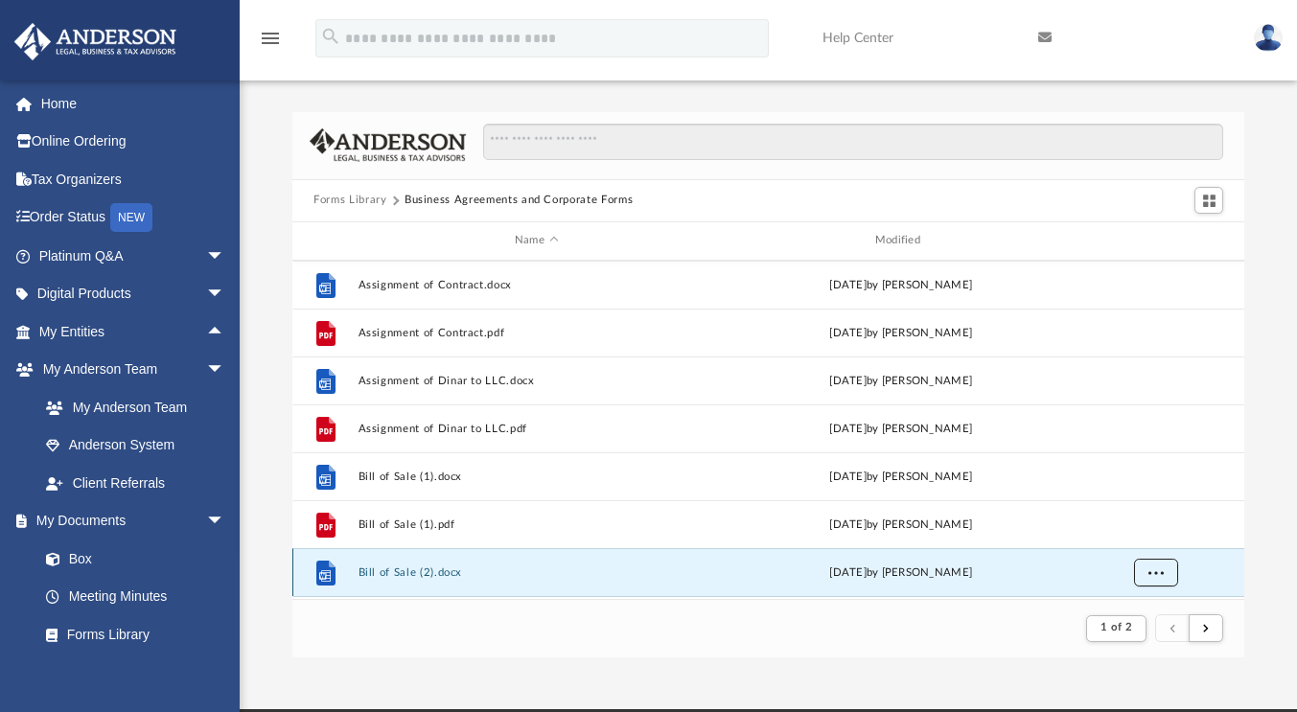
click at [1166, 571] on button "More options" at bounding box center [1156, 572] width 44 height 29
click at [1159, 536] on li "Download" at bounding box center [1138, 531] width 56 height 20
click at [1236, 592] on div "Scroll to top vertical_align_top" at bounding box center [1243, 610] width 40 height 40
click at [1237, 592] on div "Scroll to top vertical_align_top" at bounding box center [1243, 610] width 40 height 40
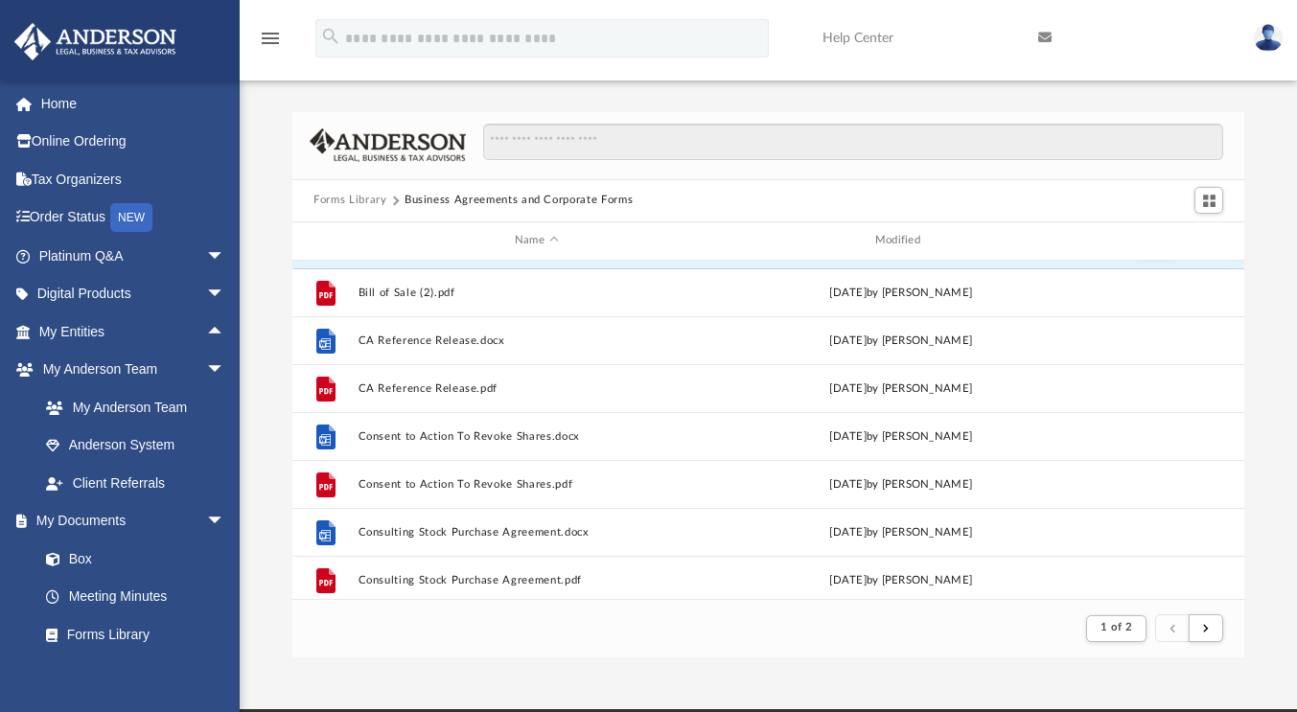
scroll to position [685, 0]
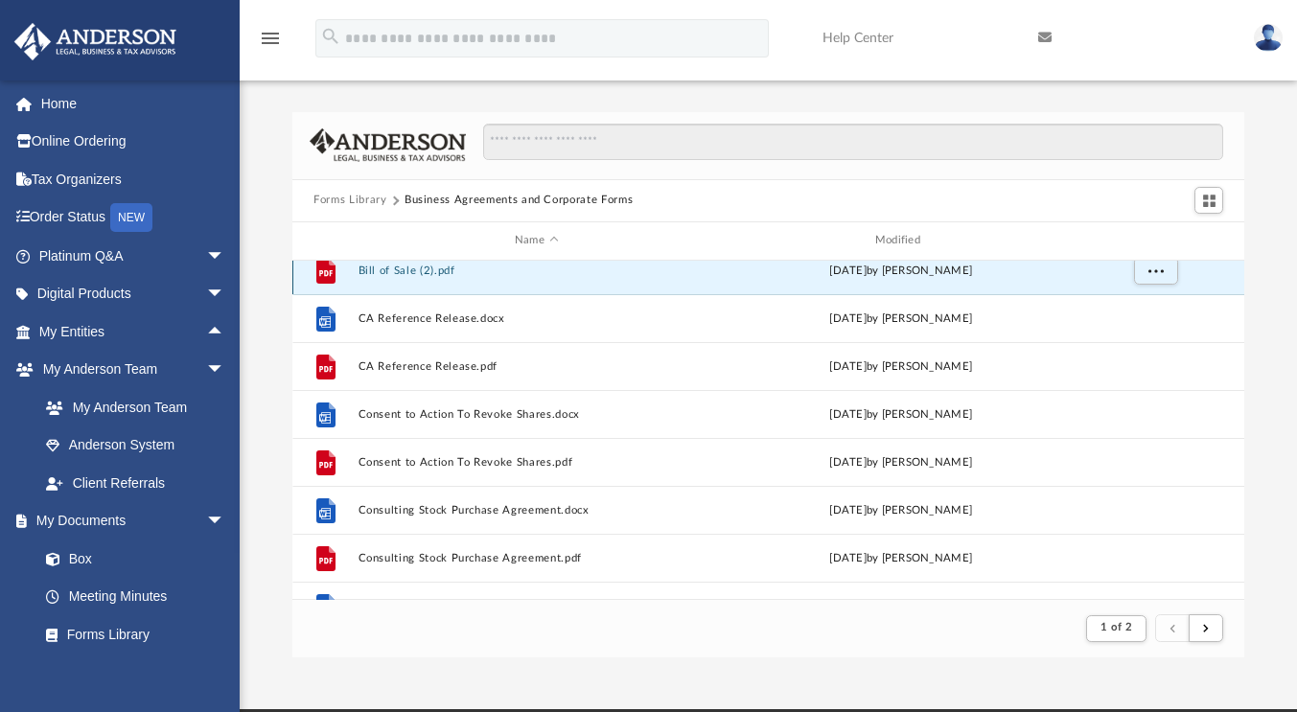
click at [437, 273] on div "File Bill of Sale (2).pdf [DATE] by [PERSON_NAME]" at bounding box center [768, 270] width 952 height 48
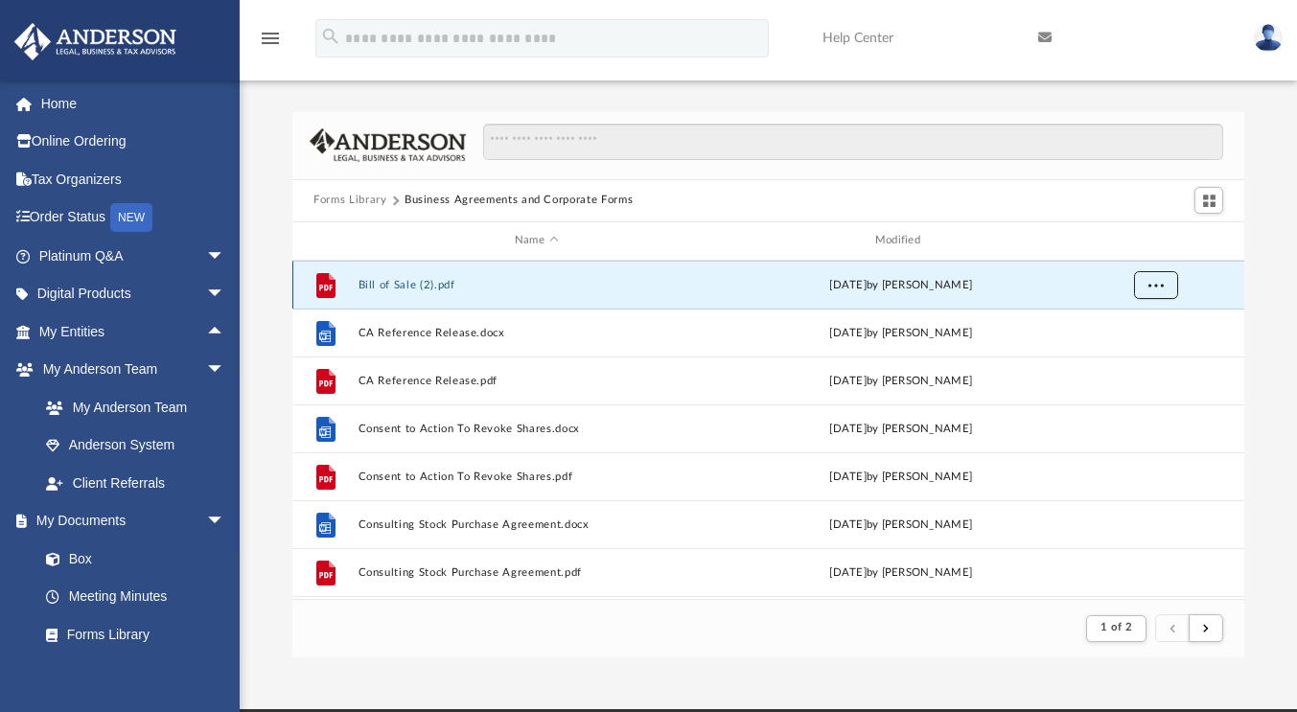
click at [1164, 277] on button "More options" at bounding box center [1156, 284] width 44 height 29
click at [1159, 352] on li "Download" at bounding box center [1138, 353] width 56 height 20
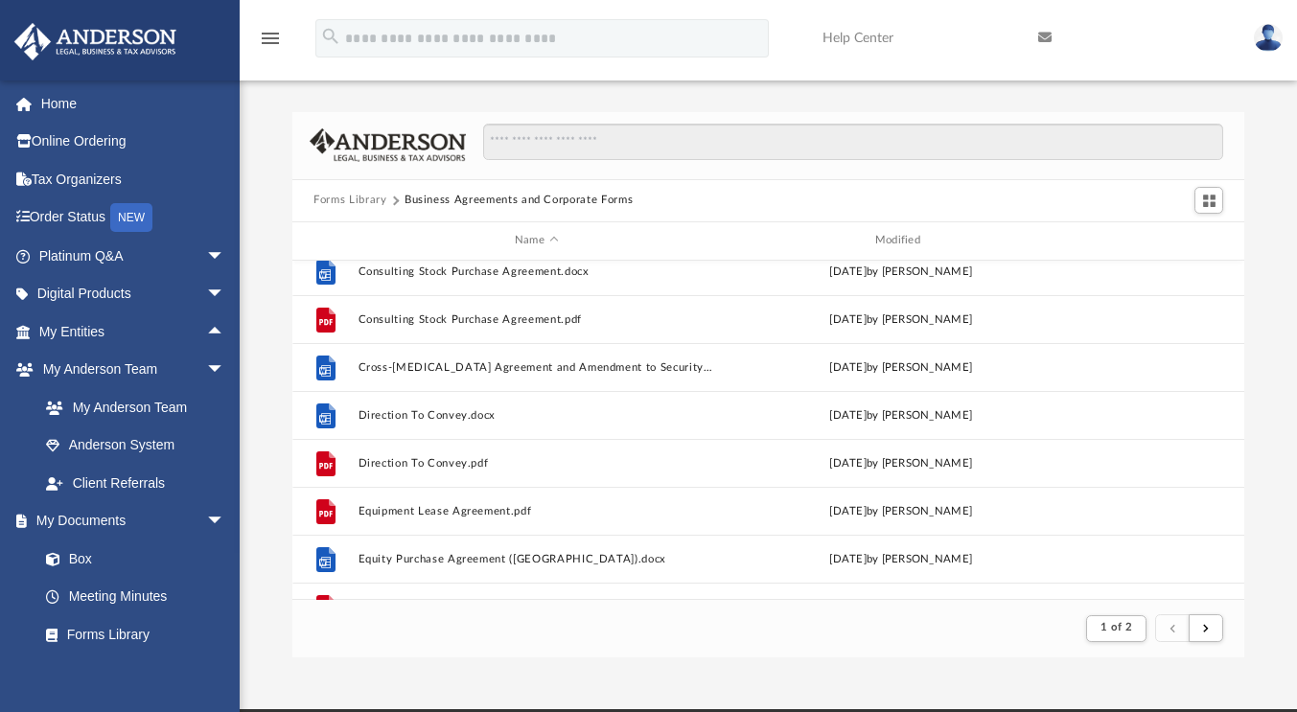
scroll to position [958, 0]
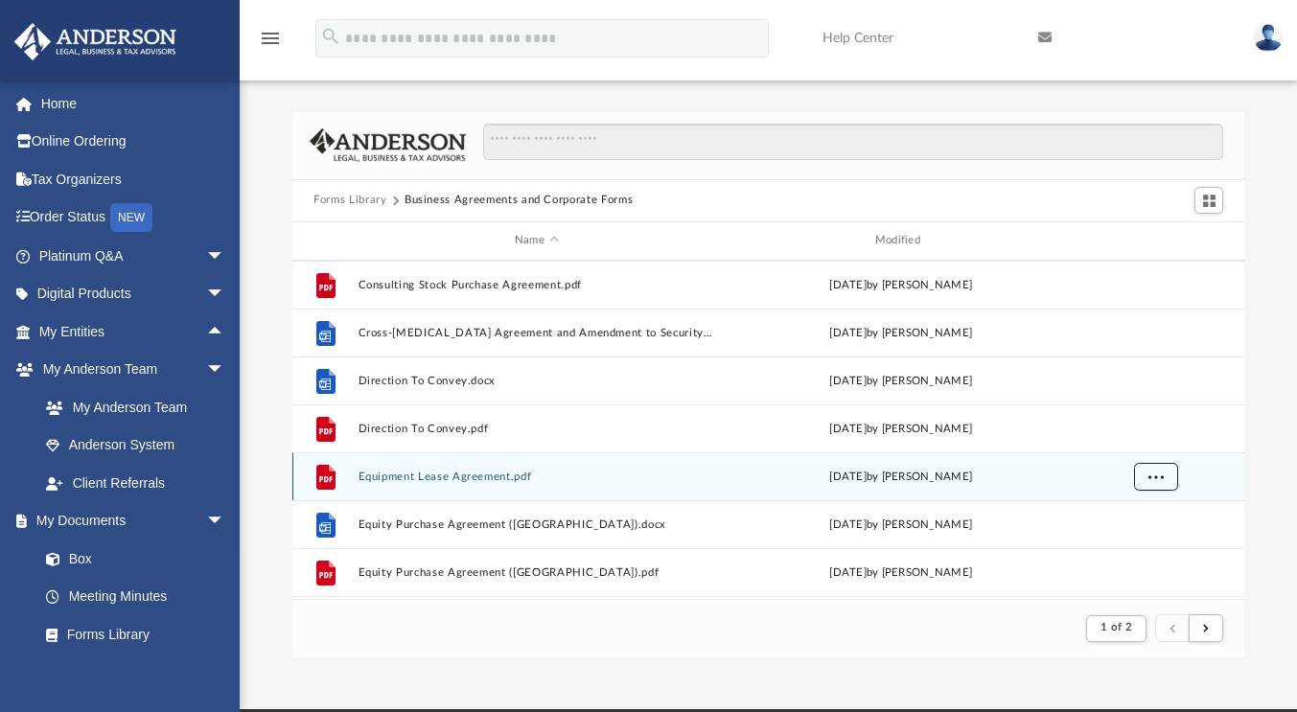
click at [1168, 472] on button "More options" at bounding box center [1156, 476] width 44 height 29
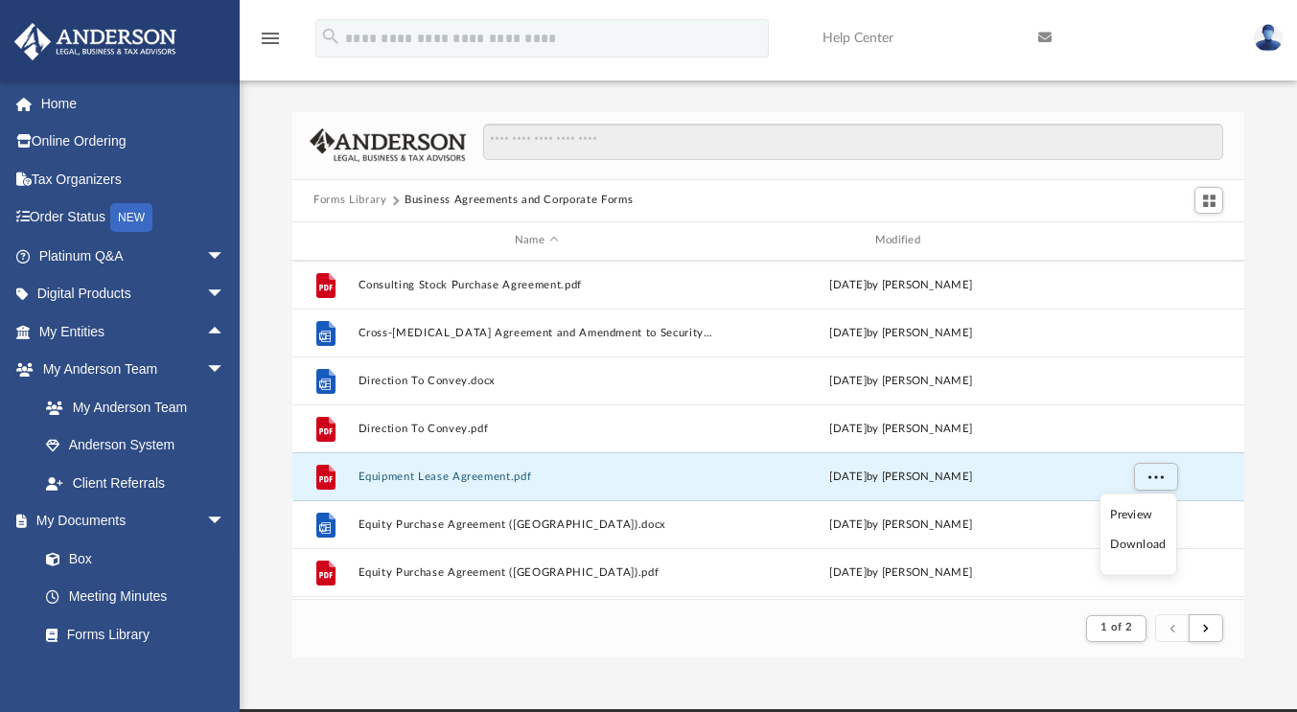
click at [1152, 540] on li "Download" at bounding box center [1138, 545] width 56 height 20
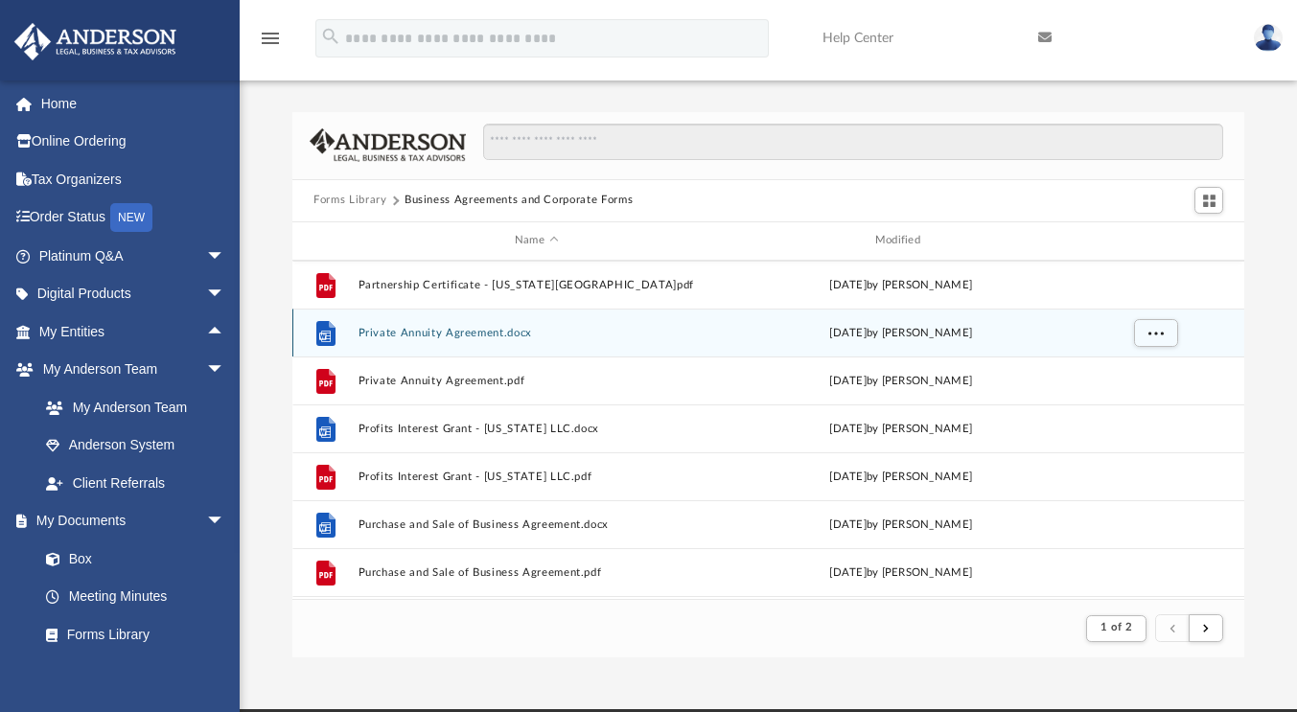
scroll to position [2057, 0]
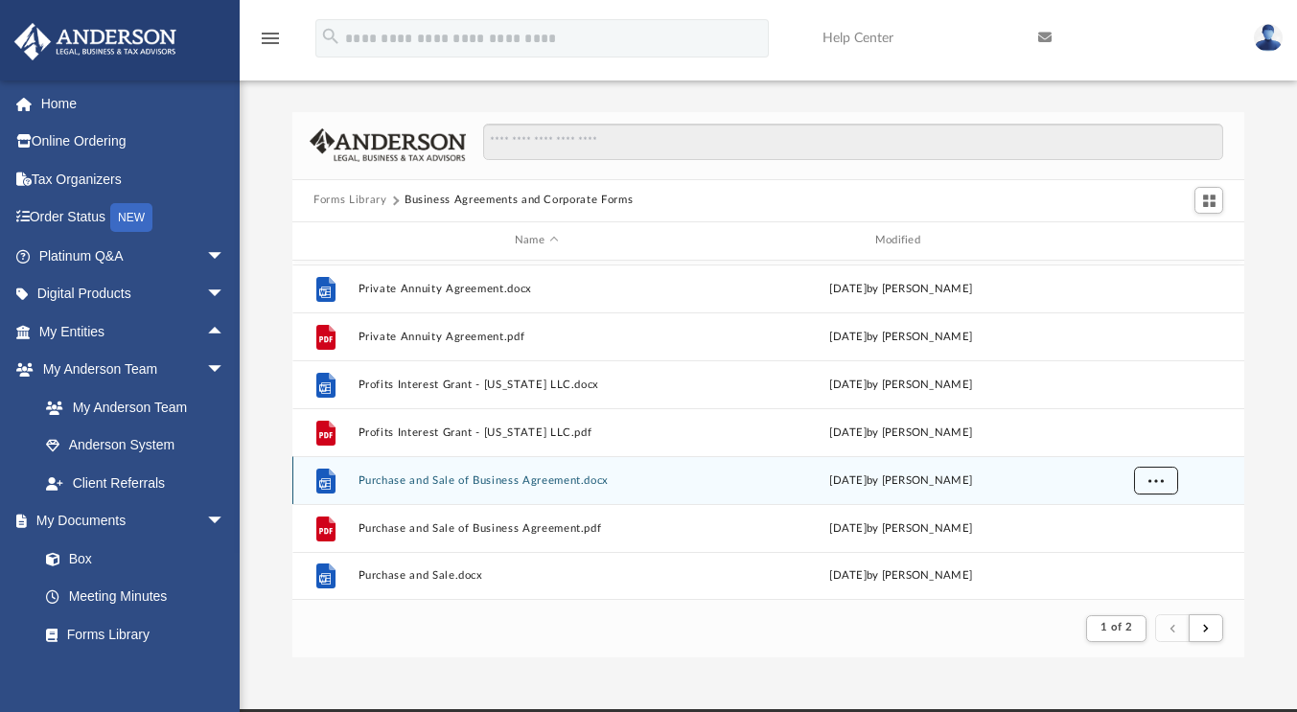
click at [1157, 485] on button "More options" at bounding box center [1156, 480] width 44 height 29
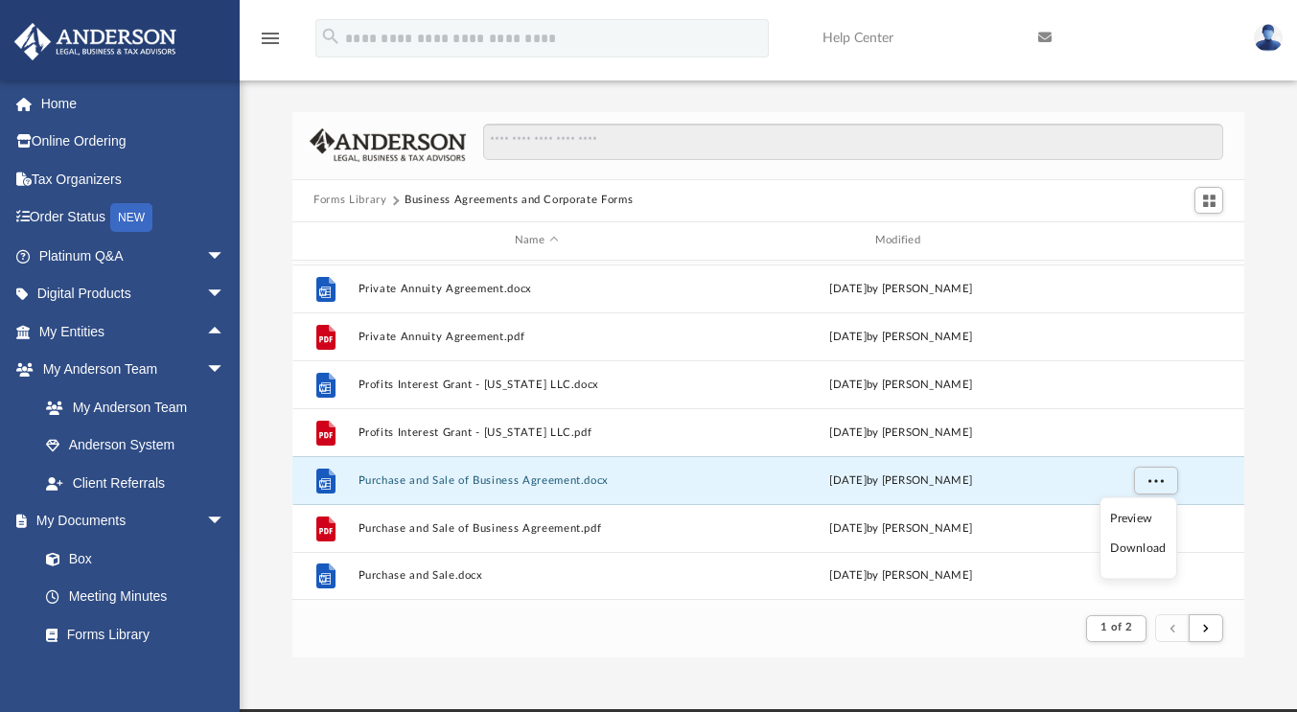
click at [1145, 547] on li "Download" at bounding box center [1138, 549] width 56 height 20
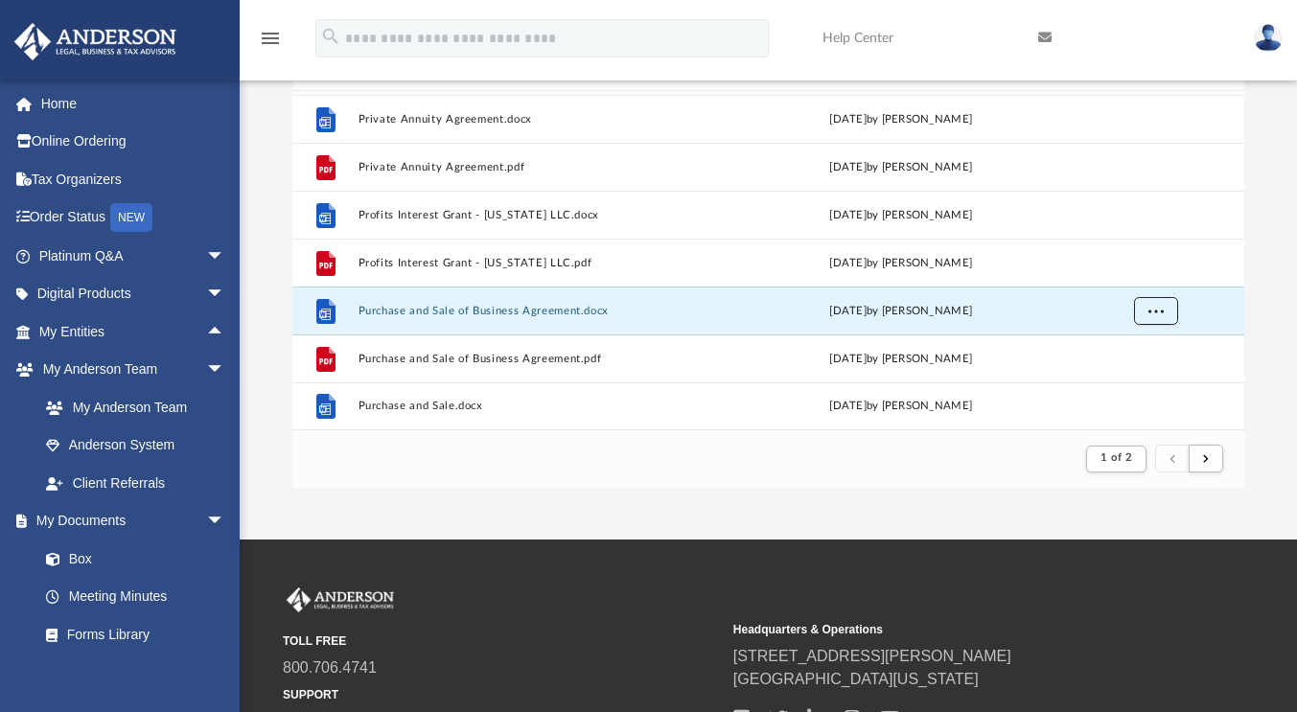
scroll to position [192, 0]
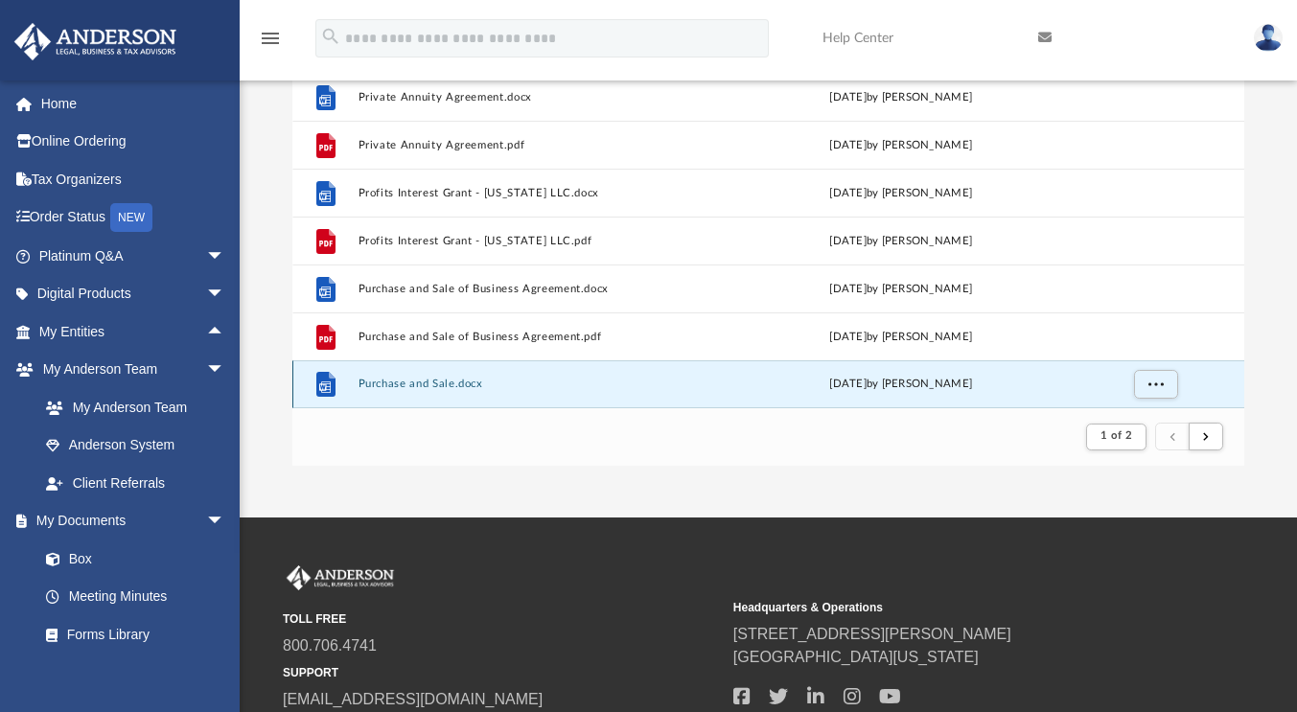
click at [440, 379] on button "Purchase and Sale.docx" at bounding box center [536, 384] width 356 height 12
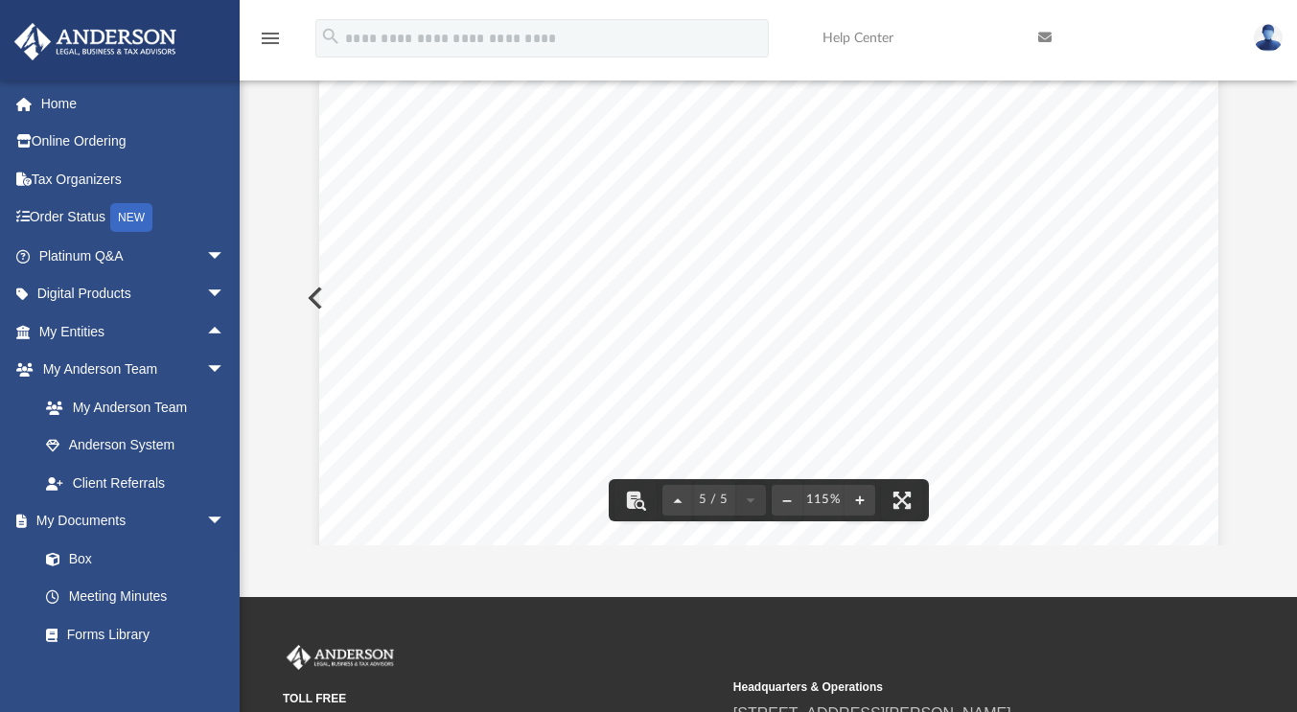
scroll to position [5465, 0]
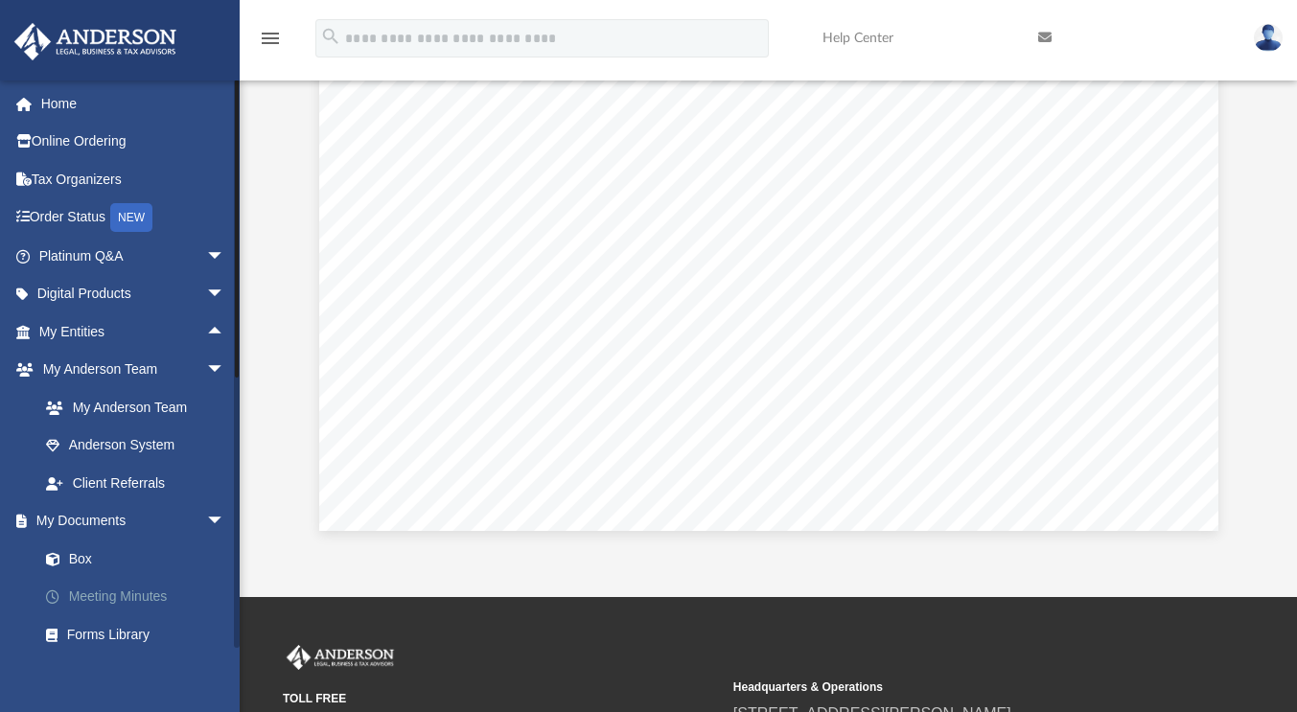
click at [99, 594] on link "Meeting Minutes" at bounding box center [140, 597] width 227 height 38
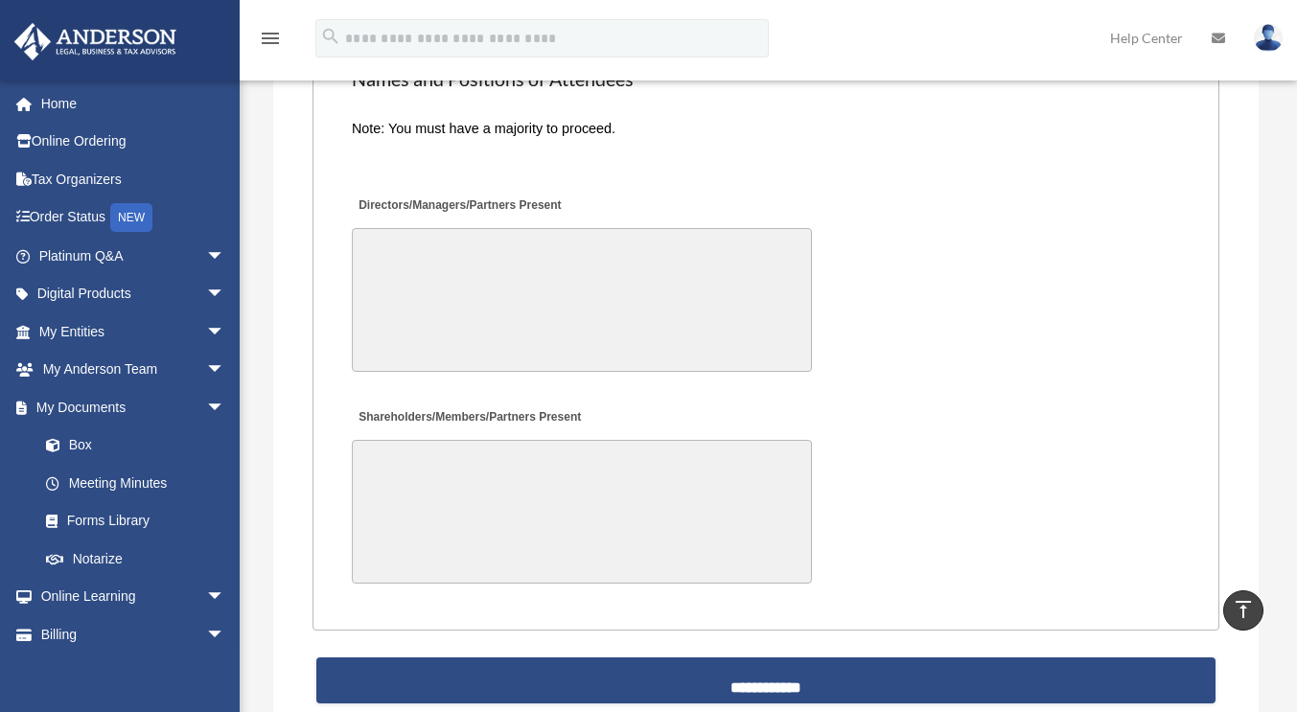
scroll to position [3968, 0]
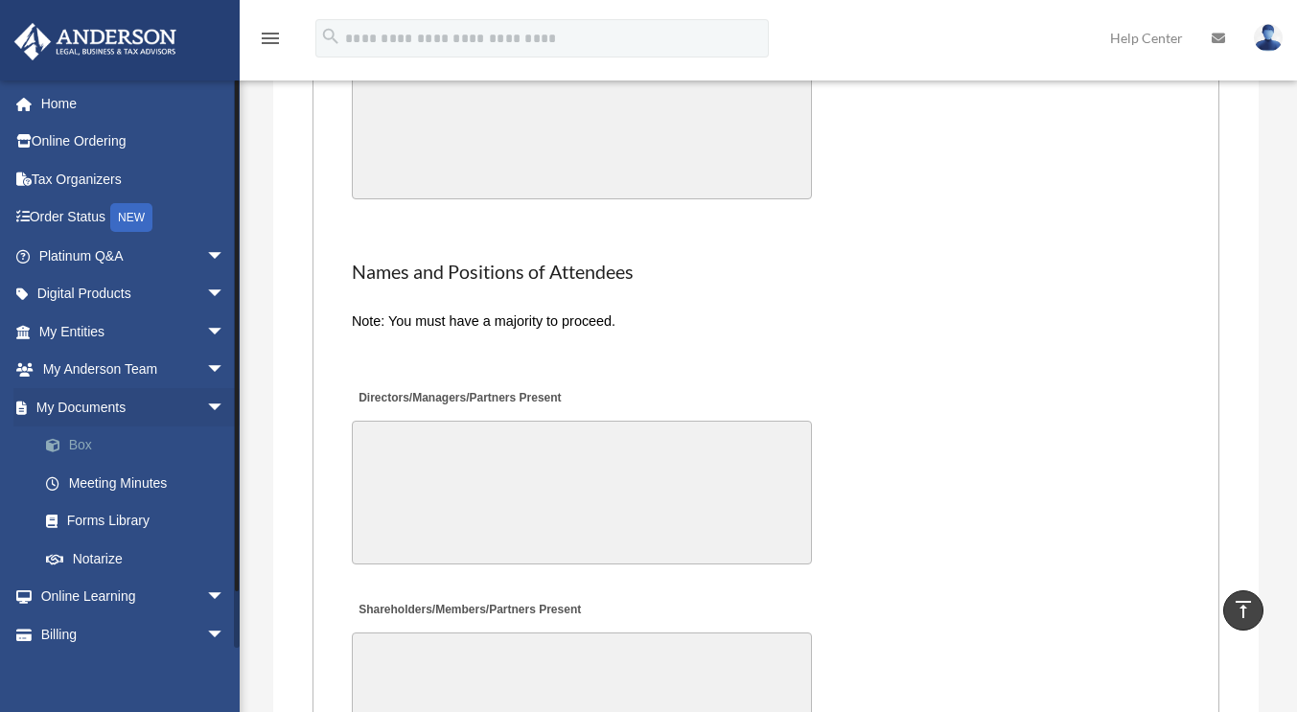
click at [113, 449] on link "Box" at bounding box center [140, 445] width 227 height 38
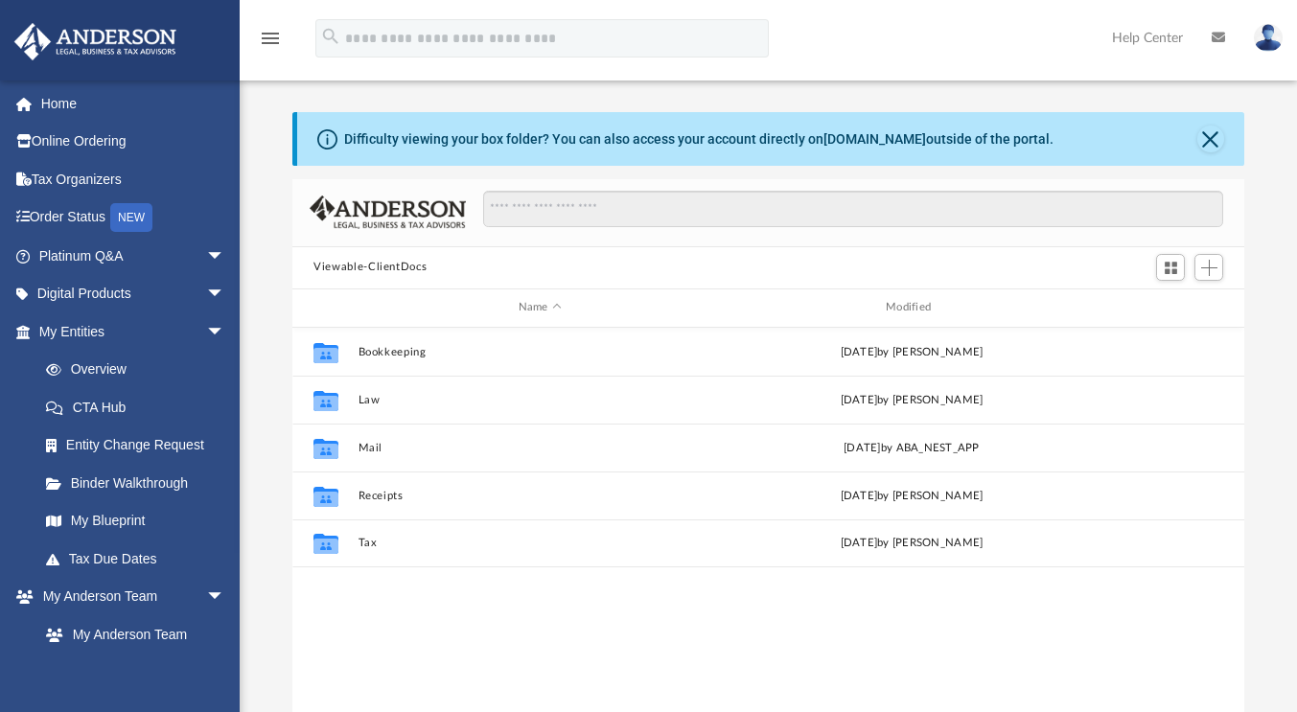
scroll to position [421, 937]
click at [1204, 137] on button "Close" at bounding box center [1210, 139] width 27 height 27
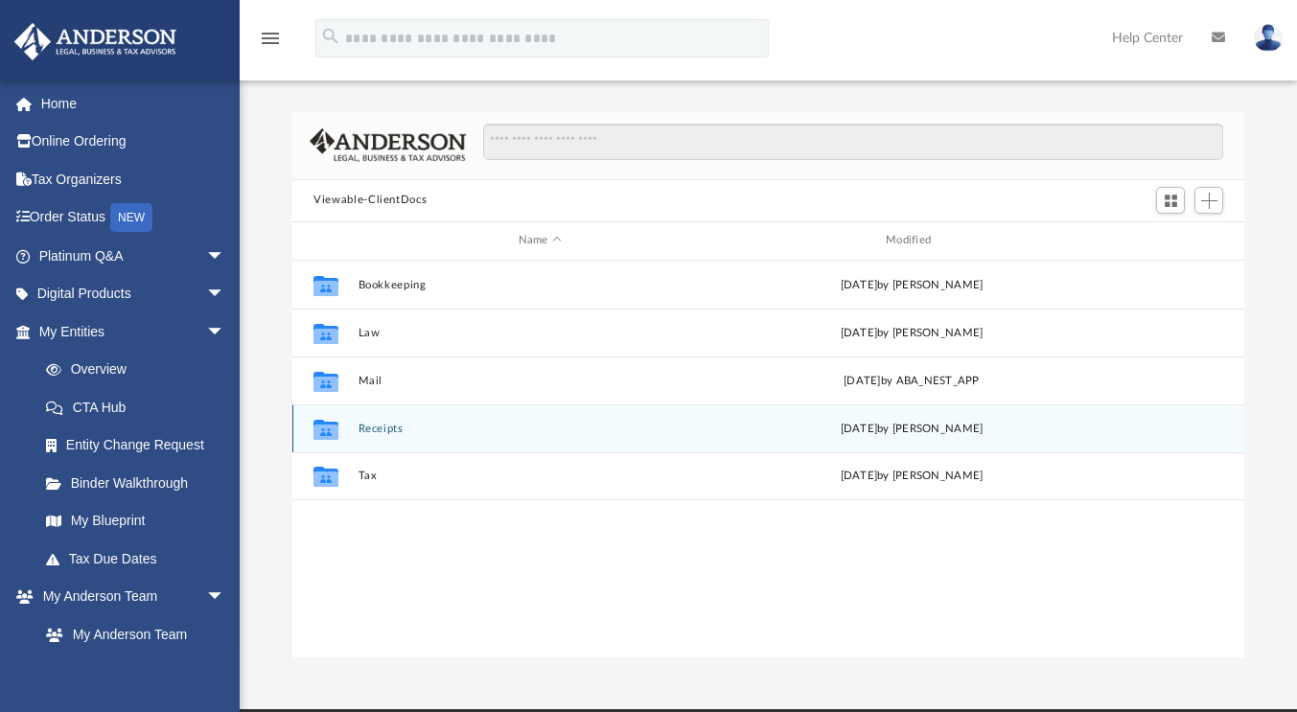
click at [397, 438] on div "Collaborated Folder Receipts [DATE] by [PERSON_NAME]" at bounding box center [768, 428] width 952 height 48
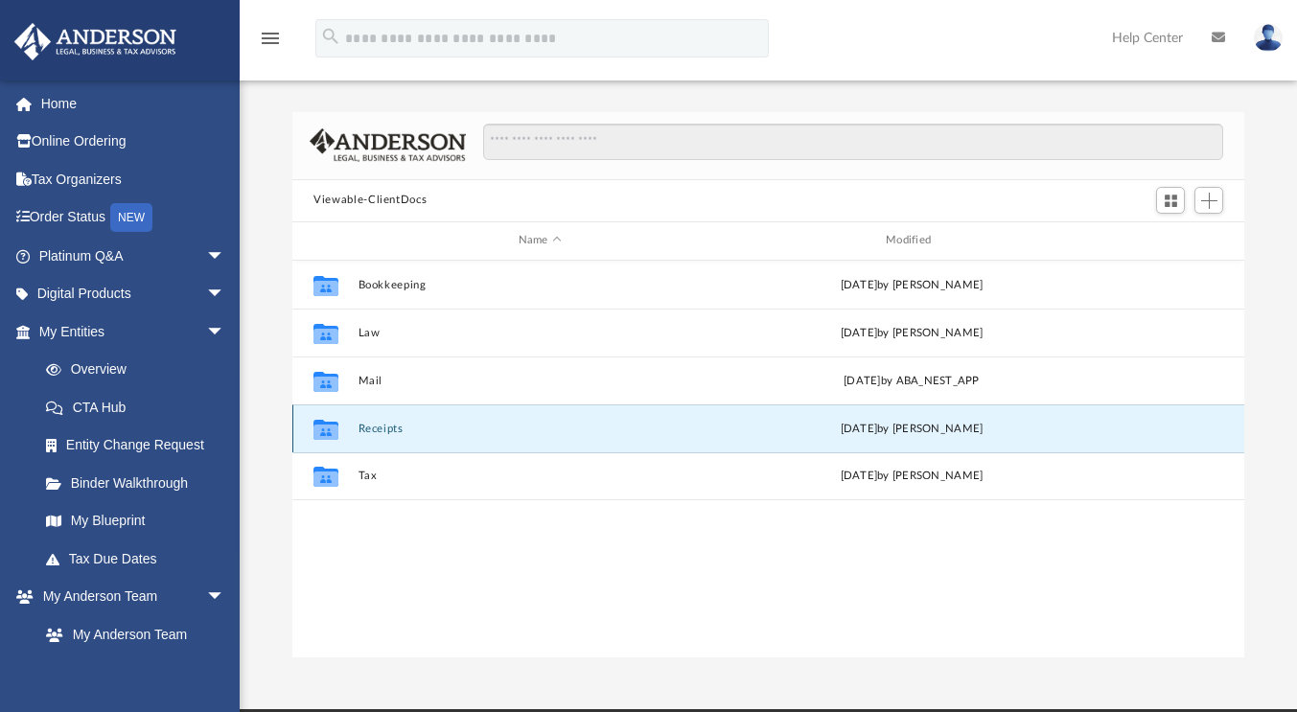
click at [369, 424] on button "Receipts" at bounding box center [539, 429] width 363 height 12
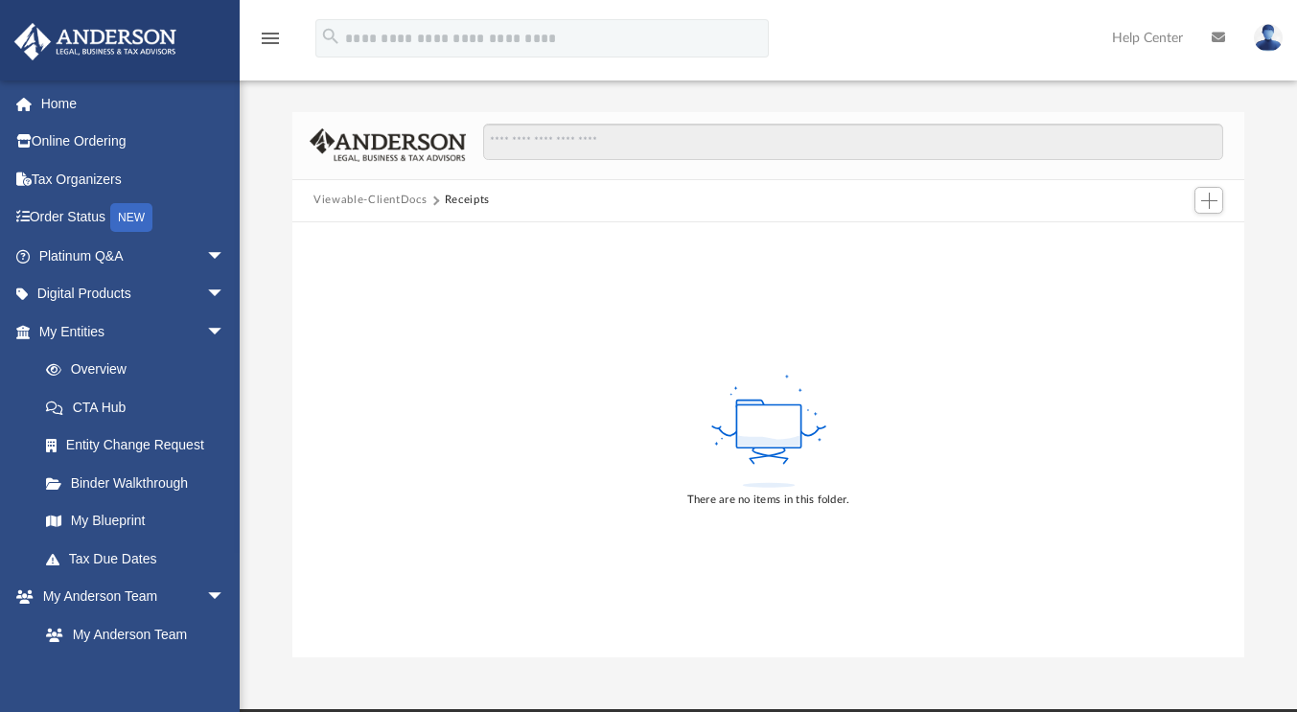
click at [394, 198] on button "Viewable-ClientDocs" at bounding box center [369, 200] width 113 height 17
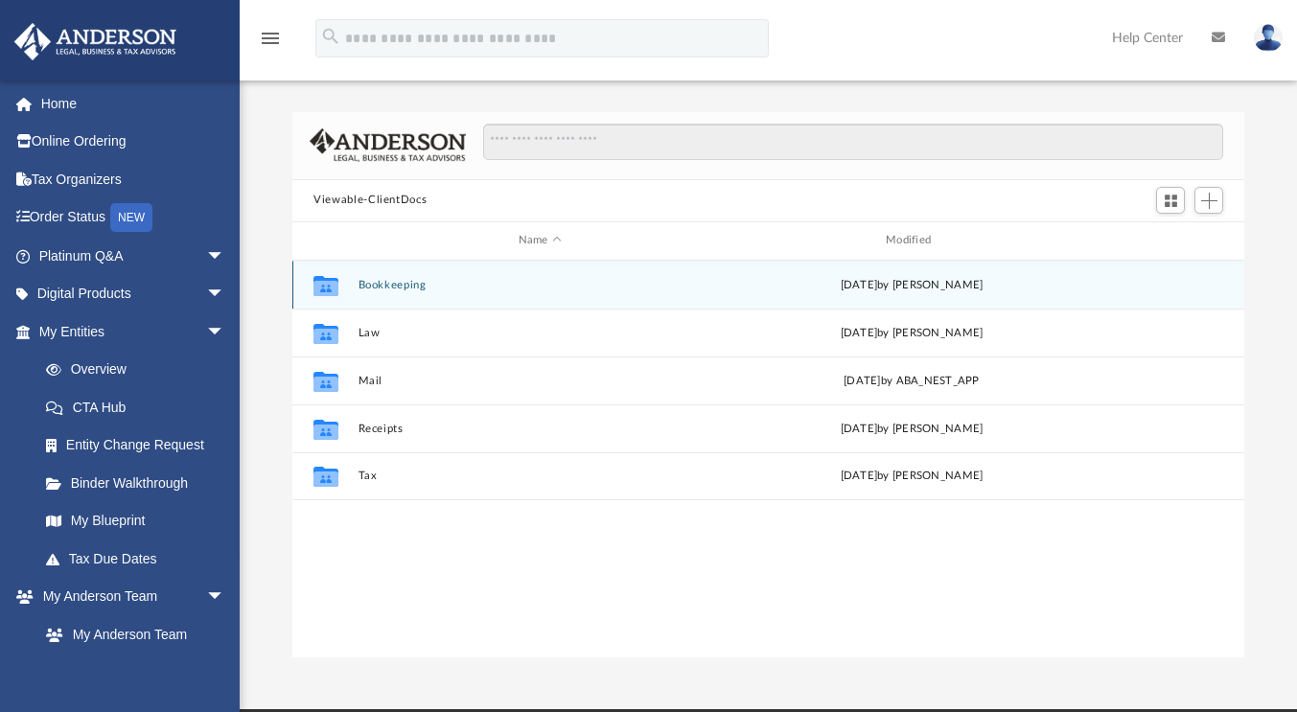
click at [420, 287] on button "Bookkeeping" at bounding box center [539, 285] width 363 height 12
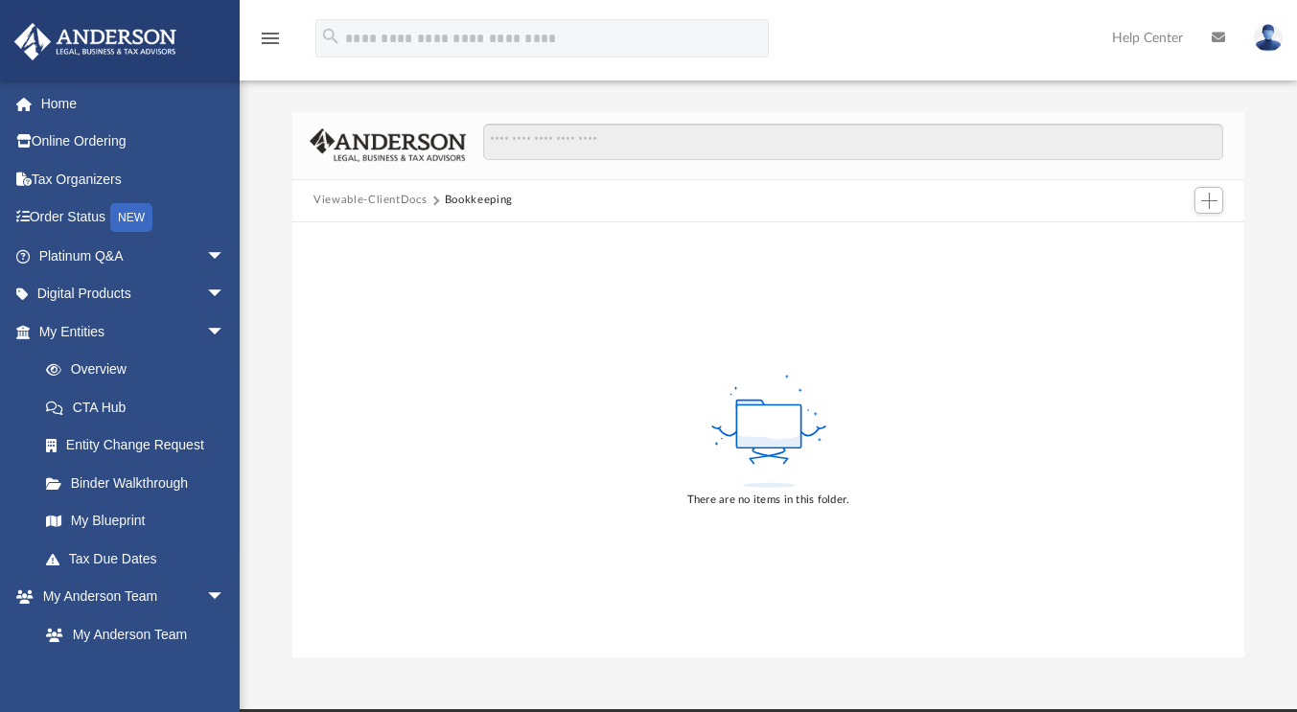
click at [405, 201] on button "Viewable-ClientDocs" at bounding box center [369, 200] width 113 height 17
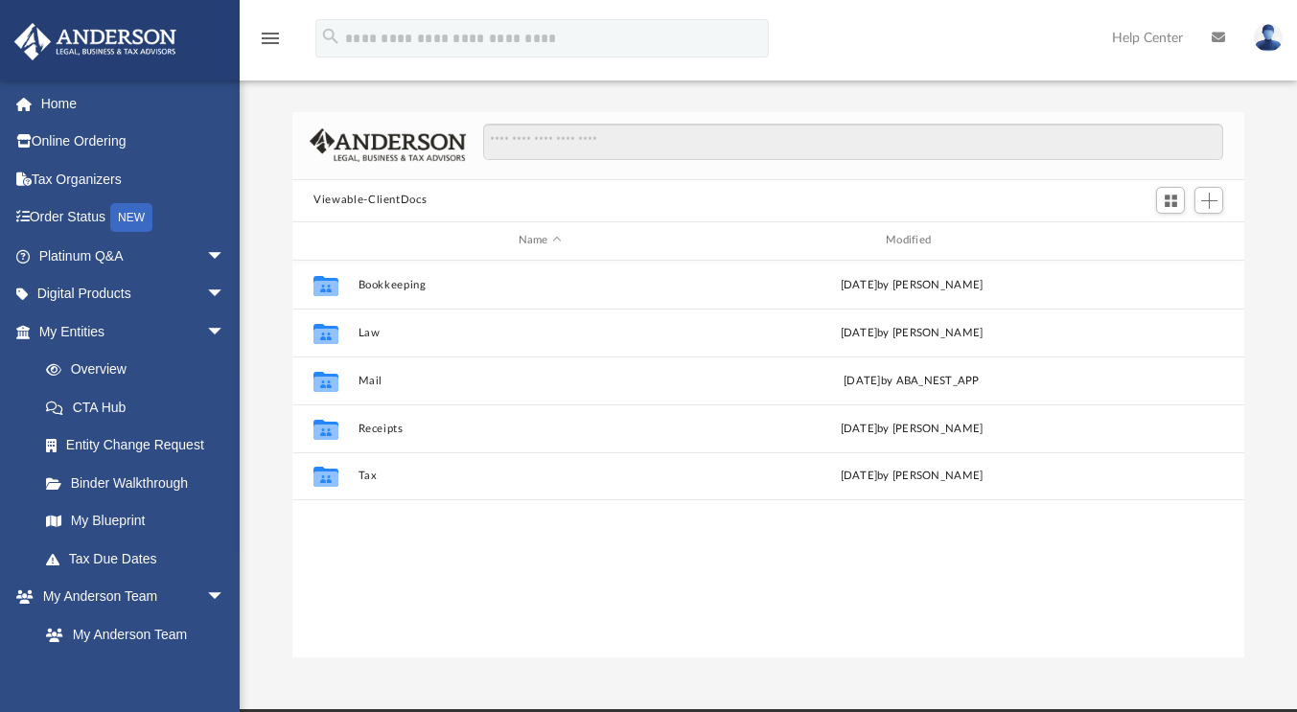
click at [422, 564] on div "Collaborated Folder Bookkeeping Fri Oct 25 2024 by Charles Rogler Collaborated …" at bounding box center [768, 460] width 952 height 398
click at [74, 529] on link "My Blueprint" at bounding box center [140, 521] width 227 height 38
